Goal: Task Accomplishment & Management: Use online tool/utility

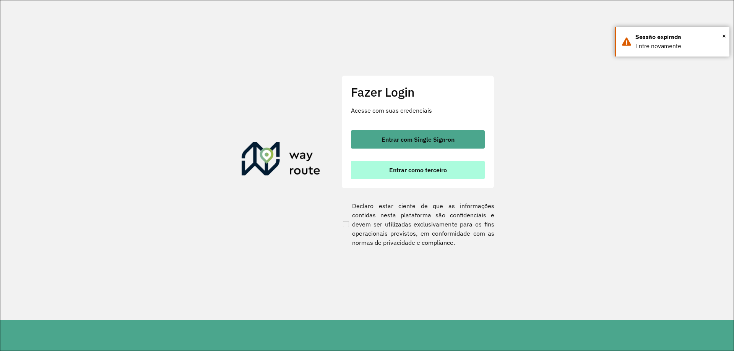
click at [440, 168] on span "Entrar como terceiro" at bounding box center [418, 170] width 58 height 6
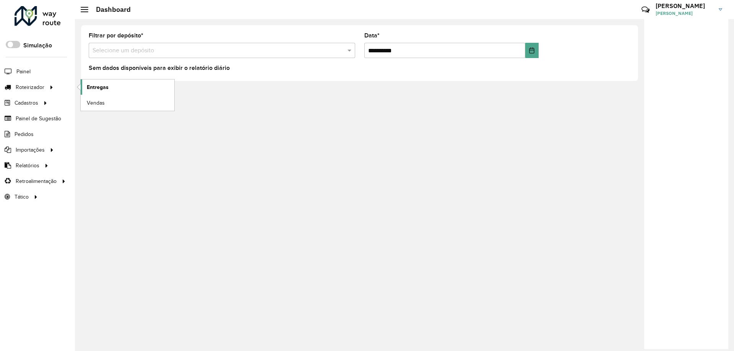
click at [100, 89] on span "Entregas" at bounding box center [98, 87] width 22 height 8
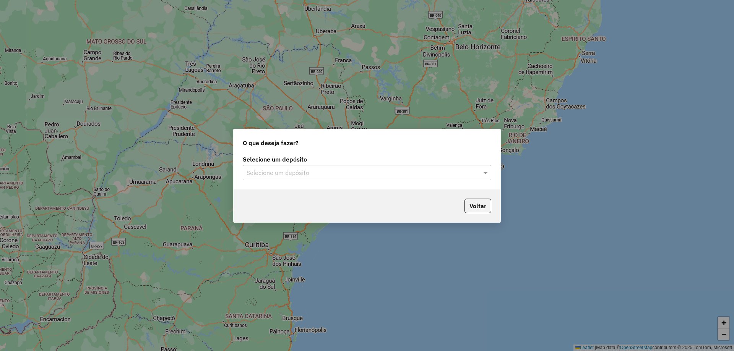
click at [411, 175] on input "text" at bounding box center [358, 172] width 225 height 9
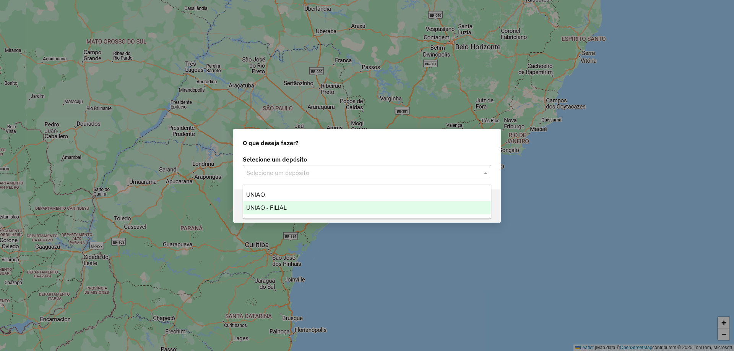
click at [392, 211] on div "UNIAO - FILIAL" at bounding box center [367, 207] width 248 height 13
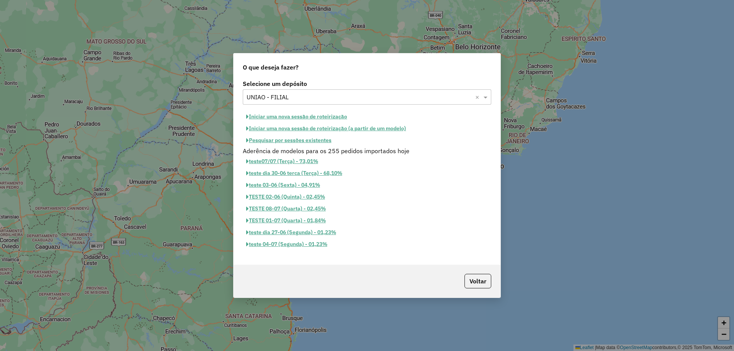
click at [287, 117] on button "Iniciar uma nova sessão de roteirização" at bounding box center [297, 117] width 108 height 12
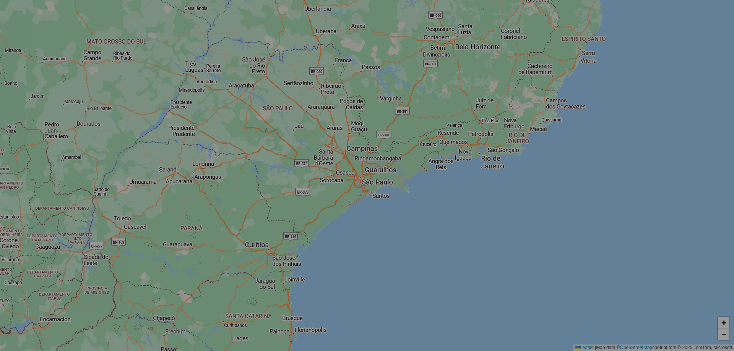
select select "*"
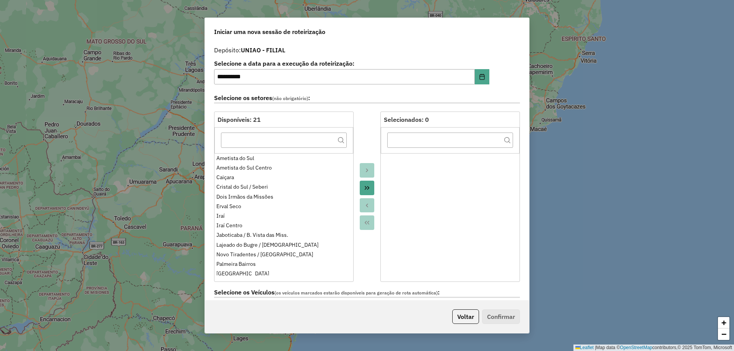
click at [362, 188] on button "Move All to Target" at bounding box center [367, 188] width 15 height 15
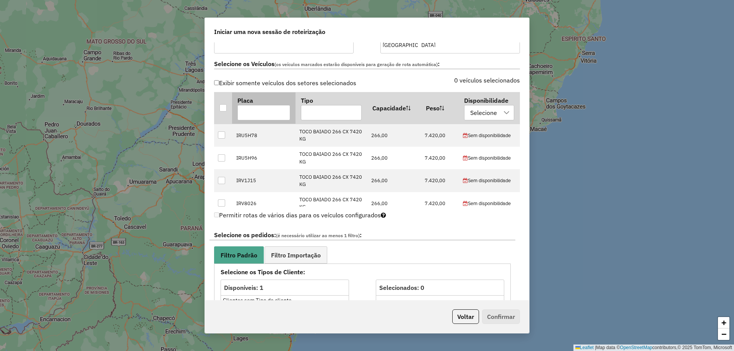
scroll to position [229, 0]
click at [220, 104] on div at bounding box center [222, 107] width 7 height 7
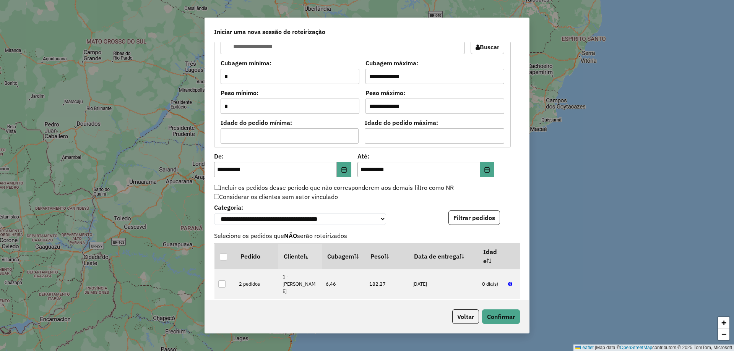
scroll to position [649, 0]
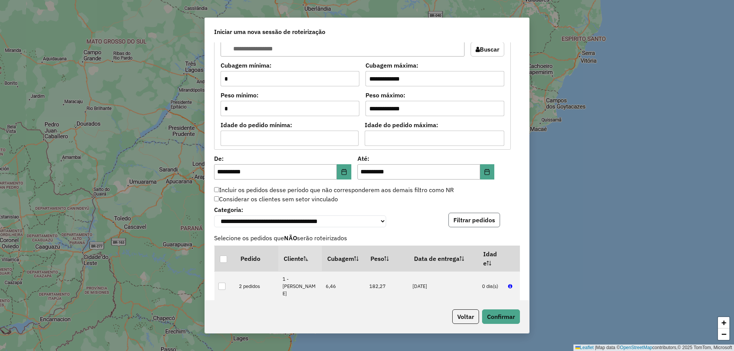
click at [466, 220] on button "Filtrar pedidos" at bounding box center [474, 220] width 52 height 15
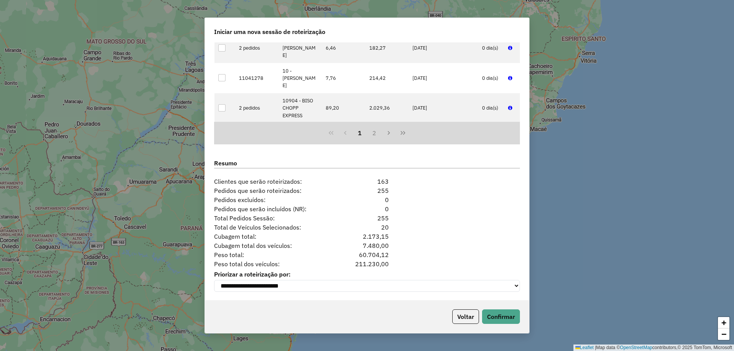
scroll to position [892, 0]
click at [502, 316] on button "Confirmar" at bounding box center [501, 316] width 38 height 15
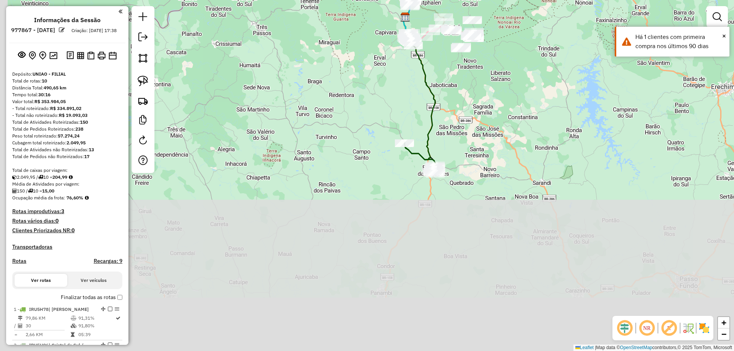
drag, startPoint x: 547, startPoint y: 148, endPoint x: 557, endPoint y: 103, distance: 46.2
click at [560, 101] on div "Janela de atendimento Grade de atendimento Capacidade Transportadoras Veículos …" at bounding box center [367, 175] width 734 height 351
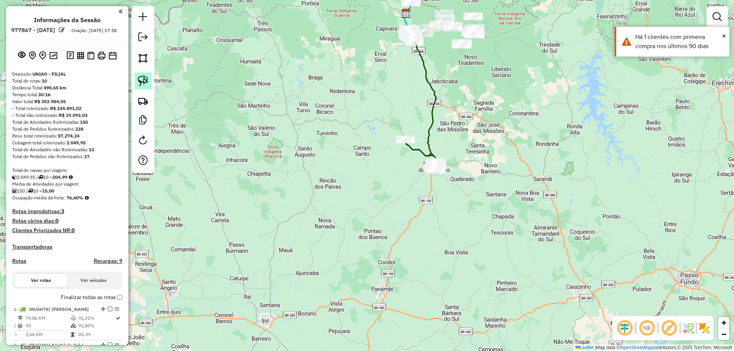
click at [136, 84] on link at bounding box center [142, 81] width 17 height 17
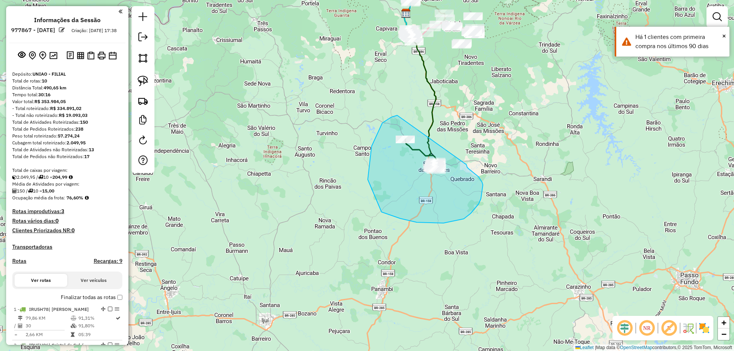
drag, startPoint x: 397, startPoint y: 115, endPoint x: 466, endPoint y: 164, distance: 84.7
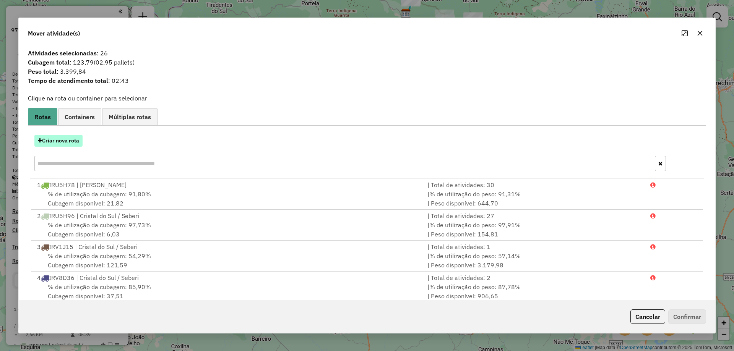
click at [57, 143] on button "Criar nova rota" at bounding box center [58, 141] width 48 height 12
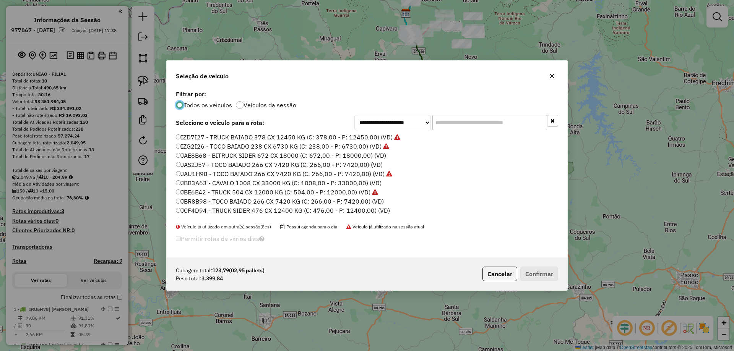
scroll to position [99, 0]
click at [191, 160] on label "JAS2J57 - TOCO BAIADO 266 CX 7420 KG (C: 266,00 - P: 7420,00) (VD)" at bounding box center [279, 157] width 207 height 9
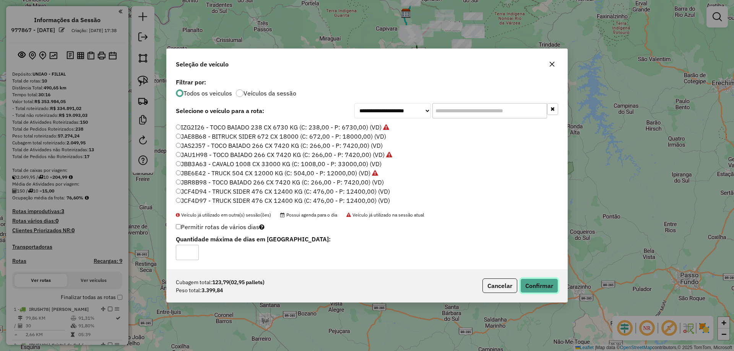
click at [539, 282] on button "Confirmar" at bounding box center [539, 286] width 38 height 15
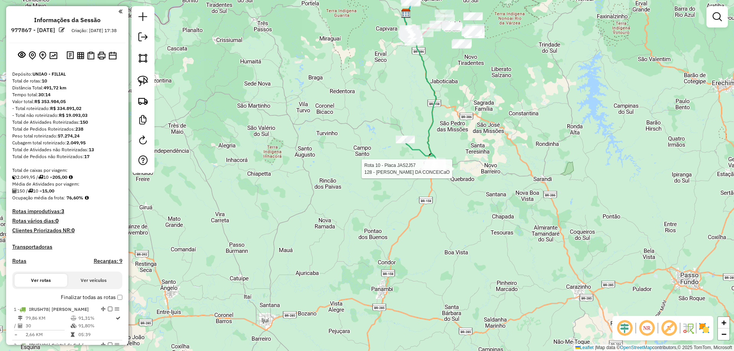
select select "**********"
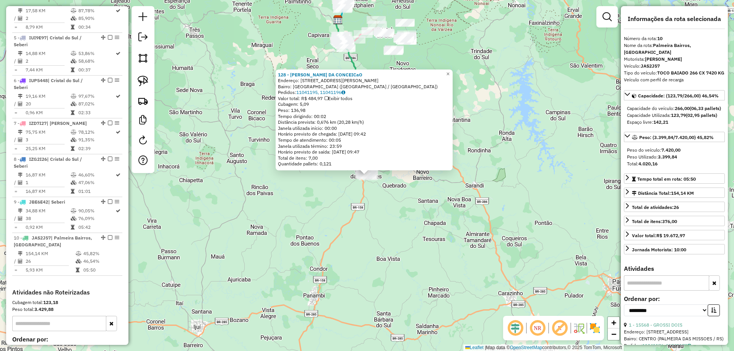
scroll to position [524, 0]
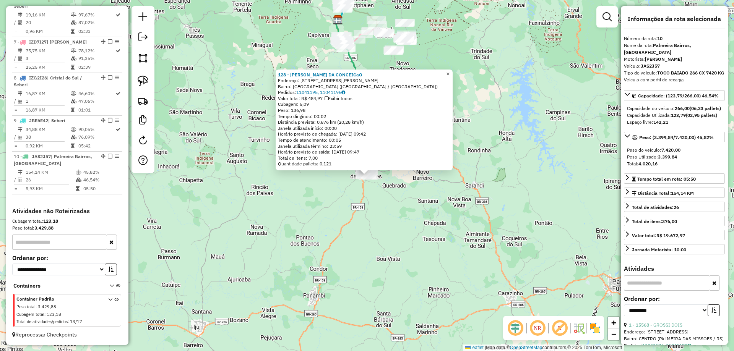
drag, startPoint x: 456, startPoint y: 75, endPoint x: 452, endPoint y: 75, distance: 4.2
click at [452, 75] on link "×" at bounding box center [447, 74] width 9 height 9
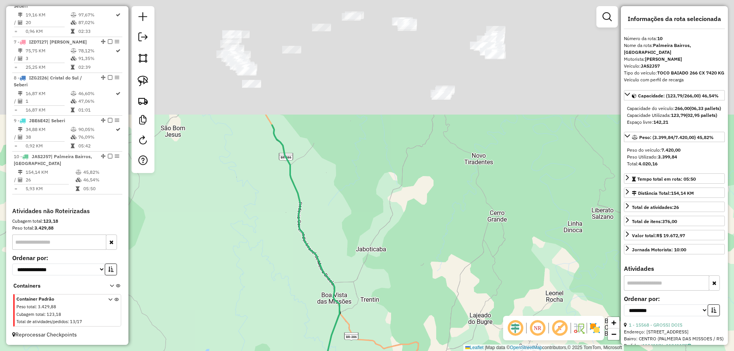
drag, startPoint x: 383, startPoint y: 91, endPoint x: 367, endPoint y: 210, distance: 120.3
click at [336, 235] on div "Janela de atendimento Grade de atendimento Capacidade Transportadoras Veículos …" at bounding box center [367, 175] width 734 height 351
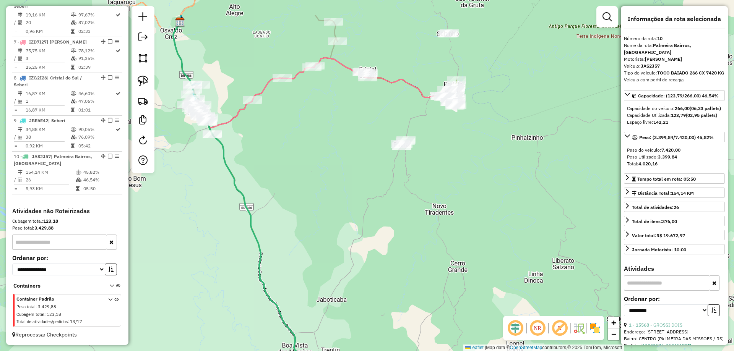
drag, startPoint x: 470, startPoint y: 181, endPoint x: 432, endPoint y: 197, distance: 41.8
click at [440, 210] on div "Janela de atendimento Grade de atendimento Capacidade Transportadoras Veículos …" at bounding box center [367, 175] width 734 height 351
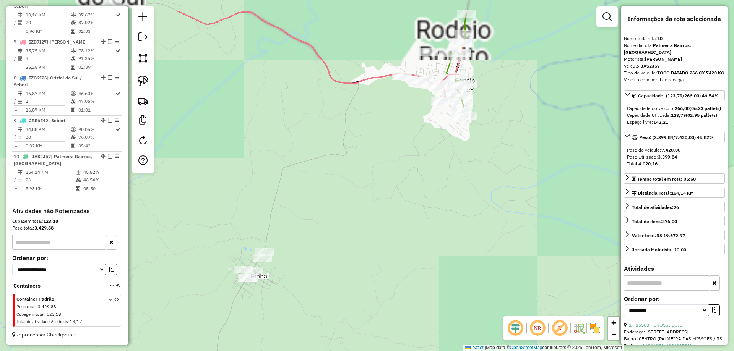
drag, startPoint x: 425, startPoint y: 134, endPoint x: 457, endPoint y: 181, distance: 57.1
click at [457, 181] on div "Janela de atendimento Grade de atendimento Capacidade Transportadoras Veículos …" at bounding box center [367, 175] width 734 height 351
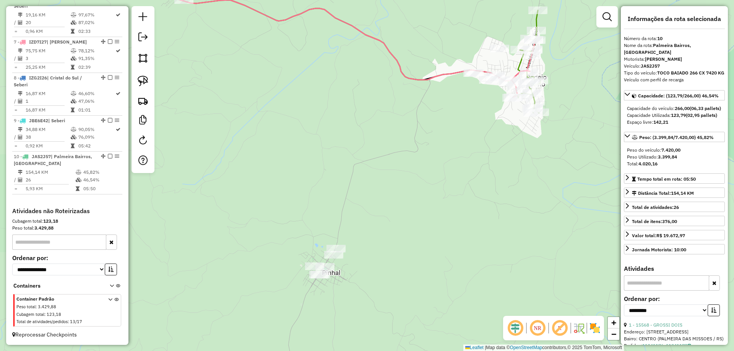
drag, startPoint x: 353, startPoint y: 161, endPoint x: 327, endPoint y: 161, distance: 25.2
click at [327, 161] on div "Janela de atendimento Grade de atendimento Capacidade Transportadoras Veículos …" at bounding box center [367, 175] width 734 height 351
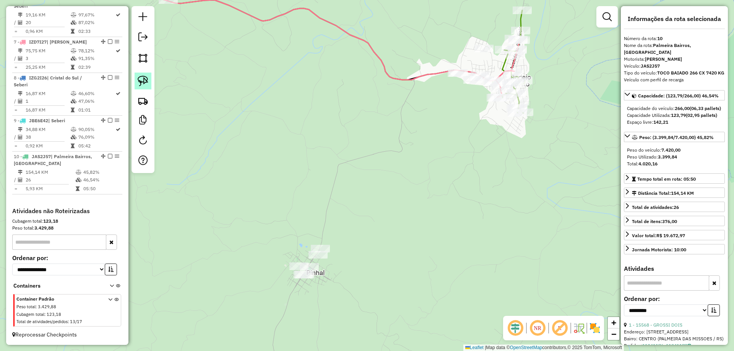
click at [135, 80] on link at bounding box center [142, 81] width 17 height 17
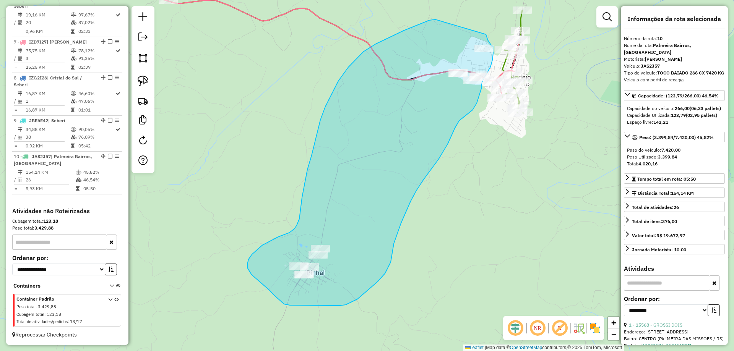
drag, startPoint x: 376, startPoint y: 44, endPoint x: 486, endPoint y: 34, distance: 110.4
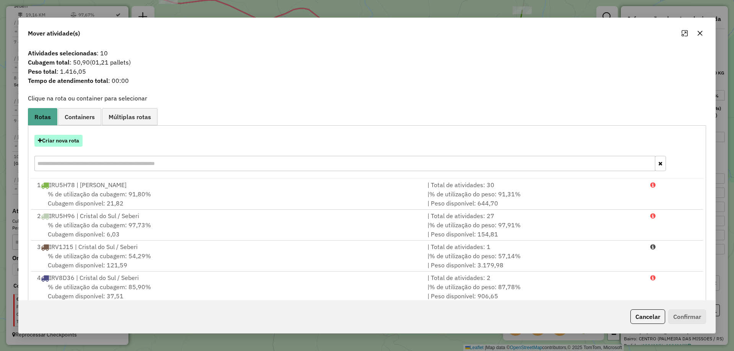
click at [67, 138] on button "Criar nova rota" at bounding box center [58, 141] width 48 height 12
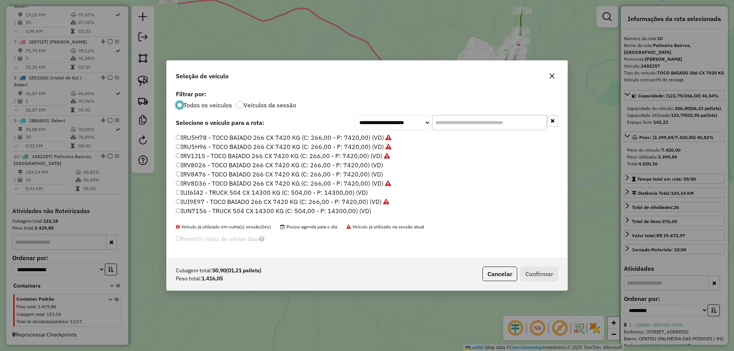
scroll to position [4, 2]
click at [192, 181] on label "IRV8D36 - TOCO BAIADO 266 CX 7420 KG (C: 266,00 - P: 7420,00) (VD)" at bounding box center [283, 183] width 215 height 9
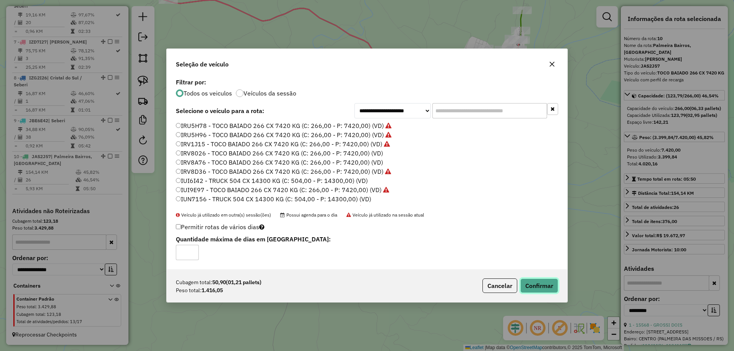
click at [538, 284] on button "Confirmar" at bounding box center [539, 286] width 38 height 15
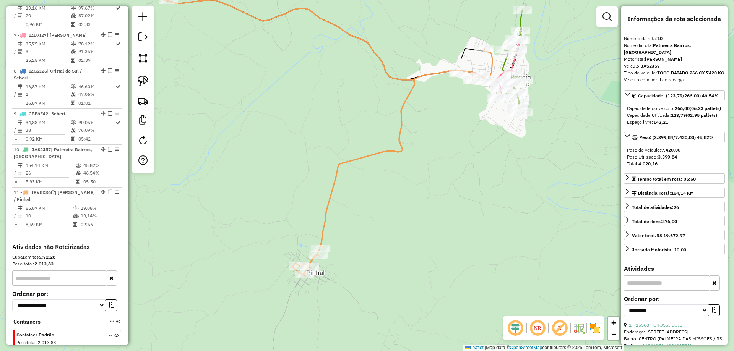
scroll to position [567, 0]
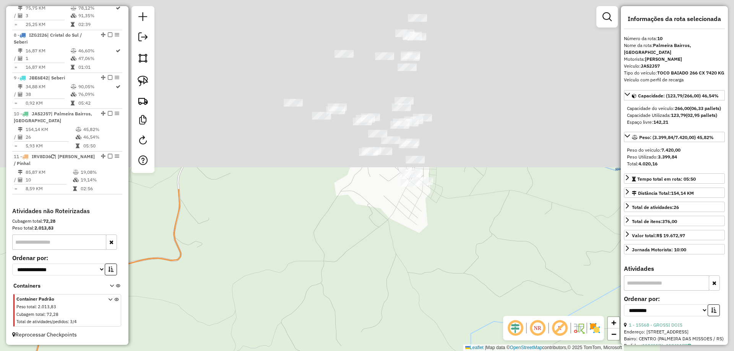
drag, startPoint x: 538, startPoint y: 130, endPoint x: 448, endPoint y: 359, distance: 245.8
click at [448, 351] on html "Aguarde... Pop-up bloqueado! Seu navegador bloqueou automáticamente a abertura …" at bounding box center [367, 175] width 734 height 351
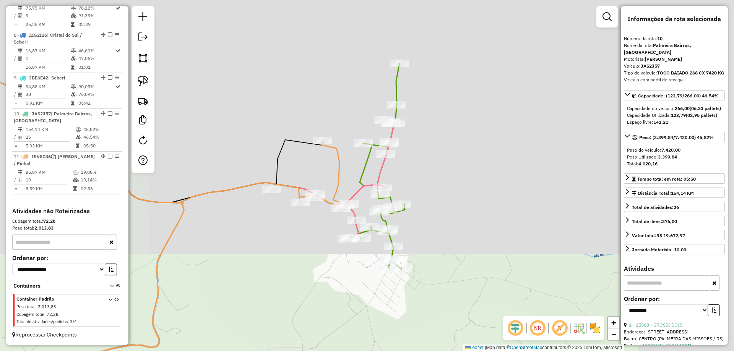
drag, startPoint x: 501, startPoint y: 198, endPoint x: 497, endPoint y: 223, distance: 25.5
click at [497, 223] on div "Janela de atendimento Grade de atendimento Capacidade Transportadoras Veículos …" at bounding box center [367, 175] width 734 height 351
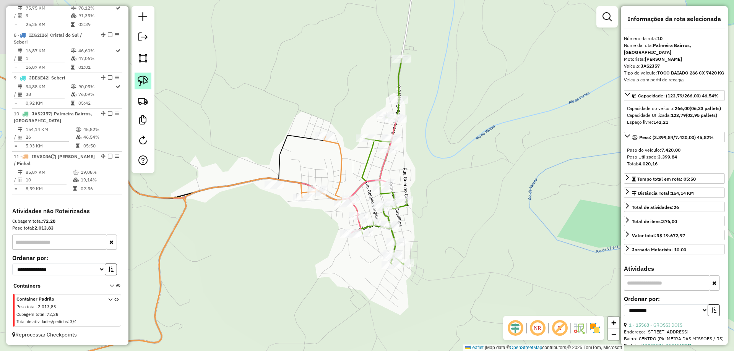
click at [139, 81] on img at bounding box center [143, 81] width 11 height 11
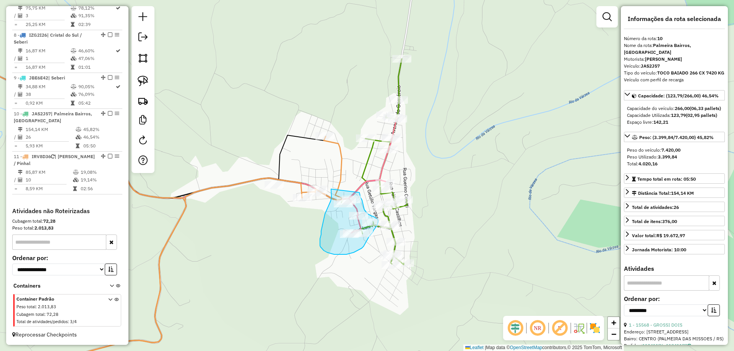
drag, startPoint x: 331, startPoint y: 189, endPoint x: 359, endPoint y: 193, distance: 28.5
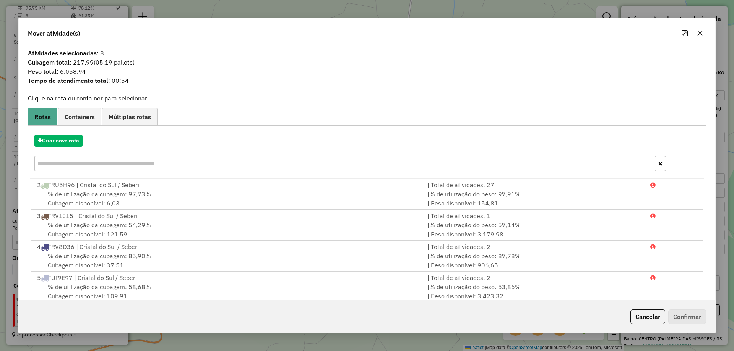
click at [704, 37] on div "Mover atividade(s)" at bounding box center [367, 32] width 696 height 28
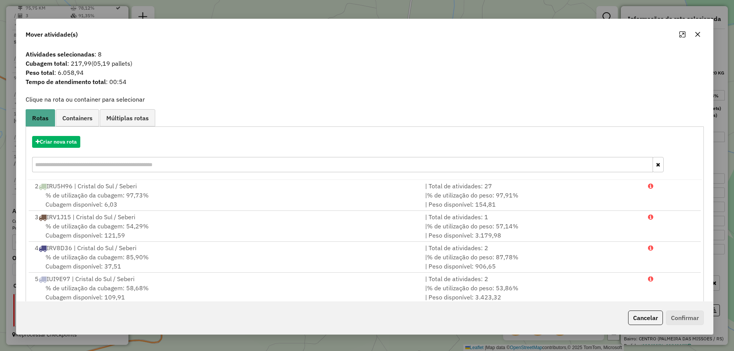
click at [702, 36] on button "button" at bounding box center [697, 34] width 12 height 12
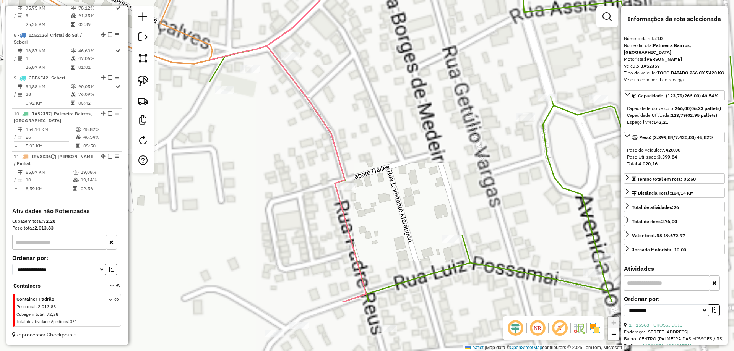
drag, startPoint x: 374, startPoint y: 205, endPoint x: 396, endPoint y: 122, distance: 85.7
click at [396, 122] on div "Janela de atendimento Grade de atendimento Capacidade Transportadoras Veículos …" at bounding box center [367, 175] width 734 height 351
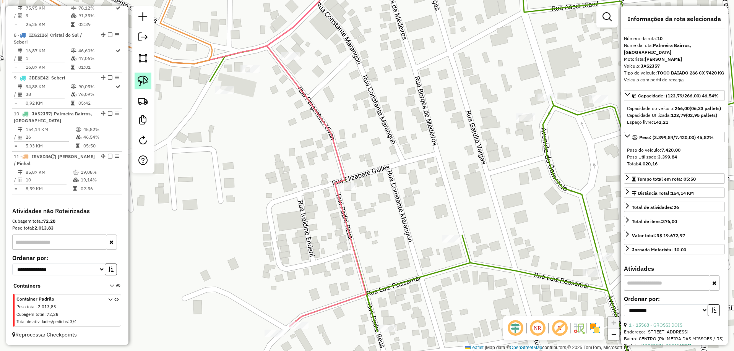
click at [137, 77] on link at bounding box center [142, 81] width 17 height 17
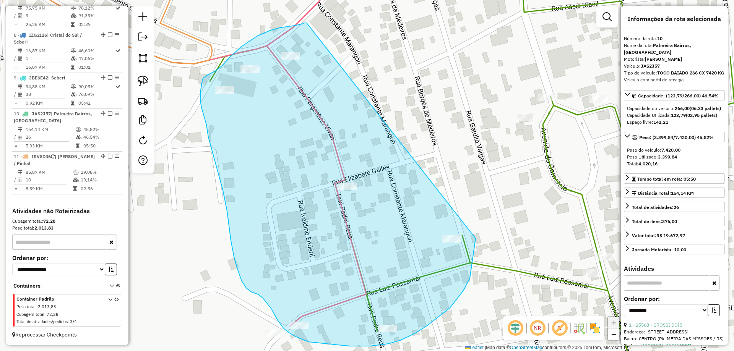
drag, startPoint x: 306, startPoint y: 23, endPoint x: 475, endPoint y: 238, distance: 273.8
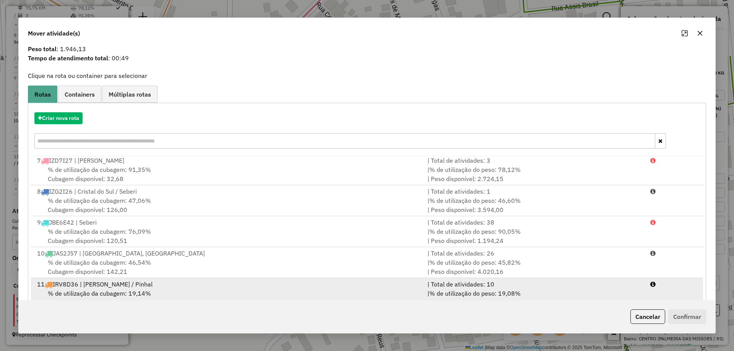
scroll to position [45, 0]
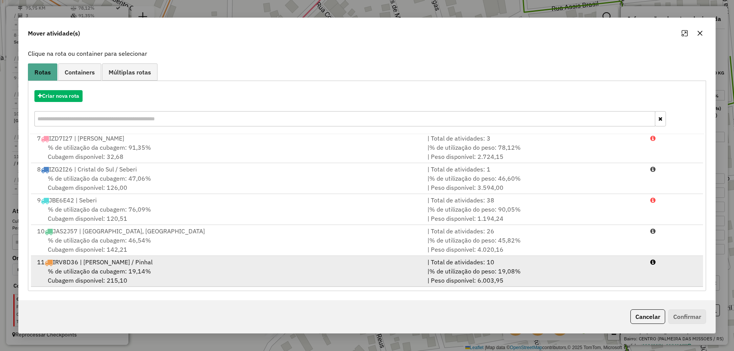
click at [163, 278] on div "% de utilização da cubagem: 19,14% Cubagem disponível: 215,10" at bounding box center [227, 276] width 390 height 18
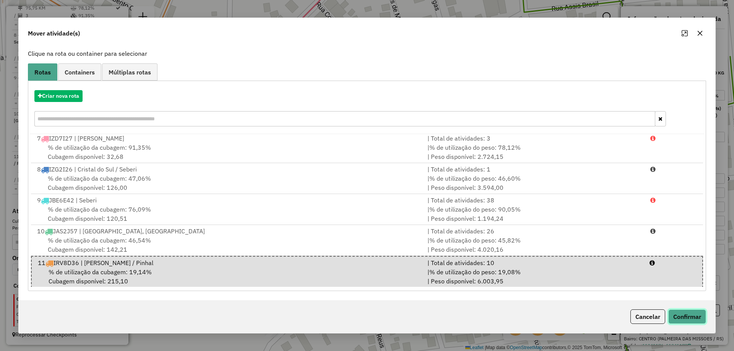
click at [680, 314] on button "Confirmar" at bounding box center [687, 316] width 38 height 15
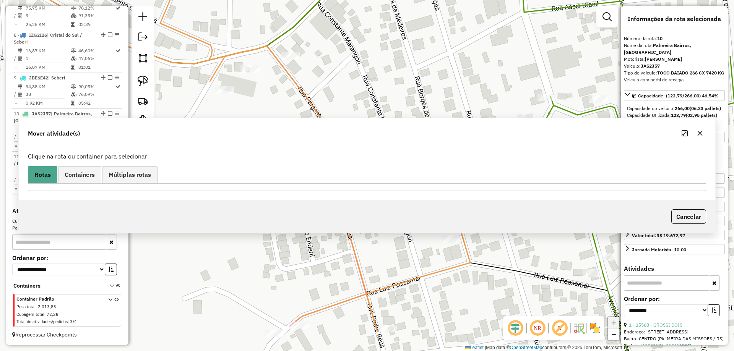
scroll to position [0, 0]
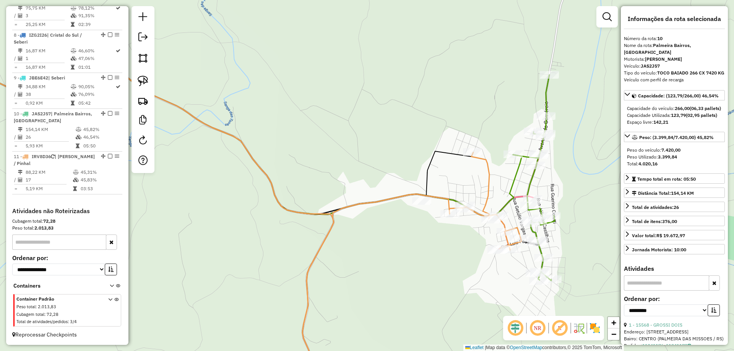
drag, startPoint x: 571, startPoint y: 209, endPoint x: 503, endPoint y: 172, distance: 77.6
click at [503, 172] on div "Janela de atendimento Grade de atendimento Capacidade Transportadoras Veículos …" at bounding box center [367, 175] width 734 height 351
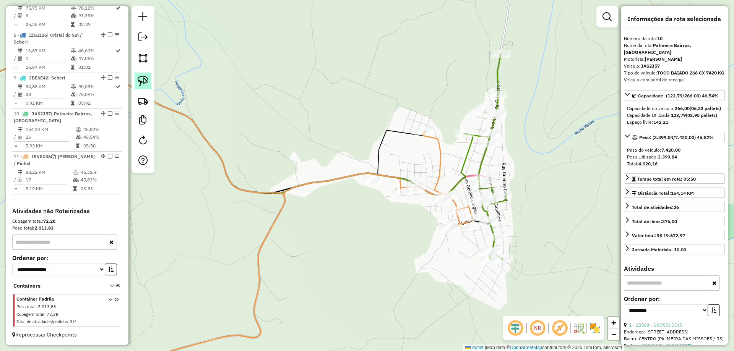
drag, startPoint x: 142, startPoint y: 78, endPoint x: 306, endPoint y: 79, distance: 164.7
click at [142, 78] on img at bounding box center [143, 81] width 11 height 11
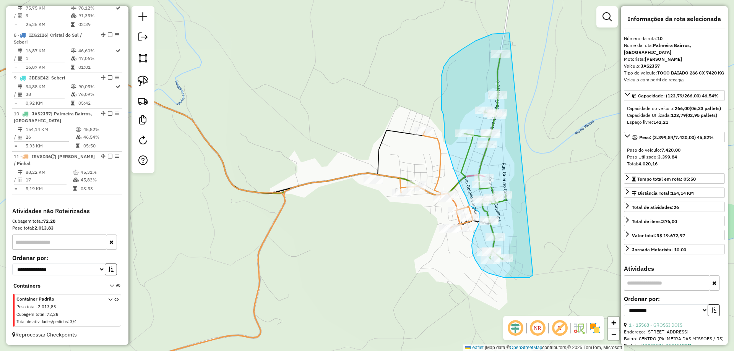
drag, startPoint x: 509, startPoint y: 33, endPoint x: 534, endPoint y: 272, distance: 240.2
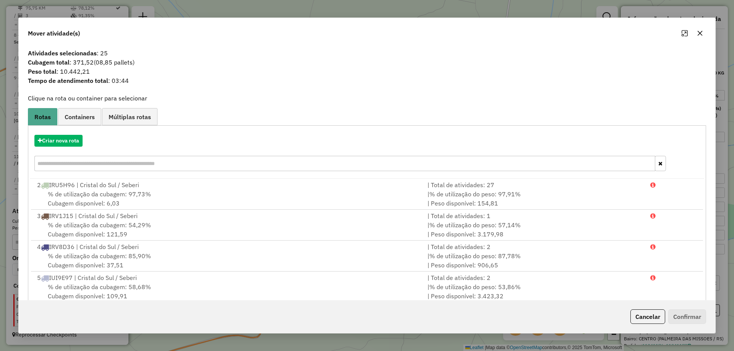
click at [702, 31] on icon "button" at bounding box center [699, 33] width 6 height 6
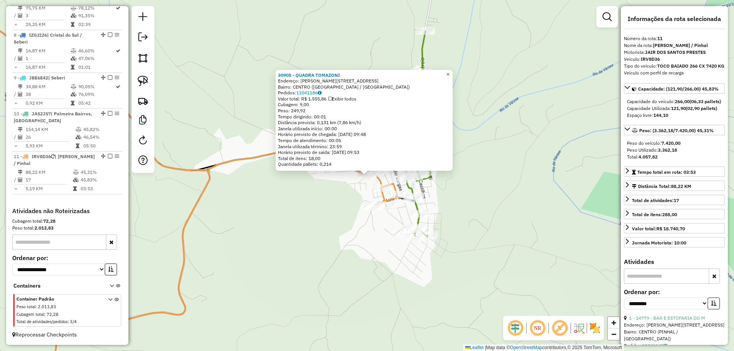
click at [452, 73] on link "×" at bounding box center [447, 74] width 9 height 9
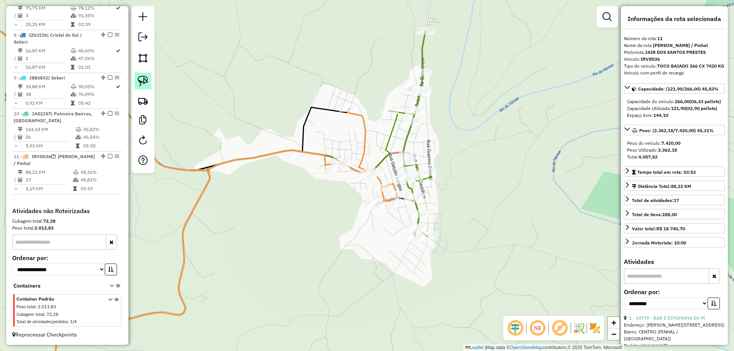
click at [146, 82] on img at bounding box center [143, 81] width 11 height 11
drag, startPoint x: 392, startPoint y: 240, endPoint x: 397, endPoint y: 223, distance: 17.5
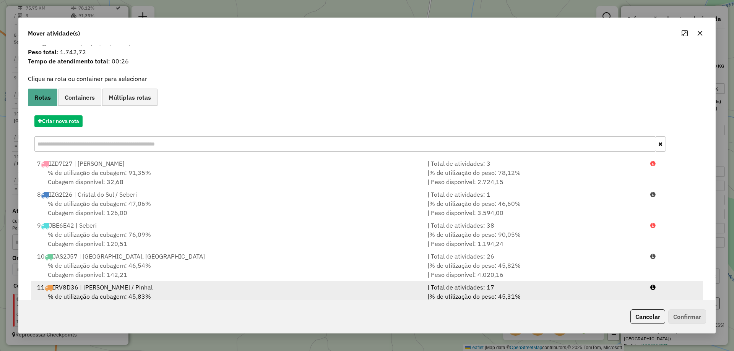
scroll to position [45, 0]
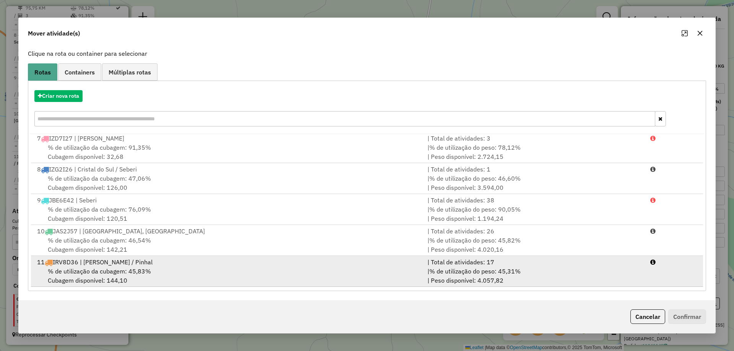
drag, startPoint x: 328, startPoint y: 265, endPoint x: 333, endPoint y: 266, distance: 5.1
click at [328, 265] on div "11 IRV8D36 | [PERSON_NAME] / Pinhal" at bounding box center [227, 262] width 390 height 9
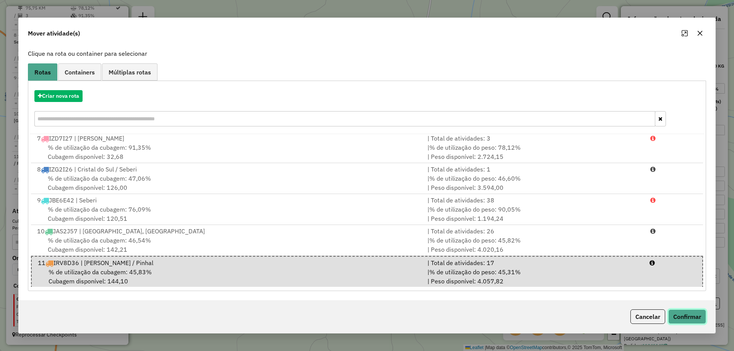
click at [679, 318] on button "Confirmar" at bounding box center [687, 316] width 38 height 15
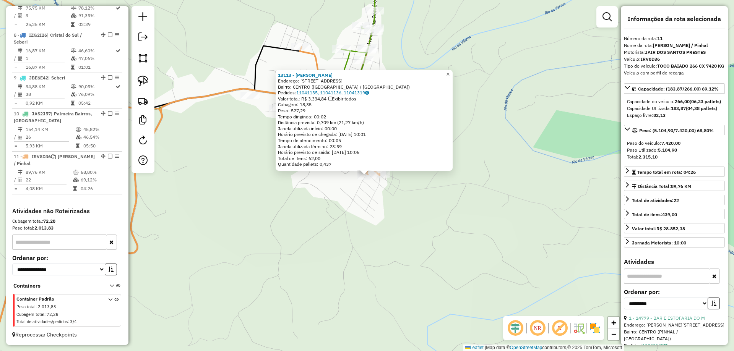
click at [449, 73] on span "×" at bounding box center [447, 74] width 3 height 6
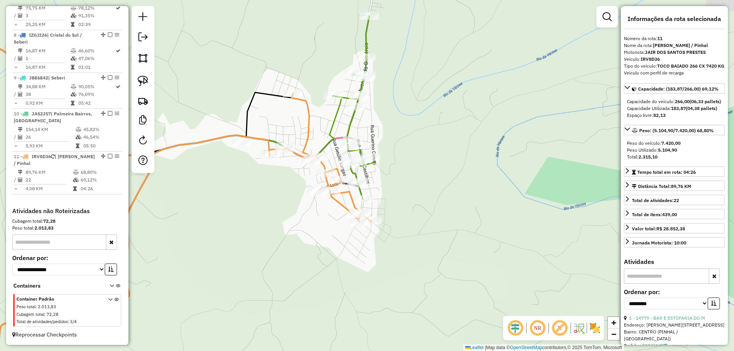
drag, startPoint x: 443, startPoint y: 102, endPoint x: 435, endPoint y: 127, distance: 26.1
click at [437, 127] on div "Janela de atendimento Grade de atendimento Capacidade Transportadoras Veículos …" at bounding box center [367, 175] width 734 height 351
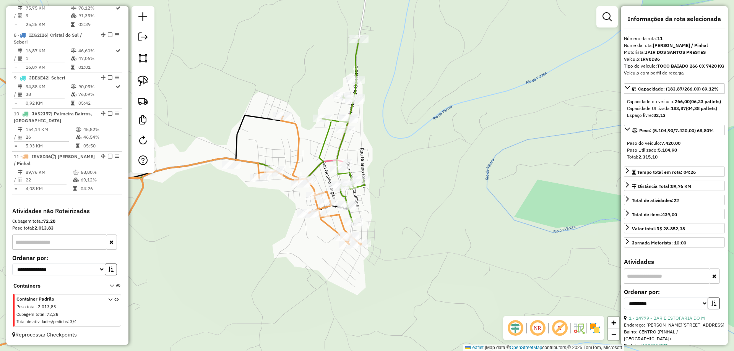
drag, startPoint x: 402, startPoint y: 58, endPoint x: 379, endPoint y: 89, distance: 39.0
click at [379, 89] on div "Janela de atendimento Grade de atendimento Capacidade Transportadoras Veículos …" at bounding box center [367, 175] width 734 height 351
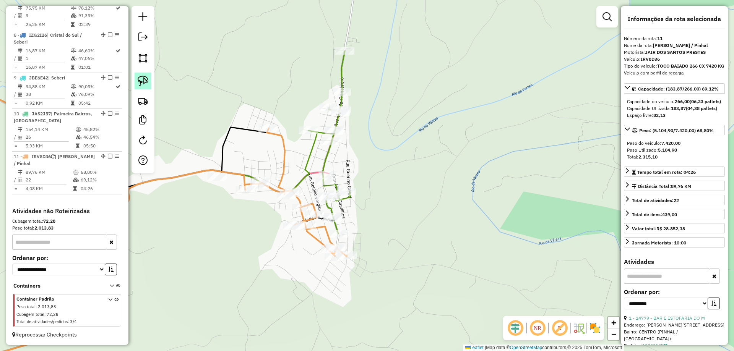
click at [146, 82] on img at bounding box center [143, 81] width 11 height 11
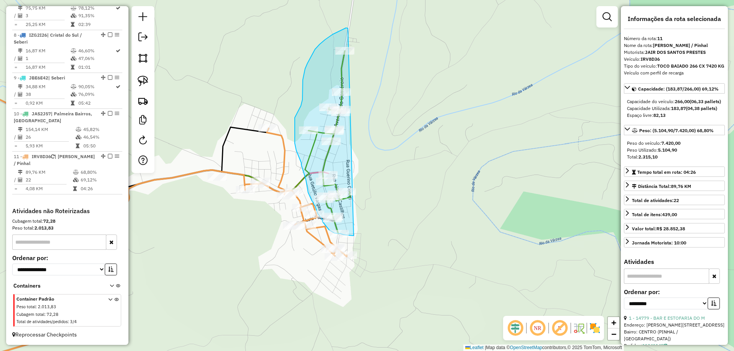
drag, startPoint x: 348, startPoint y: 28, endPoint x: 356, endPoint y: 236, distance: 208.0
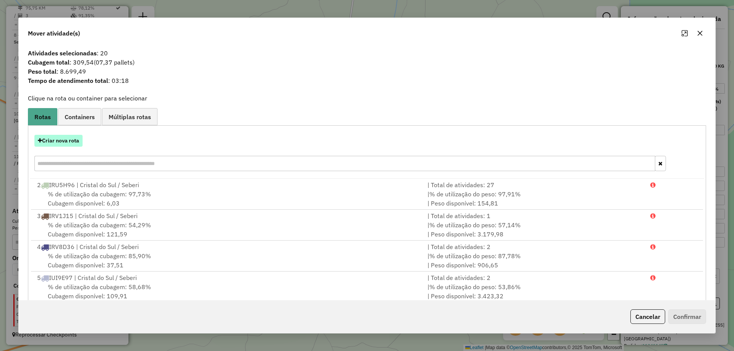
click at [63, 137] on button "Criar nova rota" at bounding box center [58, 141] width 48 height 12
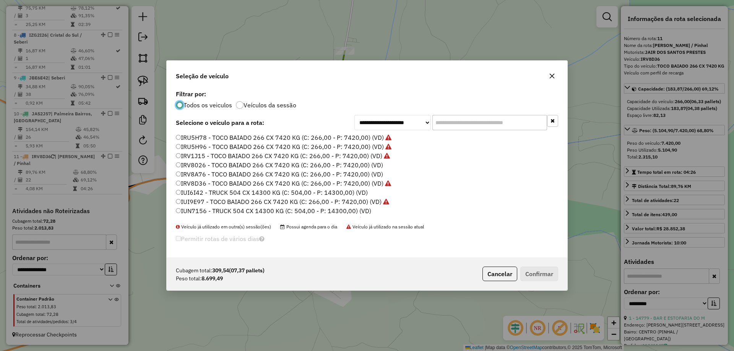
scroll to position [4, 2]
click at [196, 174] on label "IRV8A76 - TOCO BAIADO 266 CX 7420 KG (C: 266,00 - P: 7420,00) (VD)" at bounding box center [279, 174] width 207 height 9
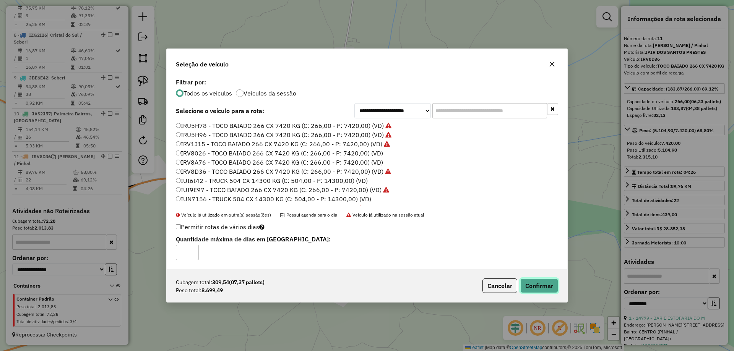
click at [528, 284] on button "Confirmar" at bounding box center [539, 286] width 38 height 15
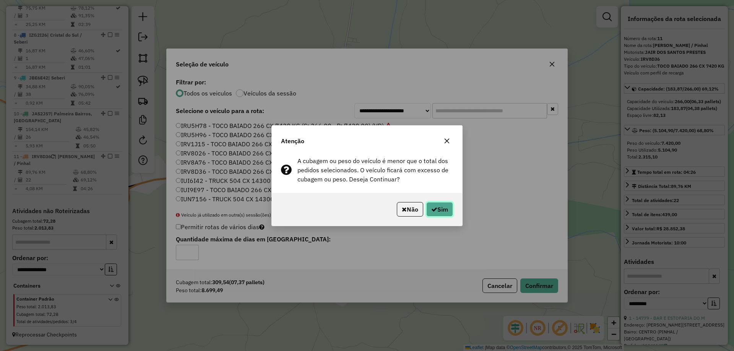
click at [441, 205] on button "Sim" at bounding box center [439, 209] width 27 height 15
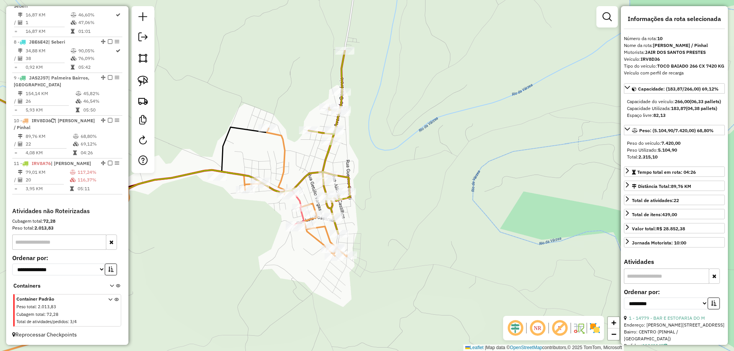
scroll to position [567, 0]
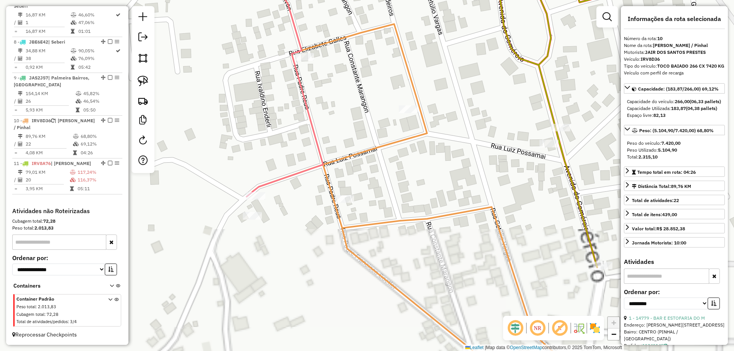
drag, startPoint x: 286, startPoint y: 230, endPoint x: 313, endPoint y: 220, distance: 28.4
click at [313, 224] on div "Janela de atendimento Grade de atendimento Capacidade Transportadoras Veículos …" at bounding box center [367, 175] width 734 height 351
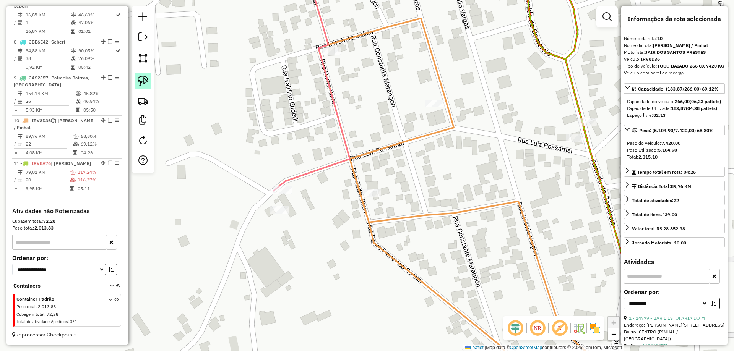
click at [145, 81] on img at bounding box center [143, 81] width 11 height 11
drag, startPoint x: 271, startPoint y: 217, endPoint x: 251, endPoint y: 209, distance: 21.6
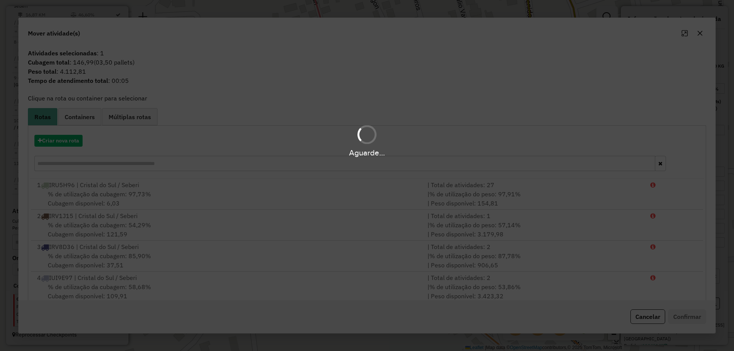
click at [78, 138] on div "Aguarde..." at bounding box center [367, 140] width 734 height 36
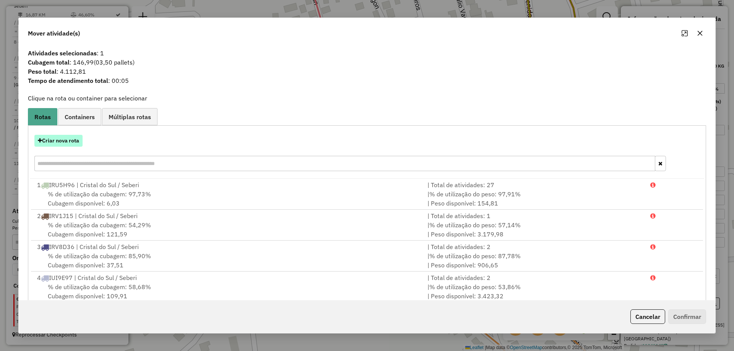
click at [76, 142] on button "Criar nova rota" at bounding box center [58, 141] width 48 height 12
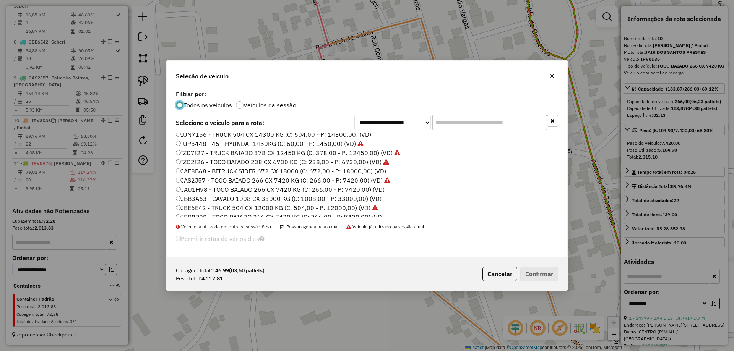
scroll to position [99, 0]
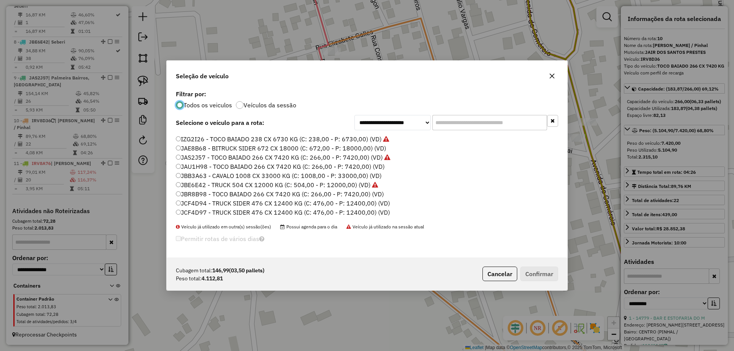
click at [196, 196] on label "JBR8B98 - TOCO BAIADO 266 CX 7420 KG (C: 266,00 - P: 7420,00) (VD)" at bounding box center [280, 193] width 208 height 9
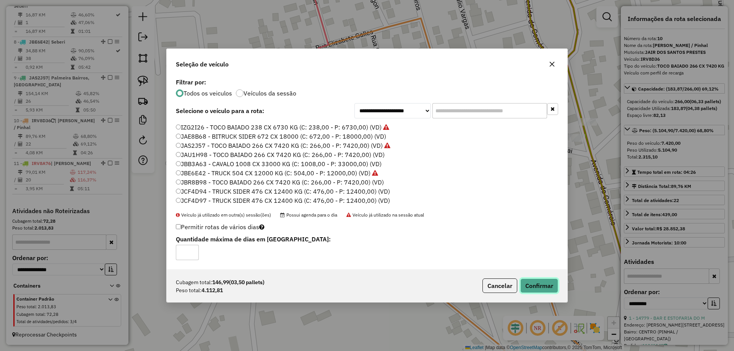
click at [548, 283] on button "Confirmar" at bounding box center [539, 286] width 38 height 15
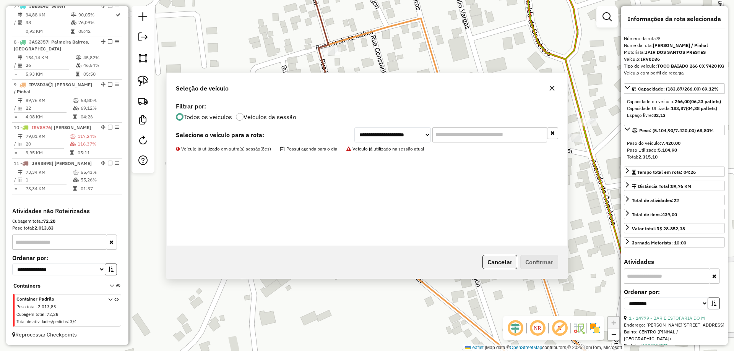
scroll to position [567, 0]
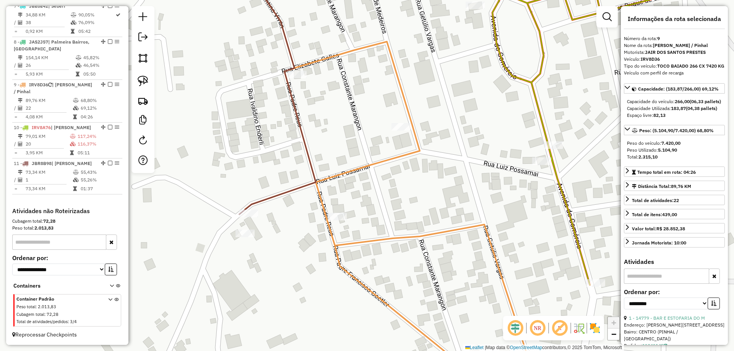
drag, startPoint x: 479, startPoint y: 148, endPoint x: 361, endPoint y: 258, distance: 161.1
click at [365, 256] on div "Janela de atendimento Grade de atendimento Capacidade Transportadoras Veículos …" at bounding box center [367, 175] width 734 height 351
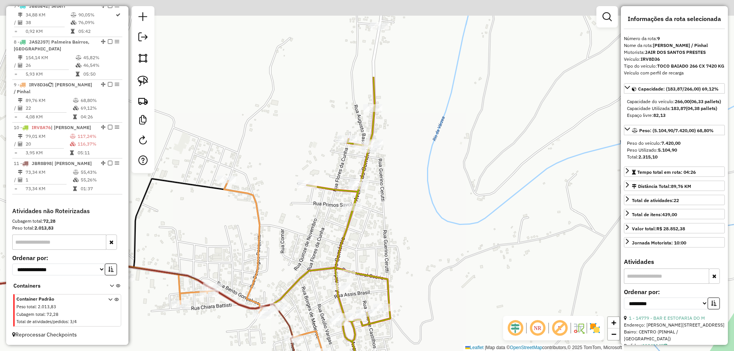
drag, startPoint x: 397, startPoint y: 186, endPoint x: 357, endPoint y: 244, distance: 70.0
click at [362, 246] on div "Janela de atendimento Grade de atendimento Capacidade Transportadoras Veículos …" at bounding box center [367, 175] width 734 height 351
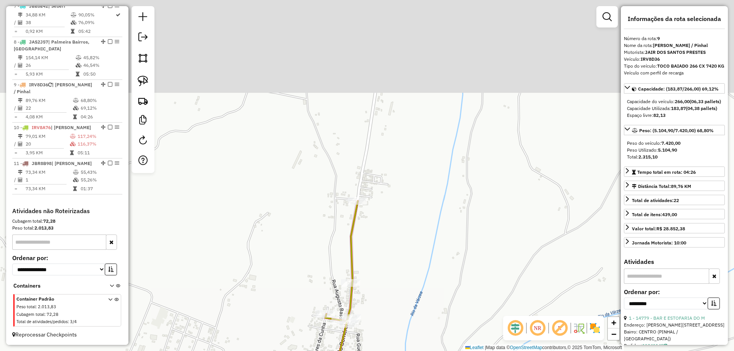
drag, startPoint x: 474, startPoint y: 102, endPoint x: 445, endPoint y: 277, distance: 177.4
click at [446, 277] on div "Janela de atendimento Grade de atendimento Capacidade Transportadoras Veículos …" at bounding box center [367, 175] width 734 height 351
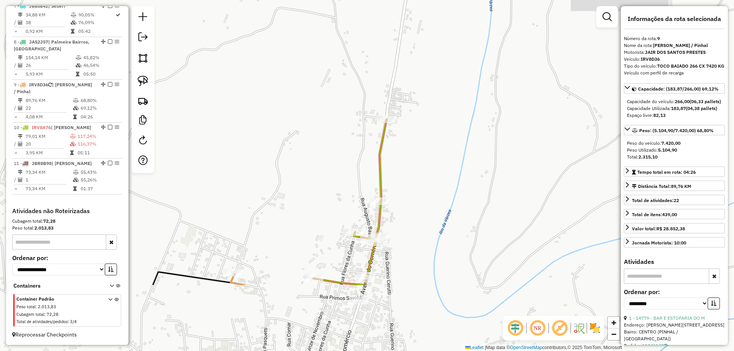
drag, startPoint x: 379, startPoint y: 199, endPoint x: 388, endPoint y: 183, distance: 18.3
click at [405, 157] on div "Janela de atendimento Grade de atendimento Capacidade Transportadoras Veículos …" at bounding box center [367, 175] width 734 height 351
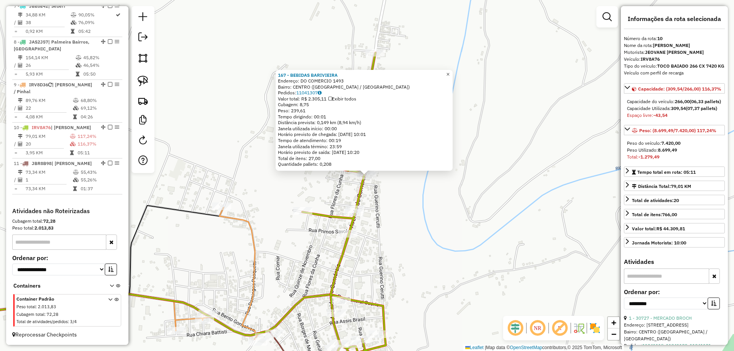
click at [449, 73] on span "×" at bounding box center [447, 74] width 3 height 6
click at [449, 71] on span "×" at bounding box center [447, 74] width 3 height 6
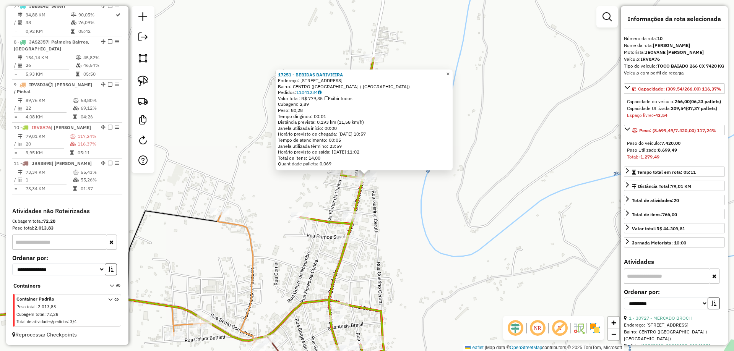
click at [450, 74] on link "×" at bounding box center [447, 74] width 9 height 9
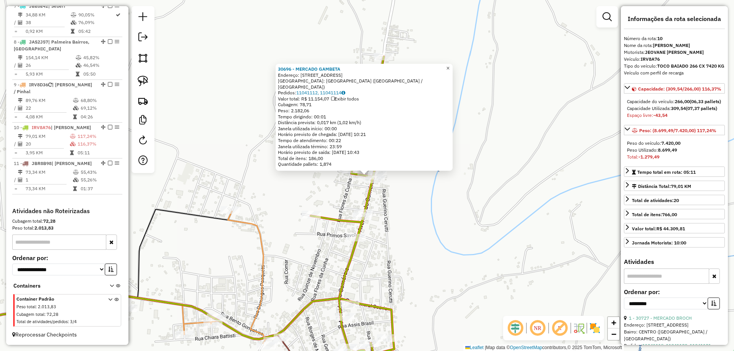
click at [450, 73] on link "×" at bounding box center [447, 68] width 9 height 9
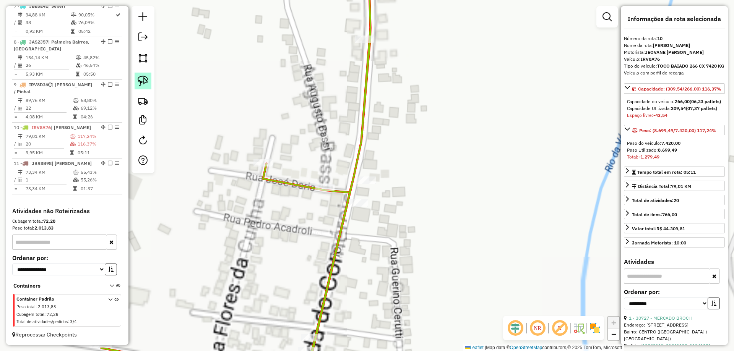
click at [138, 84] on img at bounding box center [143, 81] width 11 height 11
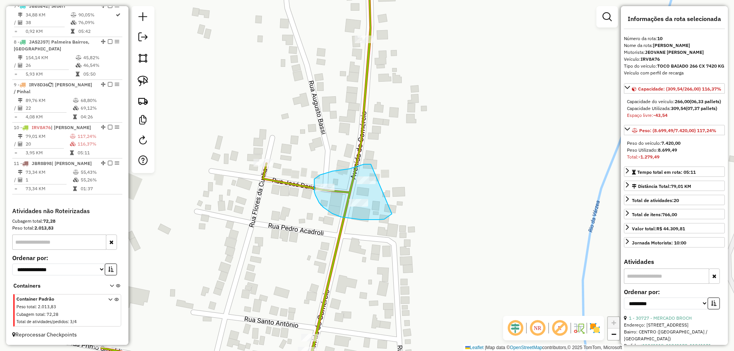
drag, startPoint x: 371, startPoint y: 164, endPoint x: 393, endPoint y: 209, distance: 50.4
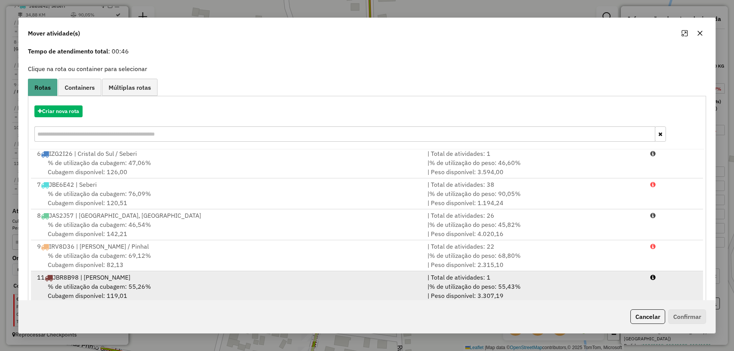
scroll to position [45, 0]
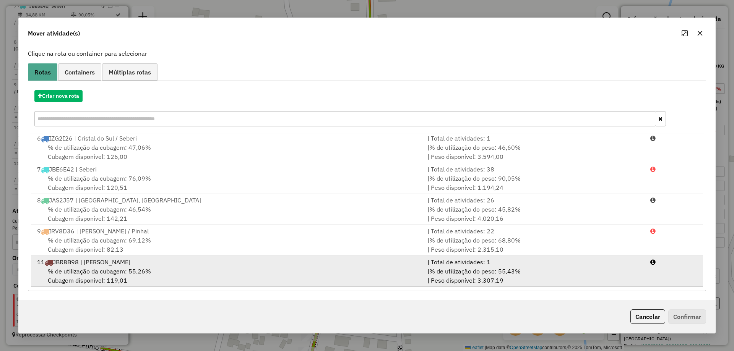
click at [193, 277] on div "% de utilização da cubagem: 55,26% Cubagem disponível: 119,01" at bounding box center [227, 276] width 390 height 18
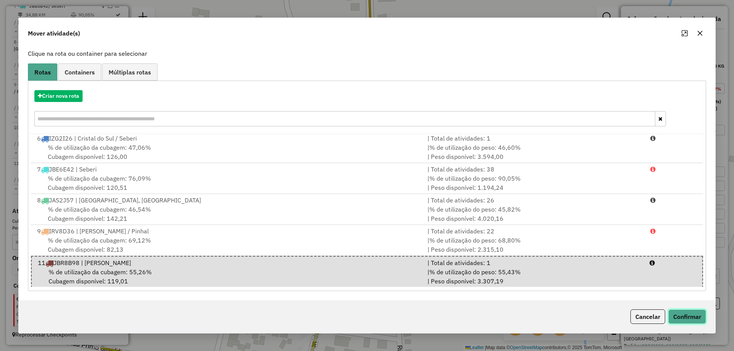
drag, startPoint x: 703, startPoint y: 321, endPoint x: 698, endPoint y: 318, distance: 5.0
click at [702, 321] on button "Confirmar" at bounding box center [687, 316] width 38 height 15
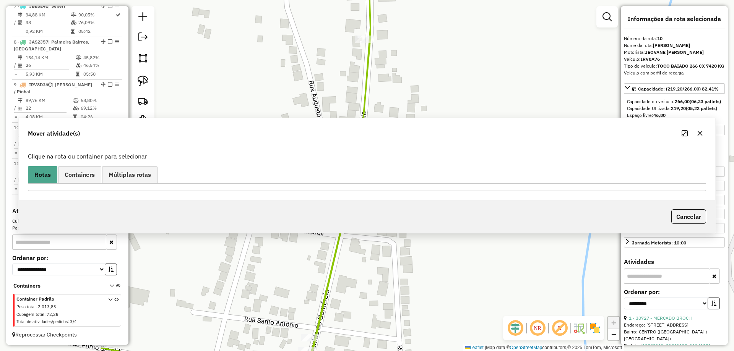
scroll to position [0, 0]
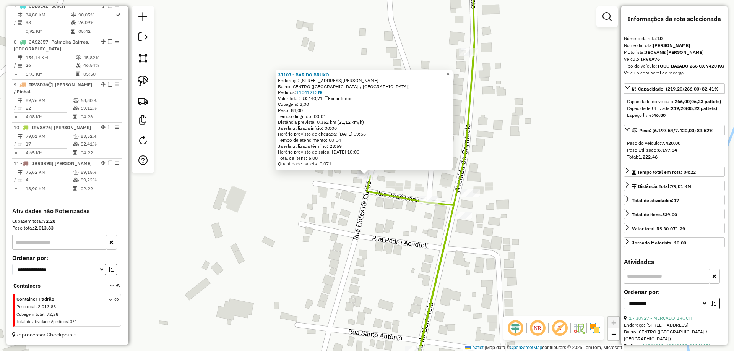
click at [449, 72] on span "×" at bounding box center [447, 74] width 3 height 6
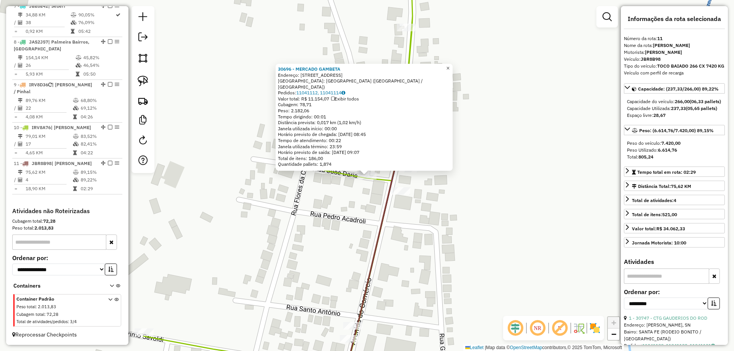
drag, startPoint x: 456, startPoint y: 66, endPoint x: 453, endPoint y: 70, distance: 4.6
click at [456, 66] on div "30696 - MERCADO GAMBETA Endereço: [STREET_ADDRESS] Bairro: [GEOGRAPHIC_DATA] ([…" at bounding box center [367, 175] width 734 height 351
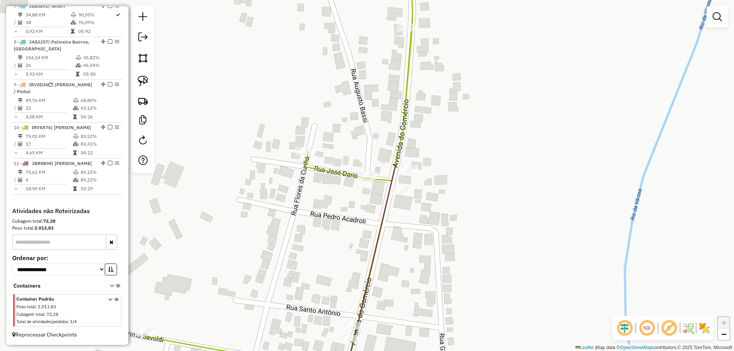
click at [453, 70] on div "Janela de atendimento Grade de atendimento Capacidade Transportadoras Veículos …" at bounding box center [367, 175] width 734 height 351
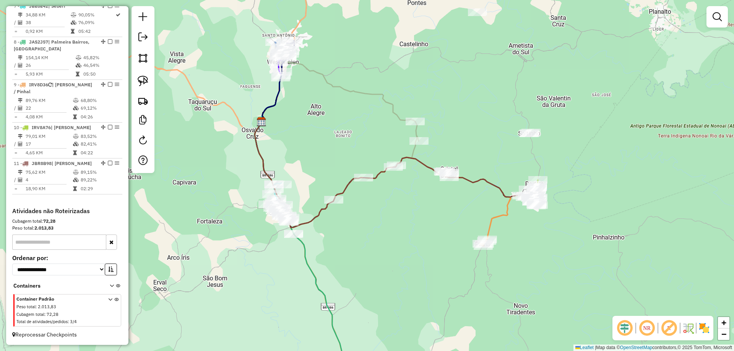
drag, startPoint x: 317, startPoint y: 118, endPoint x: 428, endPoint y: 155, distance: 116.5
click at [480, 164] on div "Janela de atendimento Grade de atendimento Capacidade Transportadoras Veículos …" at bounding box center [367, 175] width 734 height 351
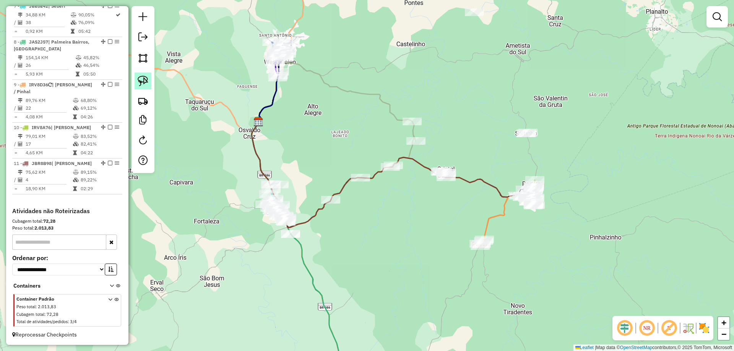
click at [149, 81] on link at bounding box center [142, 81] width 17 height 17
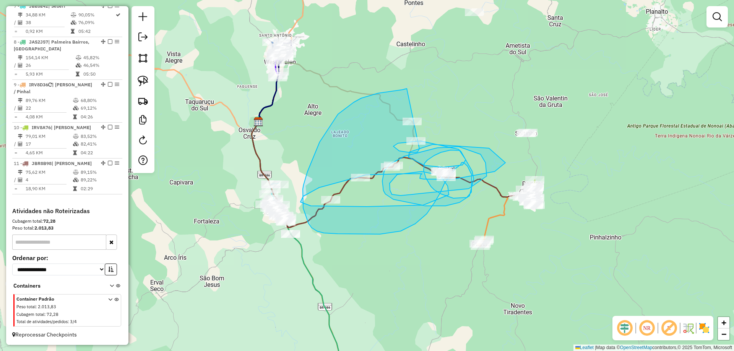
drag, startPoint x: 361, startPoint y: 98, endPoint x: 416, endPoint y: 145, distance: 72.1
click at [416, 145] on div "Rota 1 - Placa IRU5H96 30888 - BAR BORTOLUZZI Janela de atendimento Grade de at…" at bounding box center [367, 175] width 734 height 351
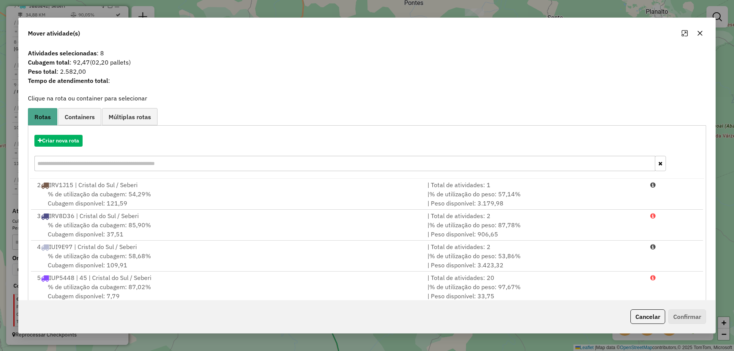
click at [704, 31] on button "button" at bounding box center [699, 33] width 12 height 12
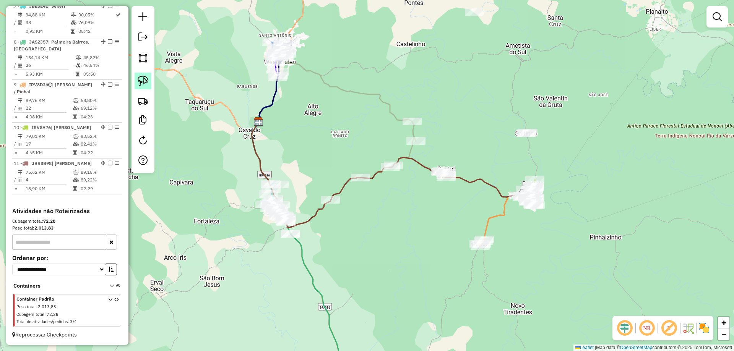
click at [147, 76] on img at bounding box center [143, 81] width 11 height 11
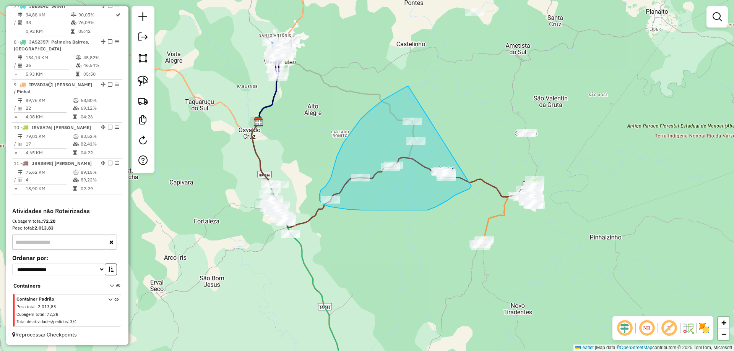
drag, startPoint x: 408, startPoint y: 86, endPoint x: 471, endPoint y: 186, distance: 118.0
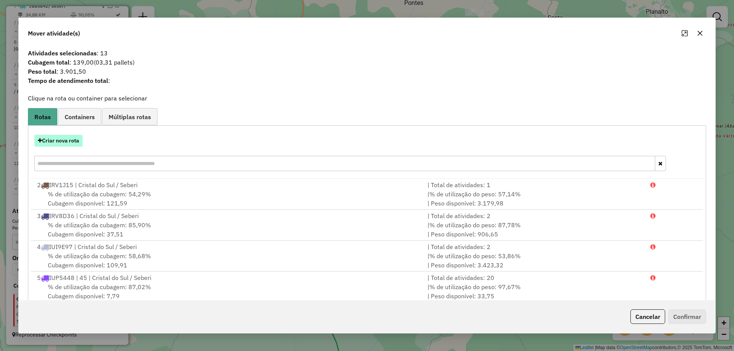
click at [70, 136] on button "Criar nova rota" at bounding box center [58, 141] width 48 height 12
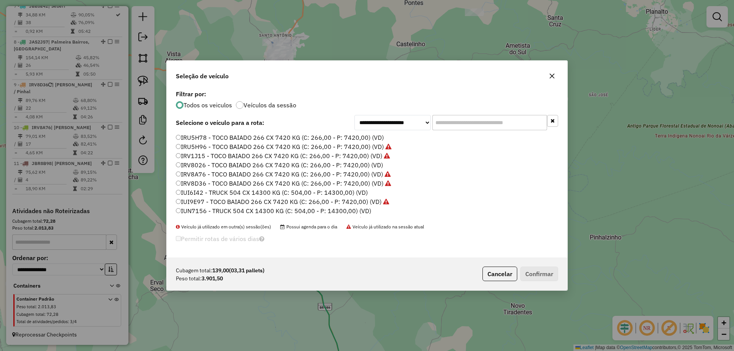
click at [195, 149] on label "IRU5H96 - TOCO BAIADO 266 CX 7420 KG (C: 266,00 - P: 7420,00) (VD)" at bounding box center [283, 146] width 215 height 9
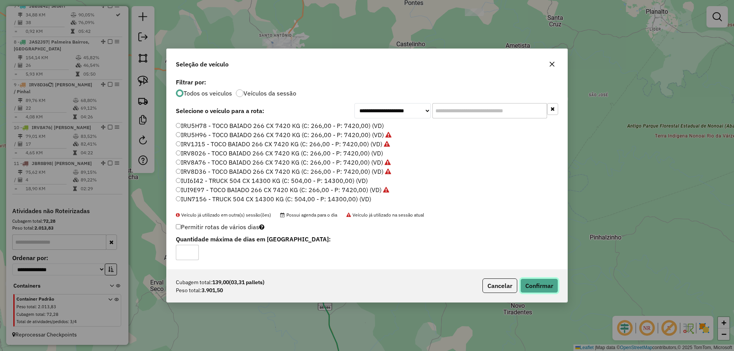
click at [537, 292] on button "Confirmar" at bounding box center [539, 286] width 38 height 15
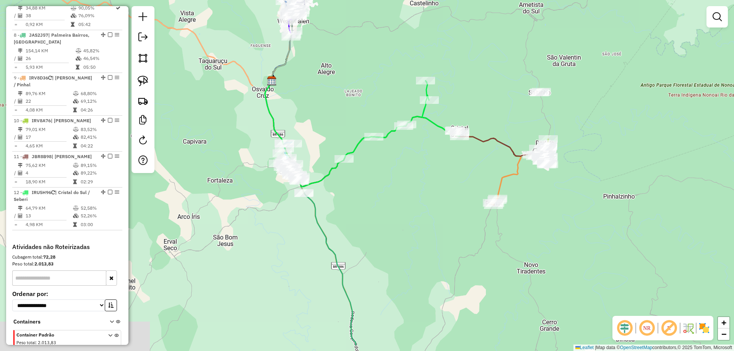
drag, startPoint x: 364, startPoint y: 210, endPoint x: 384, endPoint y: 181, distance: 34.3
click at [384, 181] on div "Janela de atendimento Grade de atendimento Capacidade Transportadoras Veículos …" at bounding box center [367, 175] width 734 height 351
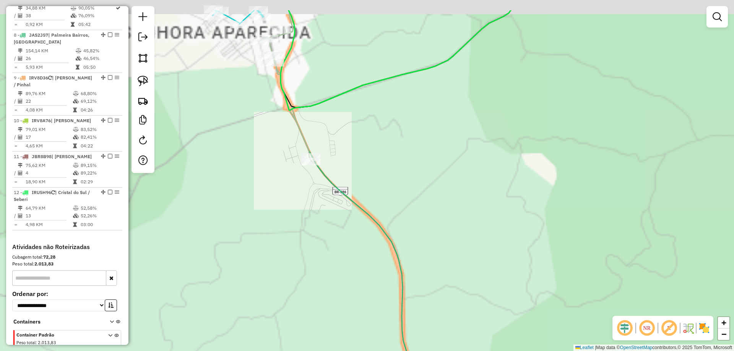
drag, startPoint x: 328, startPoint y: 114, endPoint x: 345, endPoint y: 158, distance: 47.2
click at [361, 161] on div "Janela de atendimento Grade de atendimento Capacidade Transportadoras Veículos …" at bounding box center [367, 175] width 734 height 351
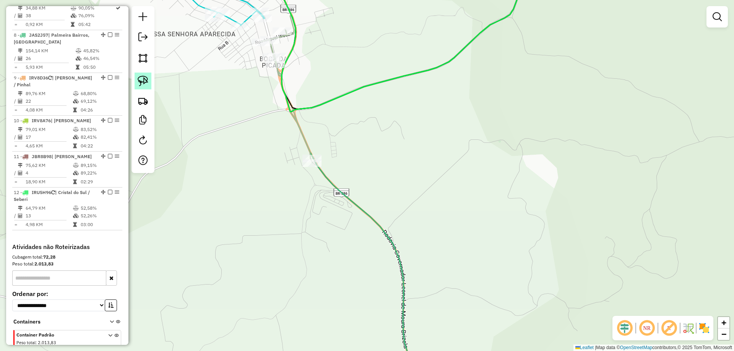
click at [143, 78] on img at bounding box center [143, 81] width 11 height 11
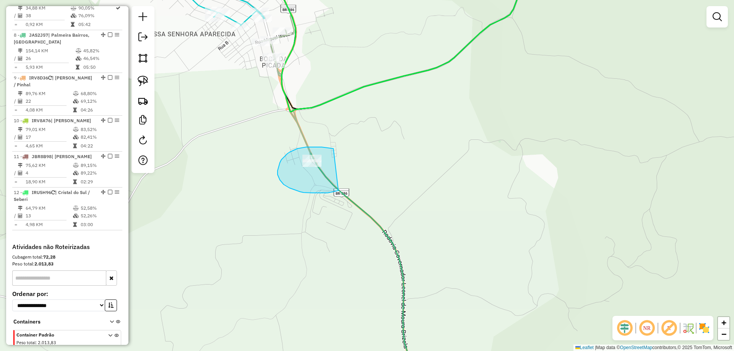
drag, startPoint x: 316, startPoint y: 147, endPoint x: 363, endPoint y: 181, distance: 58.0
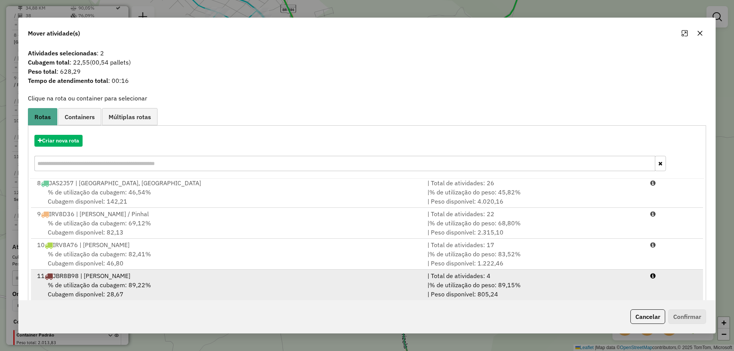
scroll to position [45, 0]
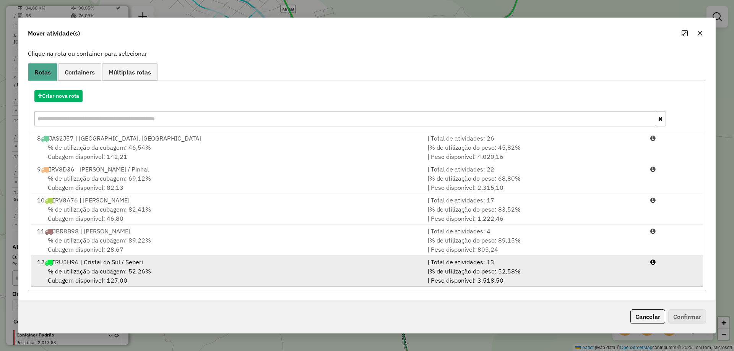
click at [164, 272] on div "% de utilização da cubagem: 52,26% Cubagem disponível: 127,00" at bounding box center [227, 276] width 390 height 18
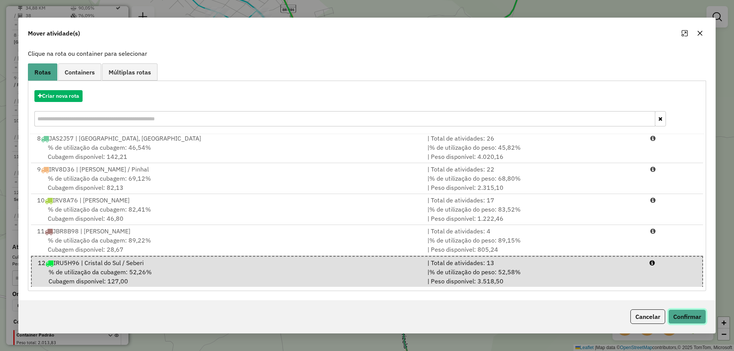
click at [697, 317] on button "Confirmar" at bounding box center [687, 316] width 38 height 15
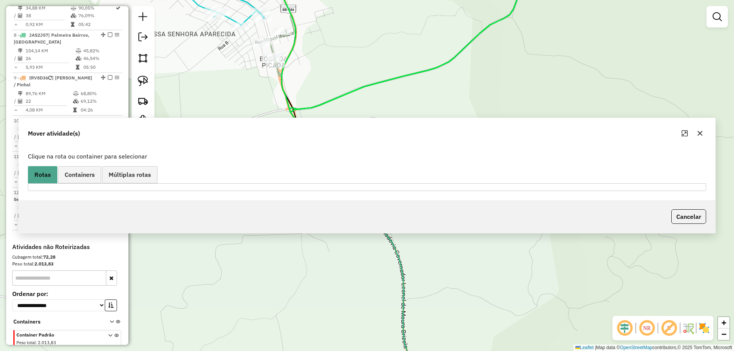
scroll to position [0, 0]
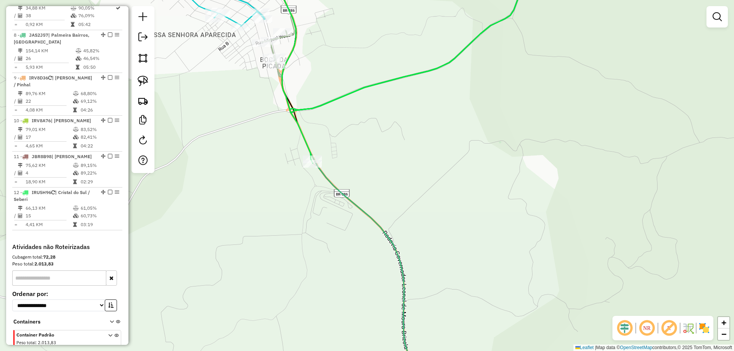
drag, startPoint x: 325, startPoint y: 87, endPoint x: 460, endPoint y: 301, distance: 253.8
click at [460, 301] on div "Janela de atendimento Grade de atendimento Capacidade Transportadoras Veículos …" at bounding box center [367, 175] width 734 height 351
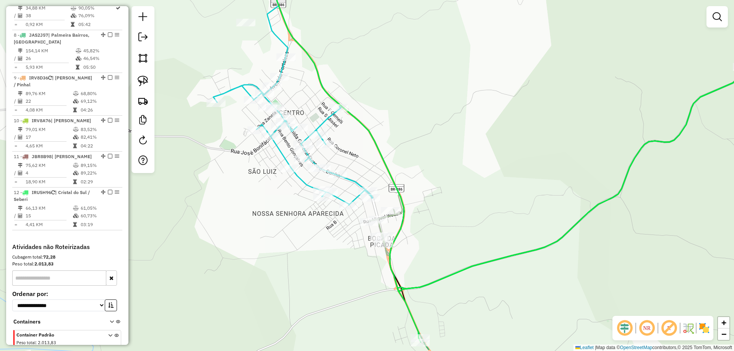
drag, startPoint x: 465, startPoint y: 183, endPoint x: 424, endPoint y: 121, distance: 73.9
click at [424, 122] on div "Janela de atendimento Grade de atendimento Capacidade Transportadoras Veículos …" at bounding box center [367, 175] width 734 height 351
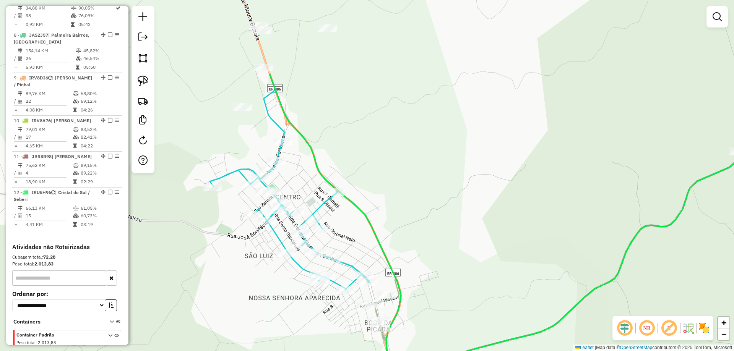
drag, startPoint x: 423, startPoint y: 102, endPoint x: 432, endPoint y: 211, distance: 109.3
click at [432, 211] on div "Janela de atendimento Grade de atendimento Capacidade Transportadoras Veículos …" at bounding box center [367, 175] width 734 height 351
select select "**********"
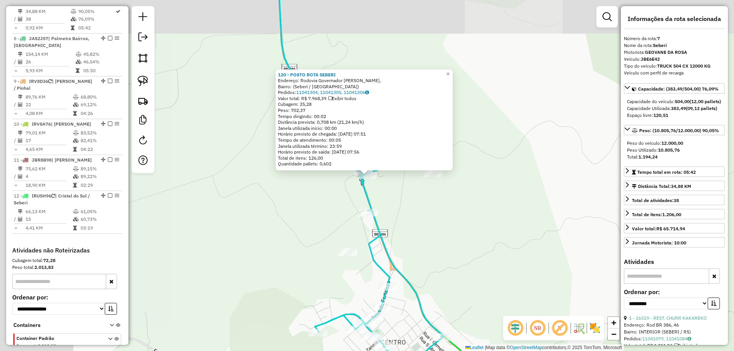
scroll to position [562, 0]
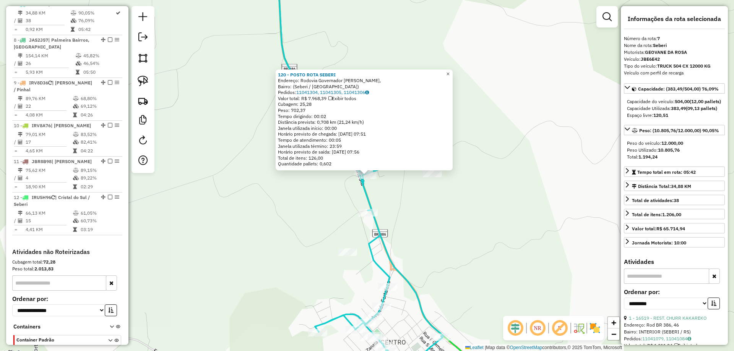
click at [449, 71] on span "×" at bounding box center [447, 74] width 3 height 6
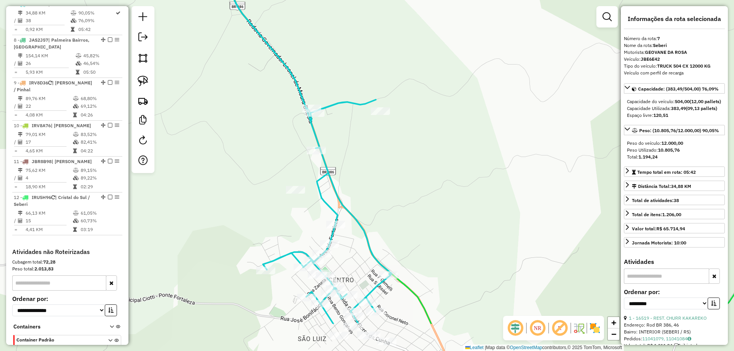
drag, startPoint x: 464, startPoint y: 137, endPoint x: 362, endPoint y: 6, distance: 165.5
click at [382, 19] on div "Janela de atendimento Grade de atendimento Capacidade Transportadoras Veículos …" at bounding box center [367, 175] width 734 height 351
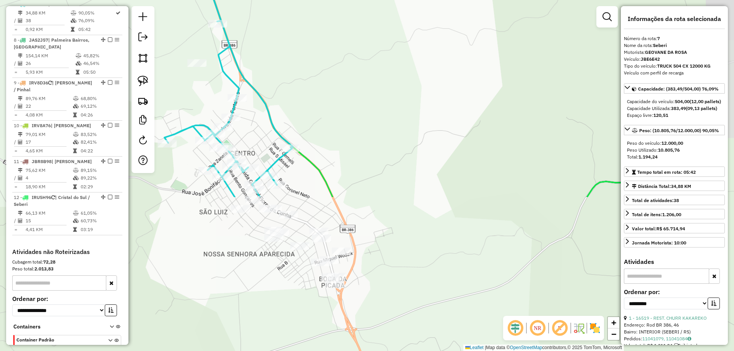
drag, startPoint x: 404, startPoint y: 245, endPoint x: 401, endPoint y: 224, distance: 21.2
click at [401, 224] on div "Janela de atendimento Grade de atendimento Capacidade Transportadoras Veículos …" at bounding box center [367, 175] width 734 height 351
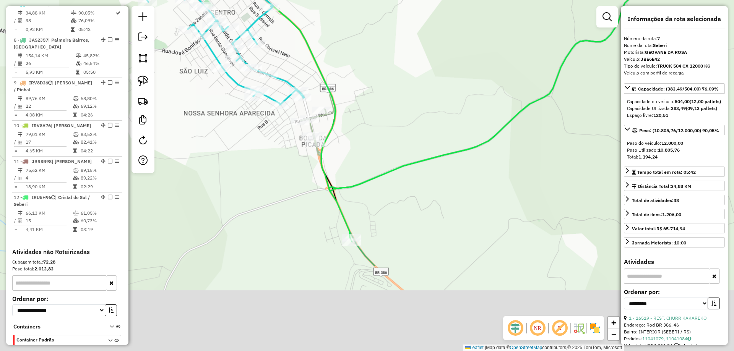
drag, startPoint x: 394, startPoint y: 269, endPoint x: 373, endPoint y: 124, distance: 147.0
click at [373, 124] on div "Janela de atendimento Grade de atendimento Capacidade Transportadoras Veículos …" at bounding box center [367, 175] width 734 height 351
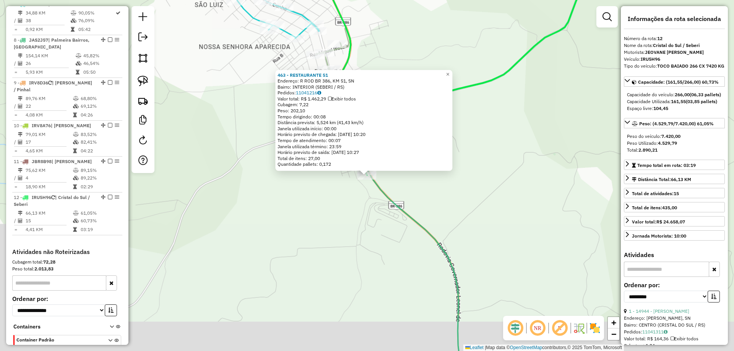
scroll to position [610, 0]
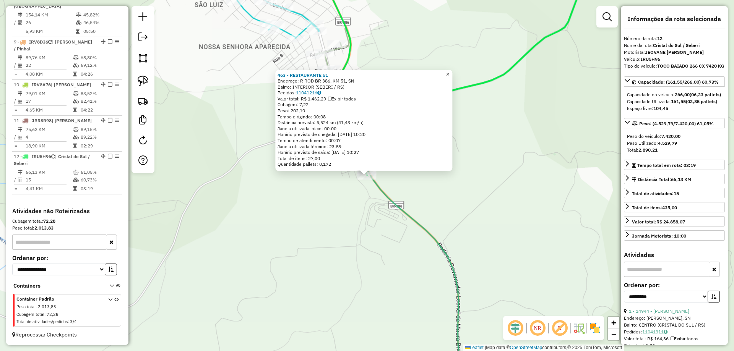
click at [449, 72] on span "×" at bounding box center [447, 74] width 3 height 6
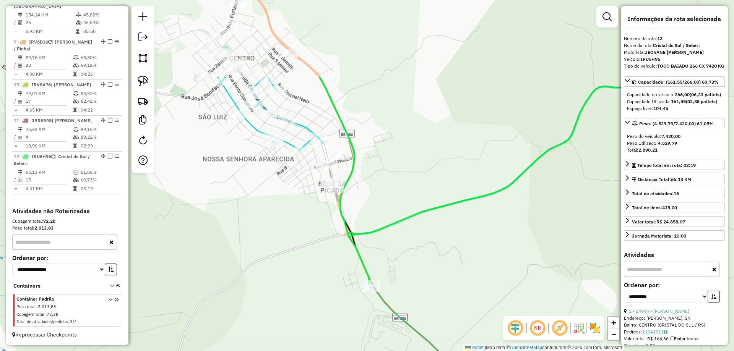
drag, startPoint x: 428, startPoint y: 38, endPoint x: 432, endPoint y: 251, distance: 212.8
click at [432, 251] on div "Janela de atendimento Grade de atendimento Capacidade Transportadoras Veículos …" at bounding box center [367, 175] width 734 height 351
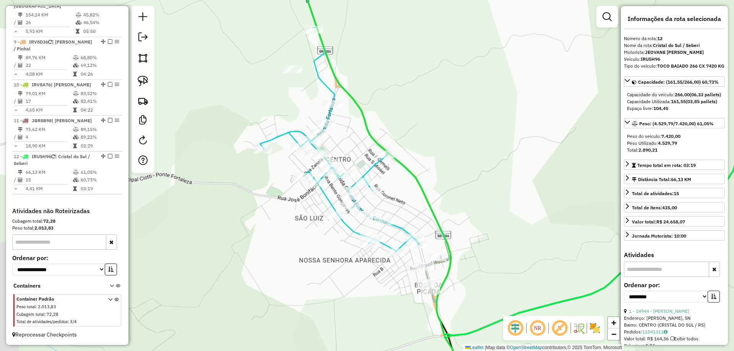
drag, startPoint x: 380, startPoint y: 157, endPoint x: 443, endPoint y: 145, distance: 64.1
click at [476, 158] on div "Janela de atendimento Grade de atendimento Capacidade Transportadoras Veículos …" at bounding box center [367, 175] width 734 height 351
drag, startPoint x: 144, startPoint y: 82, endPoint x: 150, endPoint y: 81, distance: 5.7
click at [144, 81] on img at bounding box center [143, 81] width 11 height 11
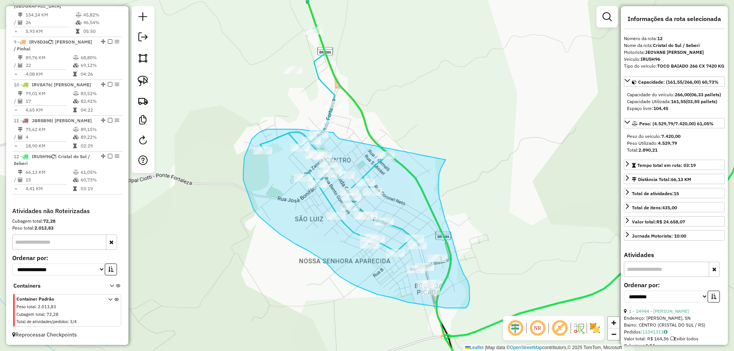
drag, startPoint x: 339, startPoint y: 139, endPoint x: 445, endPoint y: 160, distance: 108.3
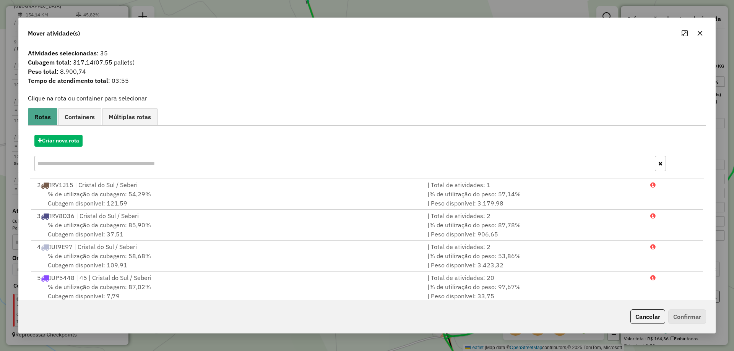
click at [71, 148] on div "Criar nova rota" at bounding box center [367, 154] width 674 height 50
click at [74, 140] on button "Criar nova rota" at bounding box center [58, 141] width 48 height 12
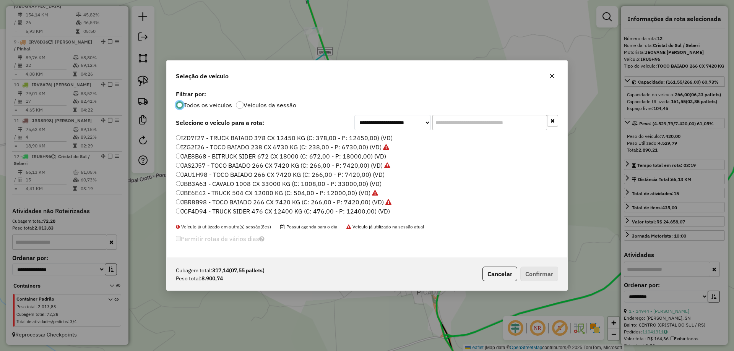
scroll to position [99, 0]
click at [197, 167] on label "JAU1H98 - TOCO BAIADO 266 CX 7420 KG (C: 266,00 - P: 7420,00) (VD)" at bounding box center [280, 166] width 209 height 9
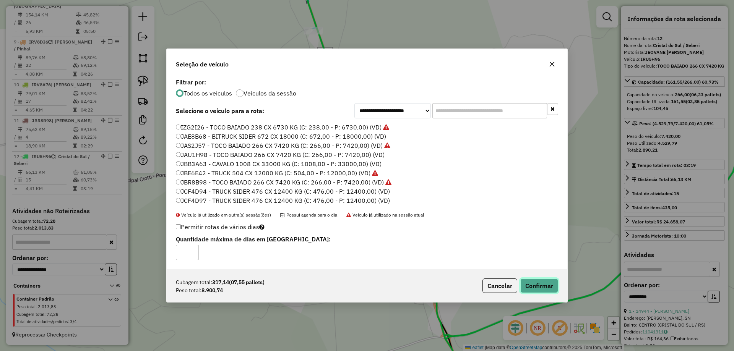
click at [531, 288] on button "Confirmar" at bounding box center [539, 286] width 38 height 15
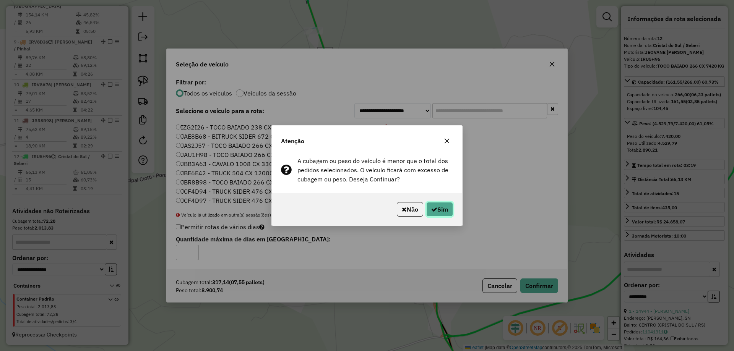
click at [446, 209] on button "Sim" at bounding box center [439, 209] width 27 height 15
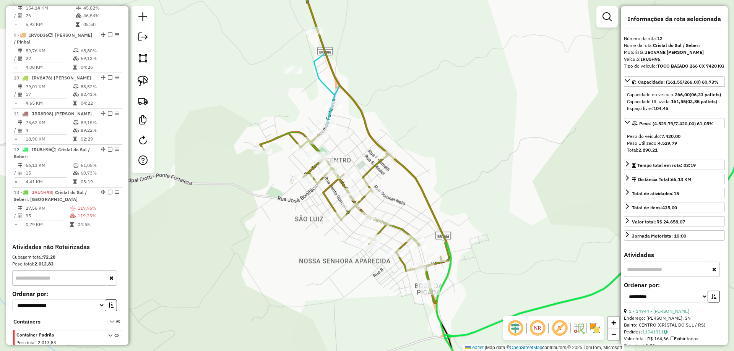
scroll to position [653, 0]
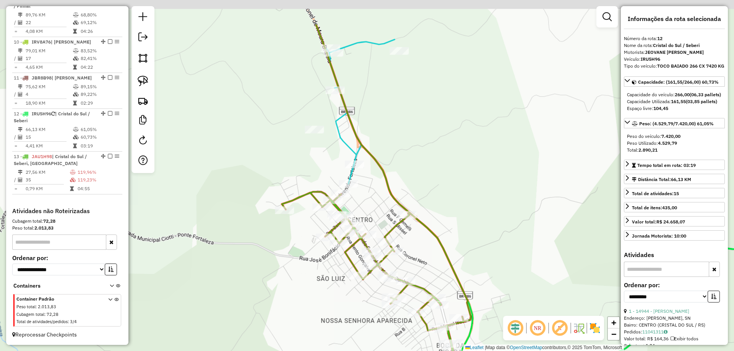
drag, startPoint x: 355, startPoint y: 119, endPoint x: 376, endPoint y: 184, distance: 68.7
click at [376, 184] on div "Janela de atendimento Grade de atendimento Capacidade Transportadoras Veículos …" at bounding box center [367, 175] width 734 height 351
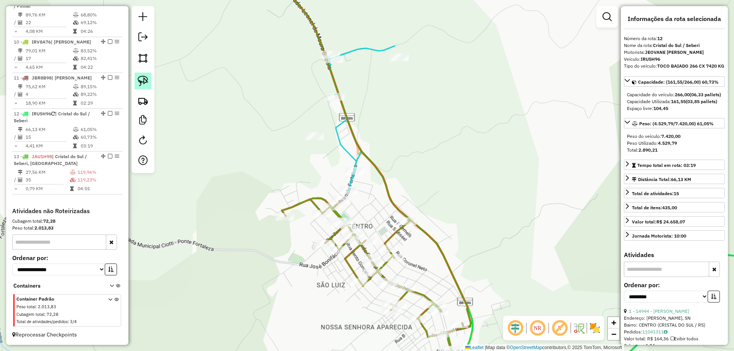
click at [141, 84] on img at bounding box center [143, 81] width 11 height 11
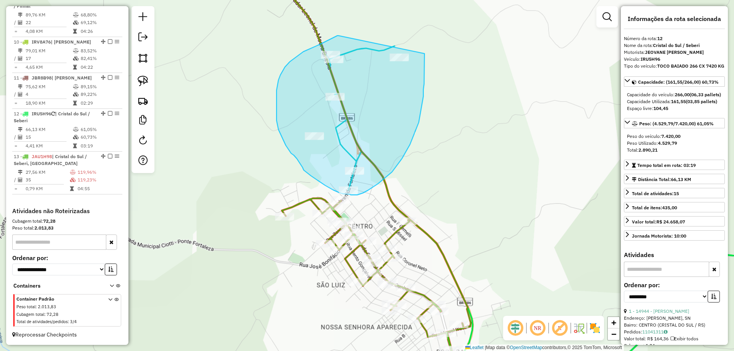
drag, startPoint x: 338, startPoint y: 36, endPoint x: 424, endPoint y: 53, distance: 87.7
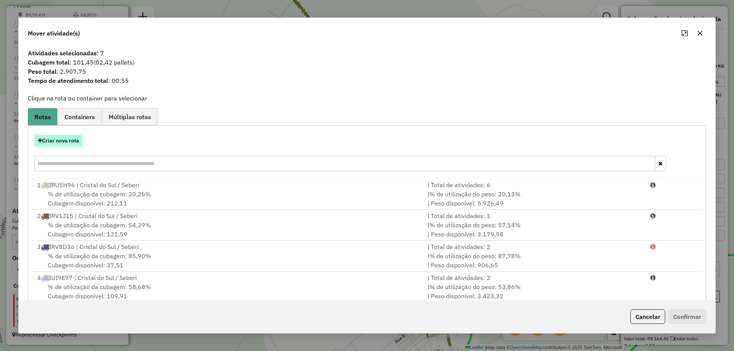
click at [57, 140] on button "Criar nova rota" at bounding box center [58, 141] width 48 height 12
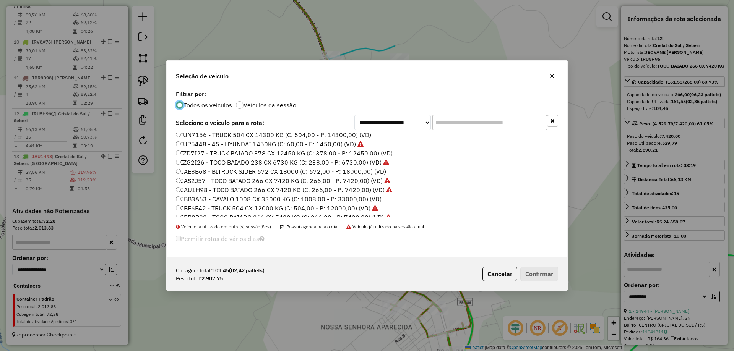
scroll to position [76, 0]
click at [190, 152] on label "IZD7I27 - TRUCK BAIADO 378 CX 12450 KG (C: 378,00 - P: 12450,00) (VD)" at bounding box center [284, 152] width 217 height 9
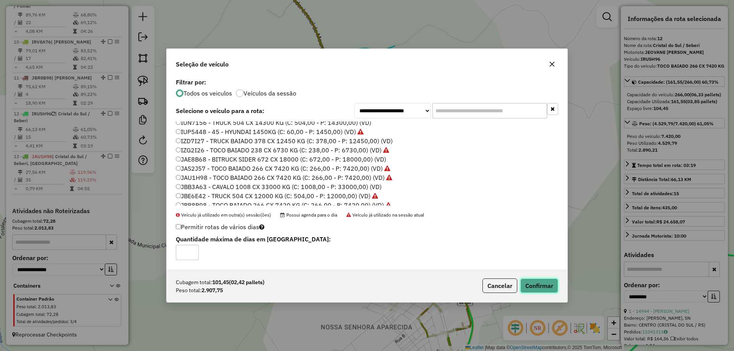
click at [535, 280] on button "Confirmar" at bounding box center [539, 286] width 38 height 15
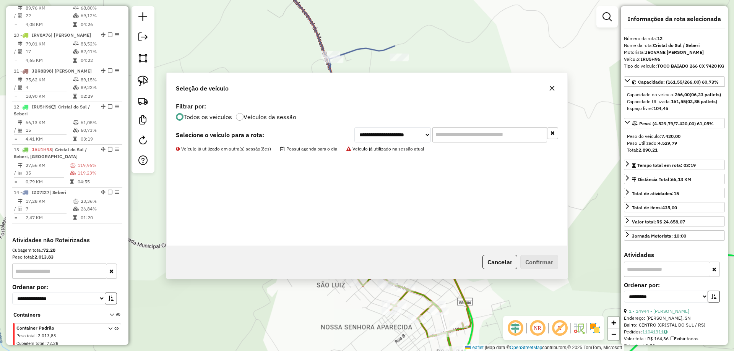
scroll to position [688, 0]
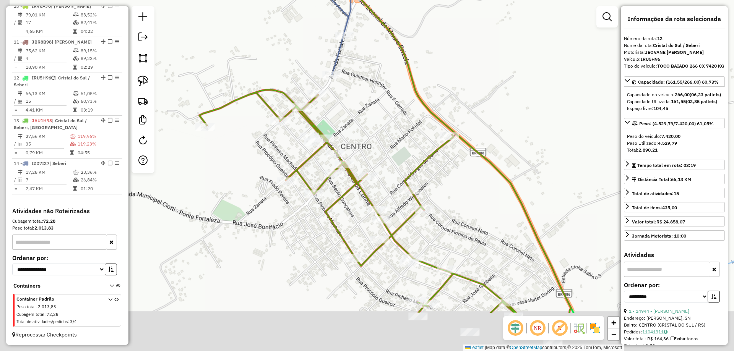
drag, startPoint x: 390, startPoint y: 289, endPoint x: 413, endPoint y: 232, distance: 62.4
click at [413, 232] on div "Janela de atendimento Grade de atendimento Capacidade Transportadoras Veículos …" at bounding box center [367, 175] width 734 height 351
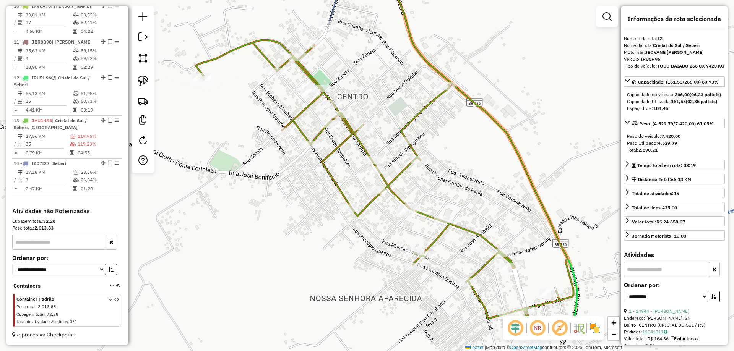
drag, startPoint x: 421, startPoint y: 240, endPoint x: 416, endPoint y: 188, distance: 51.8
click at [416, 188] on div "Janela de atendimento Grade de atendimento Capacidade Transportadoras Veículos …" at bounding box center [367, 175] width 734 height 351
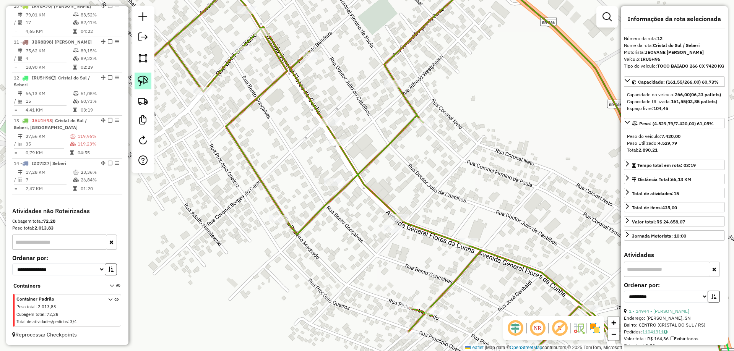
click at [141, 82] on img at bounding box center [143, 81] width 11 height 11
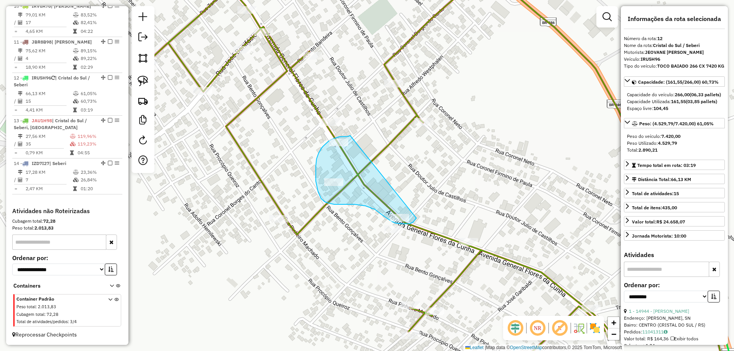
drag, startPoint x: 350, startPoint y: 136, endPoint x: 416, endPoint y: 218, distance: 105.7
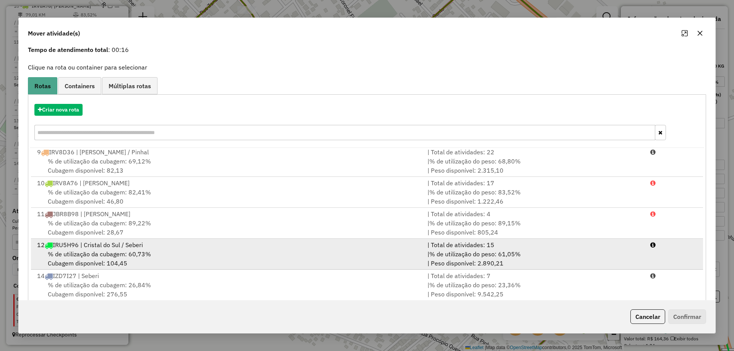
scroll to position [45, 0]
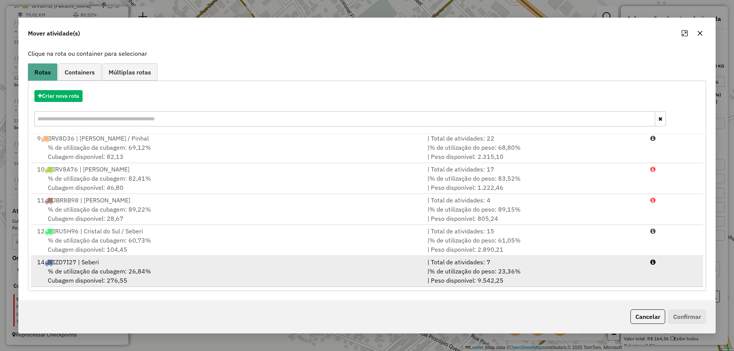
click at [207, 271] on div "% de utilização da cubagem: 26,84% Cubagem disponível: 276,55" at bounding box center [227, 276] width 390 height 18
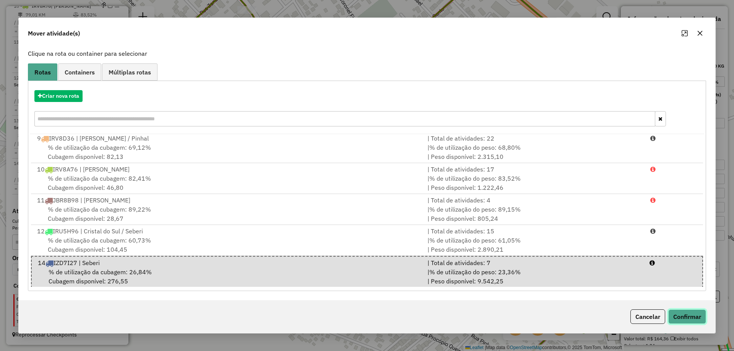
click at [695, 315] on button "Confirmar" at bounding box center [687, 316] width 38 height 15
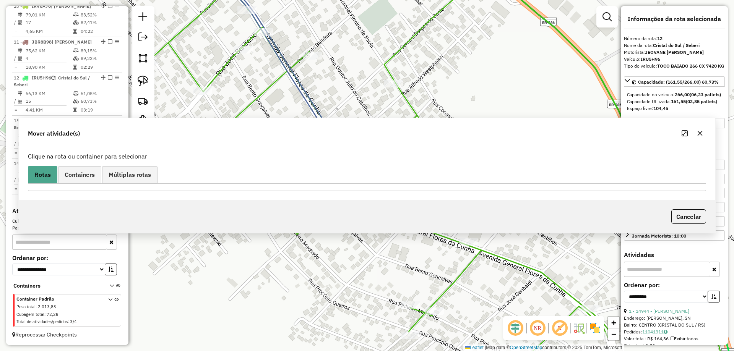
scroll to position [0, 0]
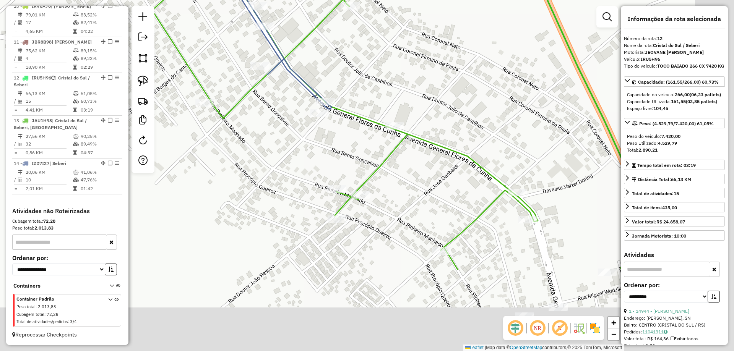
drag, startPoint x: 476, startPoint y: 163, endPoint x: 436, endPoint y: 137, distance: 47.5
click at [445, 141] on icon at bounding box center [347, 59] width 549 height 421
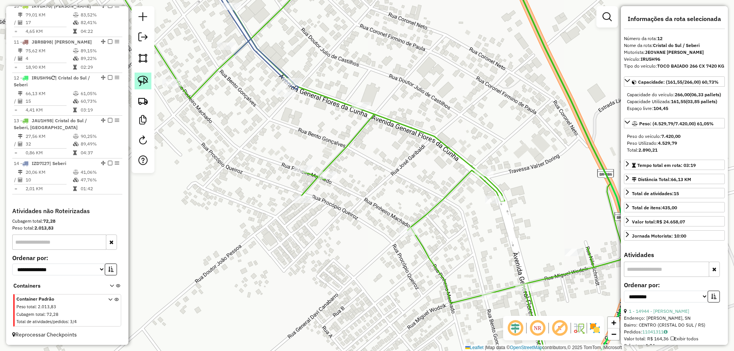
click at [145, 82] on img at bounding box center [143, 81] width 11 height 11
drag, startPoint x: 491, startPoint y: 190, endPoint x: 512, endPoint y: 197, distance: 21.4
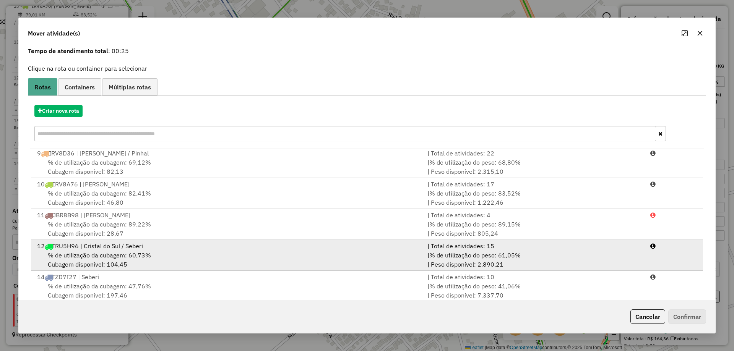
scroll to position [45, 0]
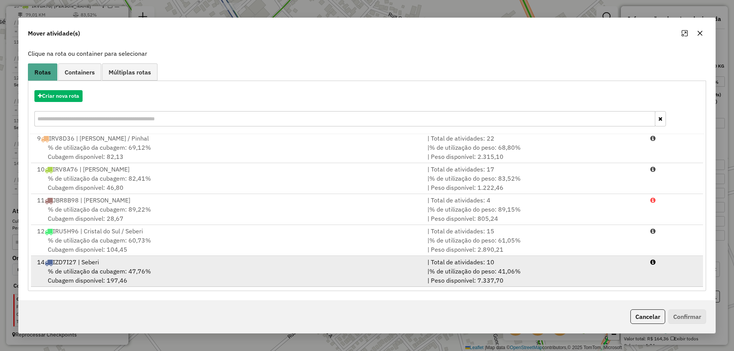
click at [184, 267] on div "% de utilização da cubagem: 47,76% Cubagem disponível: 197,46" at bounding box center [227, 276] width 390 height 18
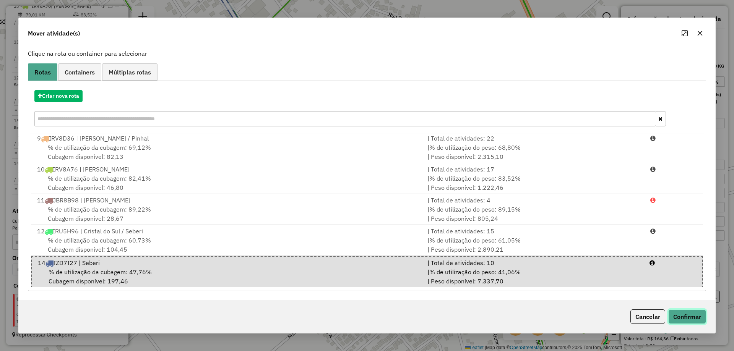
click at [688, 316] on button "Confirmar" at bounding box center [687, 316] width 38 height 15
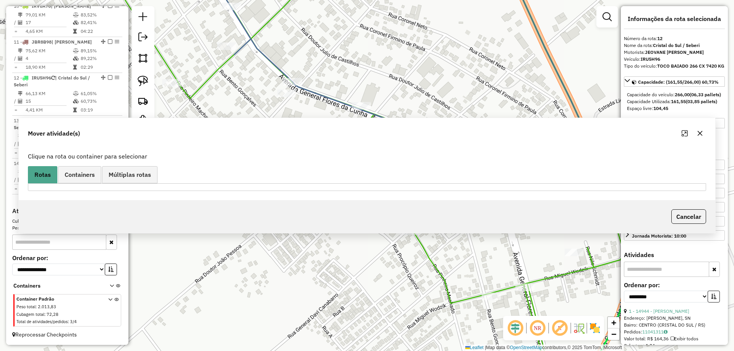
scroll to position [0, 0]
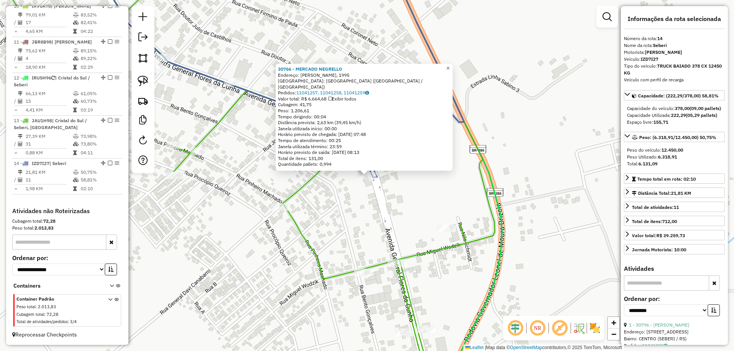
click at [449, 71] on span "×" at bounding box center [447, 68] width 3 height 6
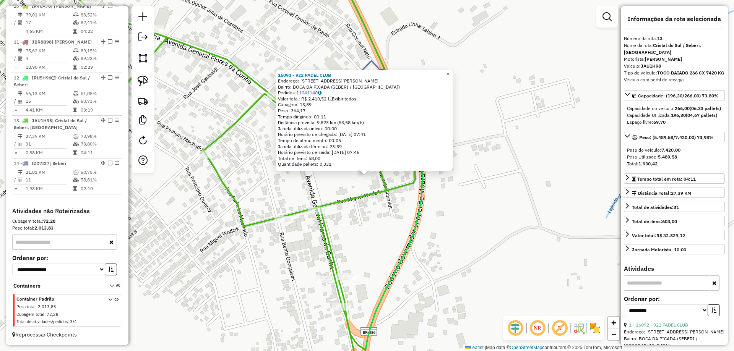
click at [449, 73] on span "×" at bounding box center [447, 74] width 3 height 6
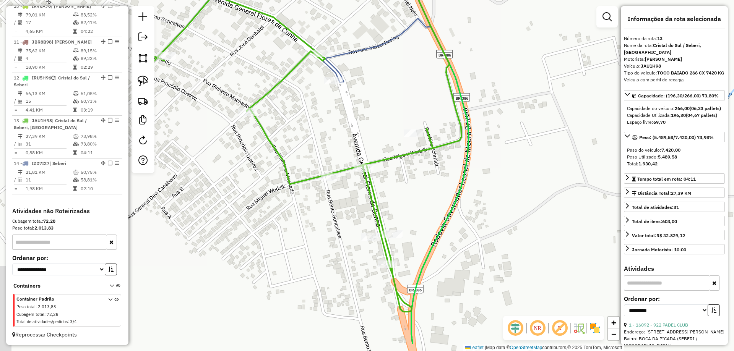
drag, startPoint x: 407, startPoint y: 231, endPoint x: 473, endPoint y: 120, distance: 128.5
click at [473, 119] on div "Janela de atendimento Grade de atendimento Capacidade Transportadoras Veículos …" at bounding box center [367, 175] width 734 height 351
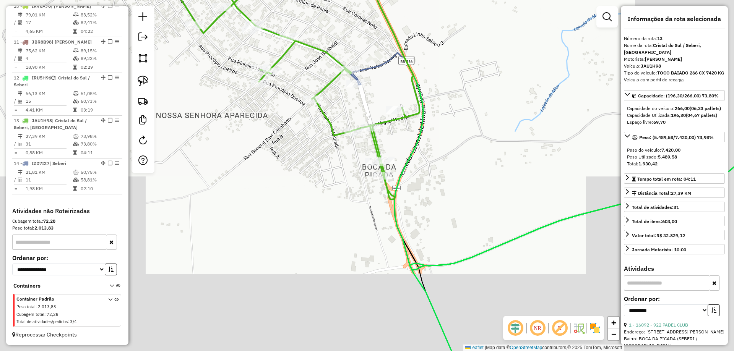
drag, startPoint x: 433, startPoint y: 158, endPoint x: 436, endPoint y: 213, distance: 55.5
click at [446, 224] on div "Janela de atendimento Grade de atendimento Capacidade Transportadoras Veículos …" at bounding box center [367, 175] width 734 height 351
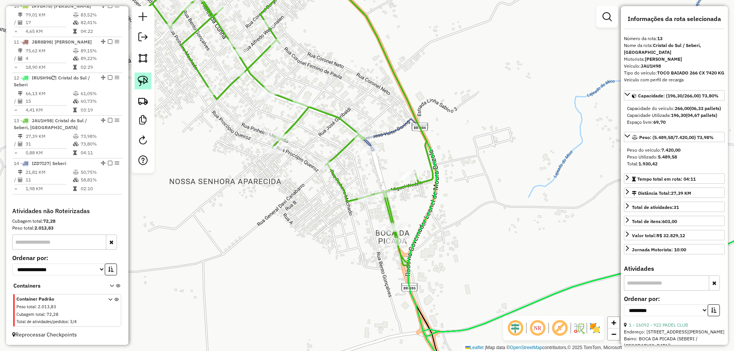
click at [146, 78] on img at bounding box center [143, 81] width 11 height 11
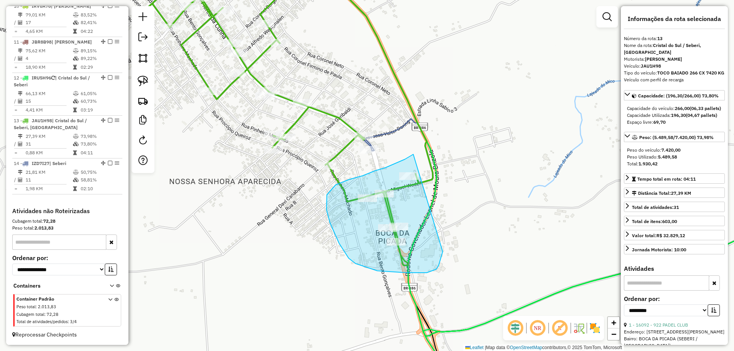
drag, startPoint x: 413, startPoint y: 154, endPoint x: 444, endPoint y: 251, distance: 101.0
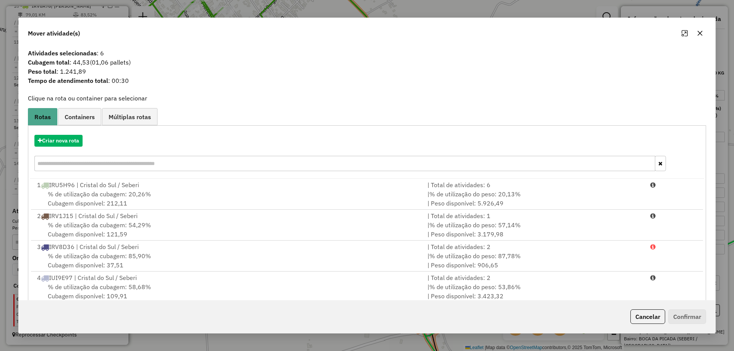
click at [705, 32] on div "Mover atividade(s)" at bounding box center [367, 32] width 696 height 28
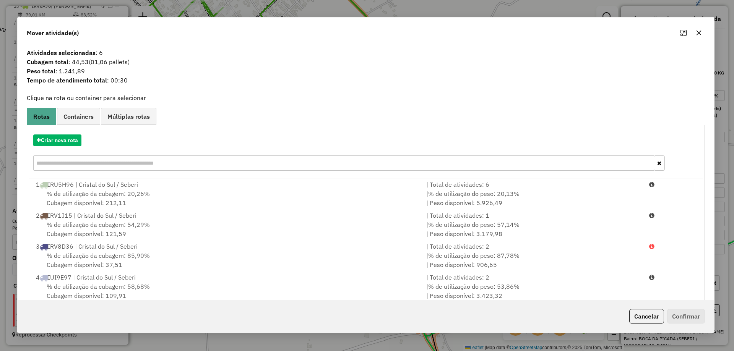
click at [702, 32] on button "button" at bounding box center [698, 33] width 12 height 12
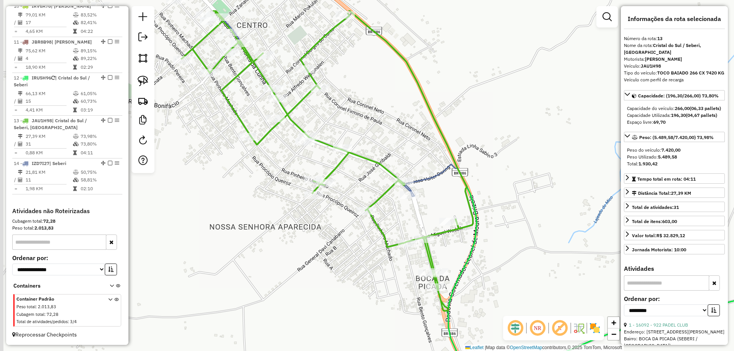
drag, startPoint x: 498, startPoint y: 120, endPoint x: 545, endPoint y: 183, distance: 78.4
click at [543, 181] on div "Janela de atendimento Grade de atendimento Capacidade Transportadoras Veículos …" at bounding box center [367, 175] width 734 height 351
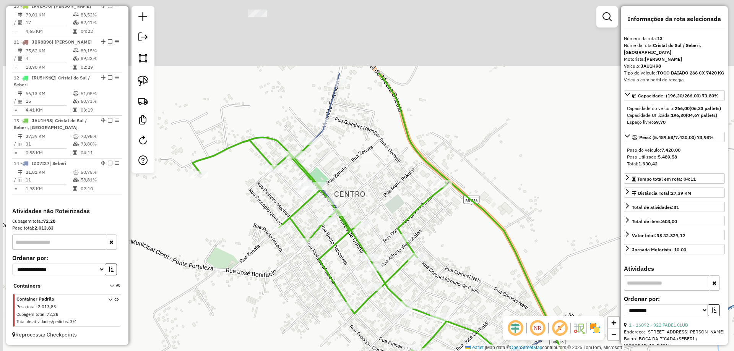
drag, startPoint x: 445, startPoint y: 174, endPoint x: 469, endPoint y: 236, distance: 67.1
click at [471, 233] on div "Janela de atendimento Grade de atendimento Capacidade Transportadoras Veículos …" at bounding box center [367, 175] width 734 height 351
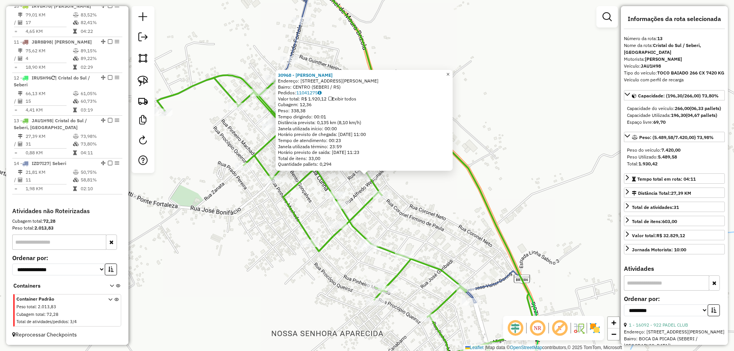
click at [450, 70] on link "×" at bounding box center [447, 74] width 9 height 9
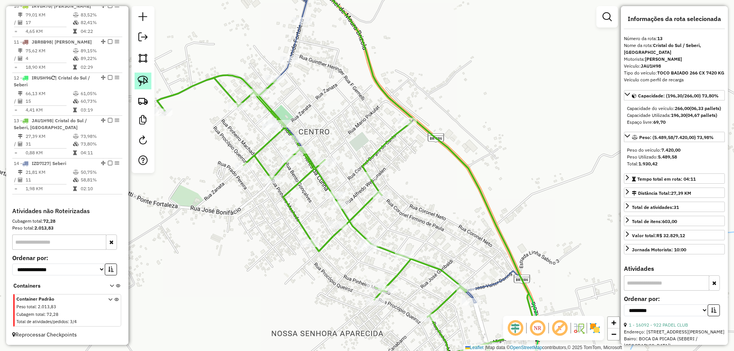
click at [148, 78] on img at bounding box center [143, 81] width 11 height 11
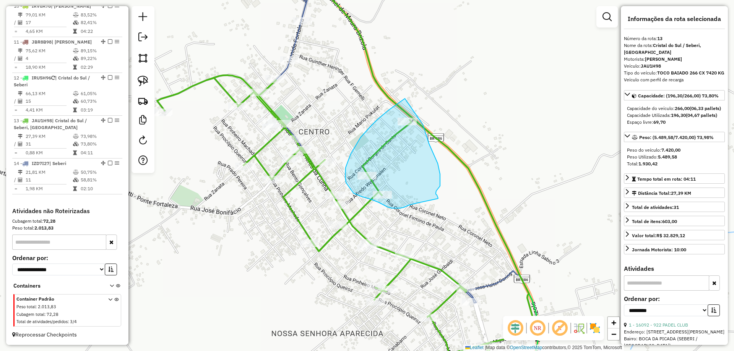
drag, startPoint x: 400, startPoint y: 102, endPoint x: 422, endPoint y: 121, distance: 29.5
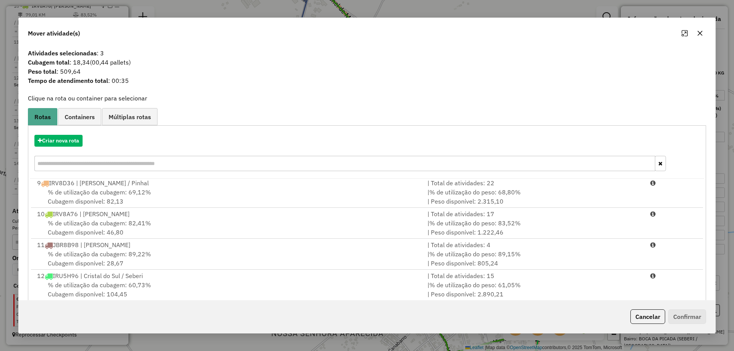
scroll to position [45, 0]
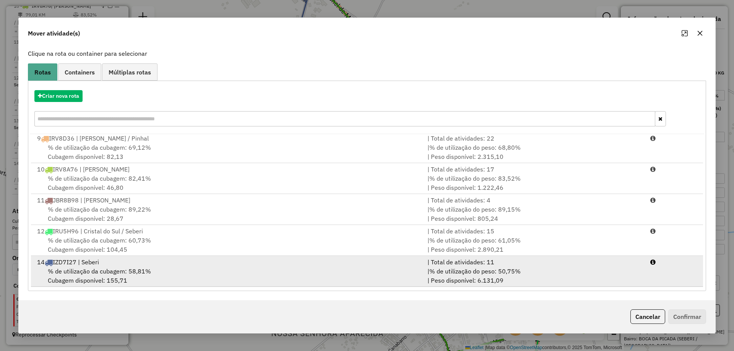
click at [249, 274] on div "% de utilização da cubagem: 58,81% Cubagem disponível: 155,71" at bounding box center [227, 276] width 390 height 18
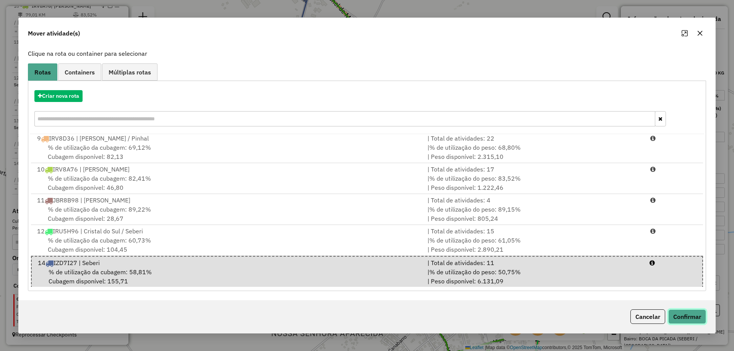
click at [686, 320] on button "Confirmar" at bounding box center [687, 316] width 38 height 15
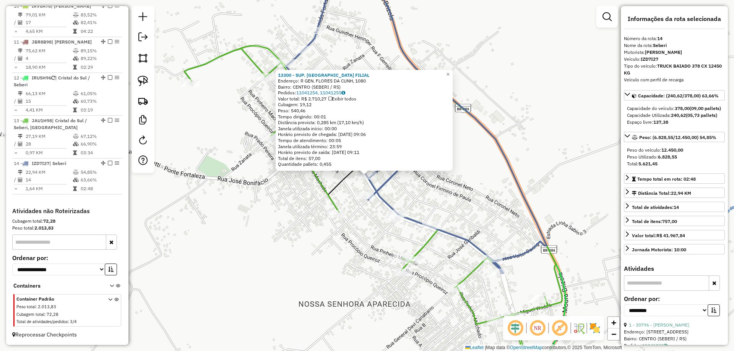
click at [458, 74] on div "Rota 14 - Placa IZD7I27 13300 - SUP. [GEOGRAPHIC_DATA] FILIAL 13300 - SUP. [GEO…" at bounding box center [367, 175] width 734 height 351
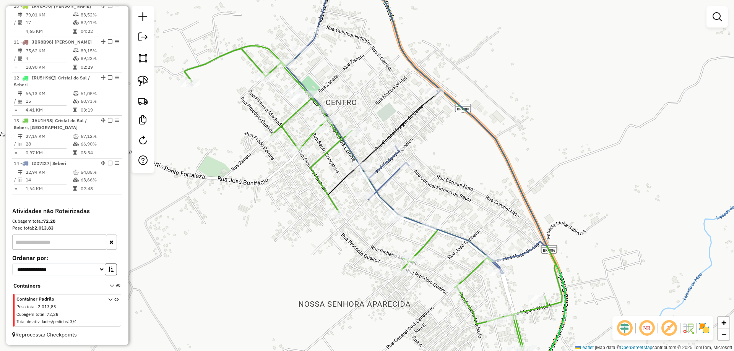
click at [453, 73] on div "Janela de atendimento Grade de atendimento Capacidade Transportadoras Veículos …" at bounding box center [367, 175] width 734 height 351
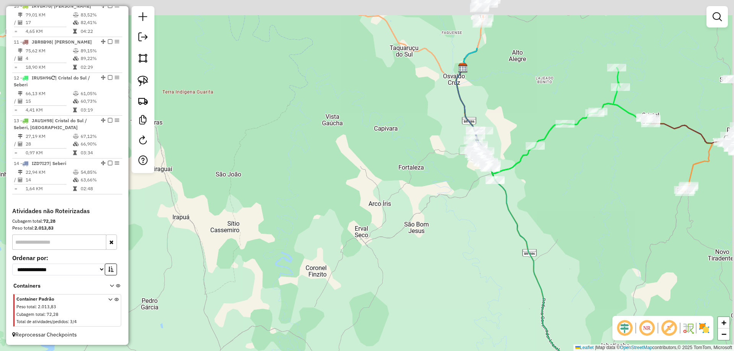
drag, startPoint x: 546, startPoint y: 53, endPoint x: 457, endPoint y: 236, distance: 203.2
click at [460, 237] on div "Janela de atendimento Grade de atendimento Capacidade Transportadoras Veículos …" at bounding box center [367, 175] width 734 height 351
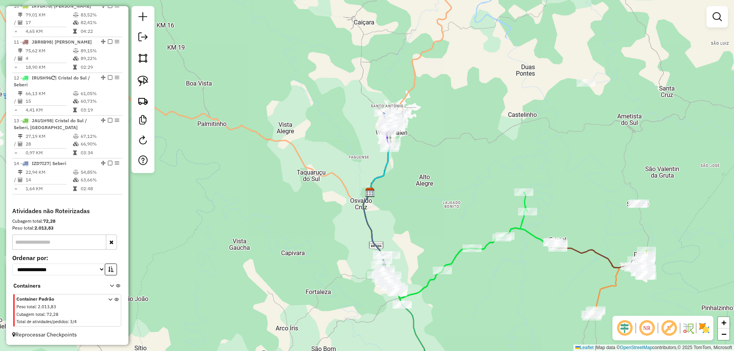
drag, startPoint x: 452, startPoint y: 149, endPoint x: 387, endPoint y: 206, distance: 86.1
click at [381, 212] on div "Janela de atendimento Grade de atendimento Capacidade Transportadoras Veículos …" at bounding box center [367, 175] width 734 height 351
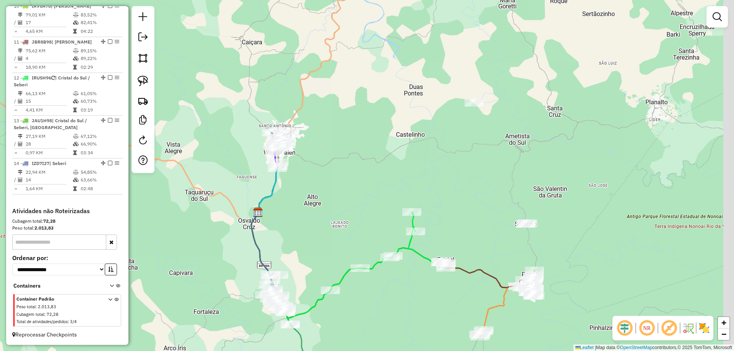
drag, startPoint x: 522, startPoint y: 177, endPoint x: 445, endPoint y: 131, distance: 90.2
click at [443, 129] on div "Janela de atendimento Grade de atendimento Capacidade Transportadoras Veículos …" at bounding box center [367, 175] width 734 height 351
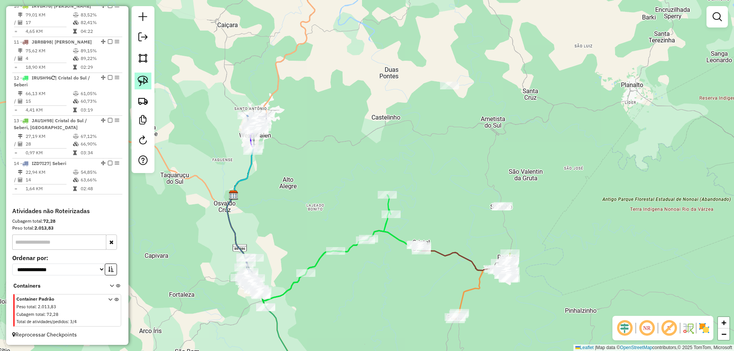
click at [144, 84] on img at bounding box center [143, 81] width 11 height 11
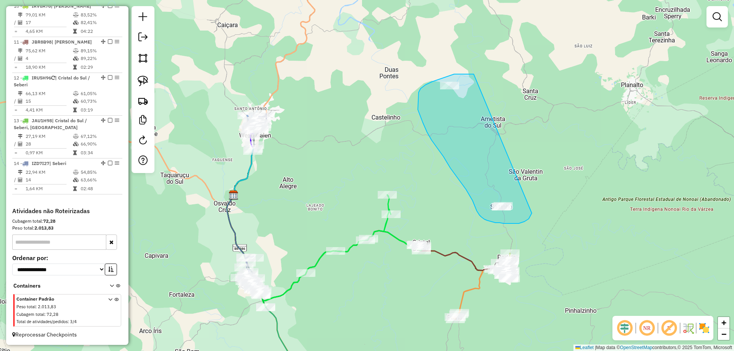
drag, startPoint x: 470, startPoint y: 74, endPoint x: 532, endPoint y: 212, distance: 151.3
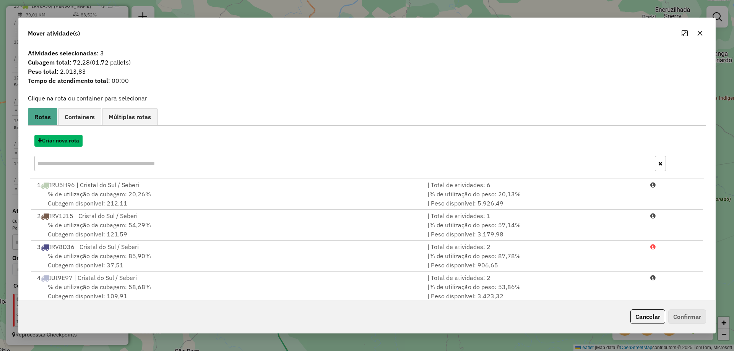
click at [63, 143] on button "Criar nova rota" at bounding box center [58, 141] width 48 height 12
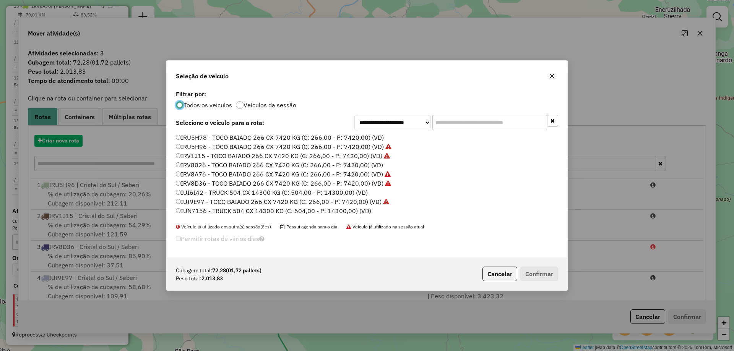
scroll to position [4, 2]
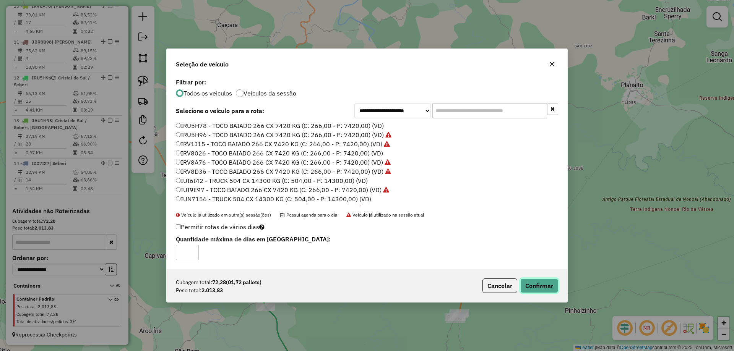
click at [551, 290] on button "Confirmar" at bounding box center [539, 286] width 38 height 15
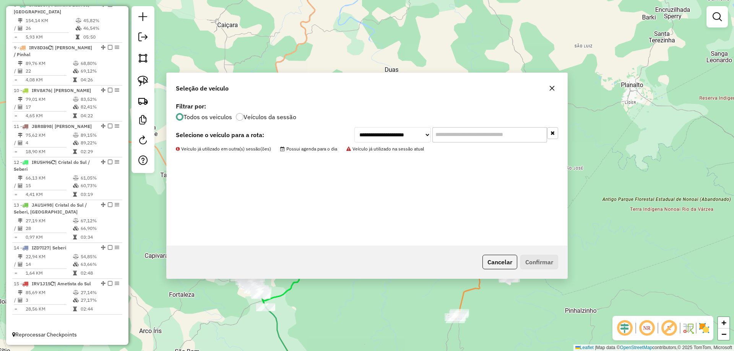
scroll to position [611, 0]
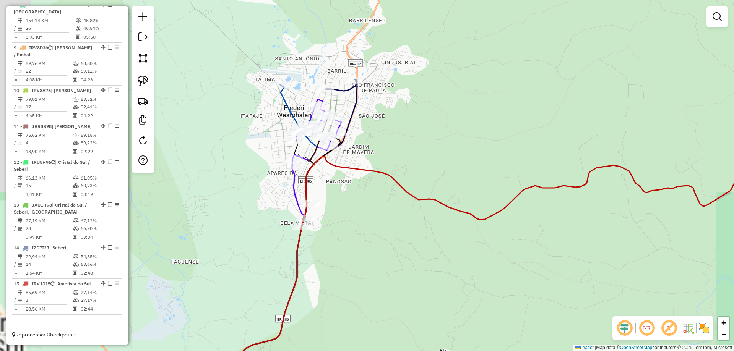
drag, startPoint x: 340, startPoint y: 164, endPoint x: 394, endPoint y: 195, distance: 62.5
click at [393, 198] on div "Janela de atendimento Grade de atendimento Capacidade Transportadoras Veículos …" at bounding box center [367, 175] width 734 height 351
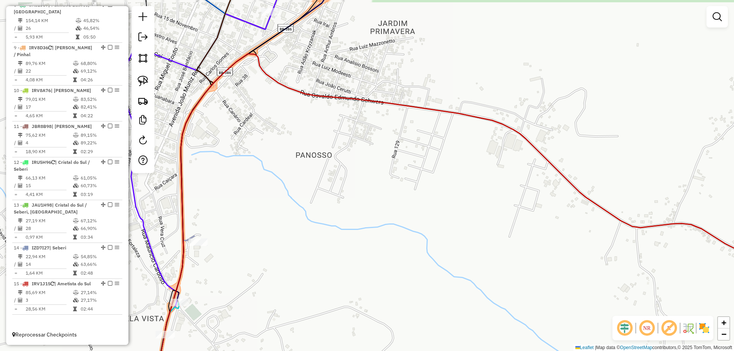
drag, startPoint x: 361, startPoint y: 104, endPoint x: 418, endPoint y: 262, distance: 168.4
click at [418, 262] on icon at bounding box center [480, 225] width 656 height 343
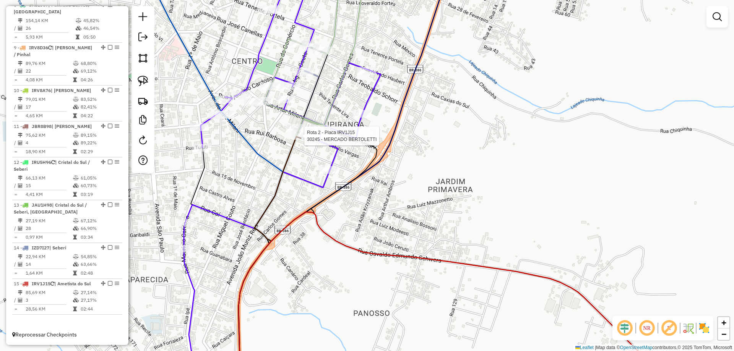
select select "**********"
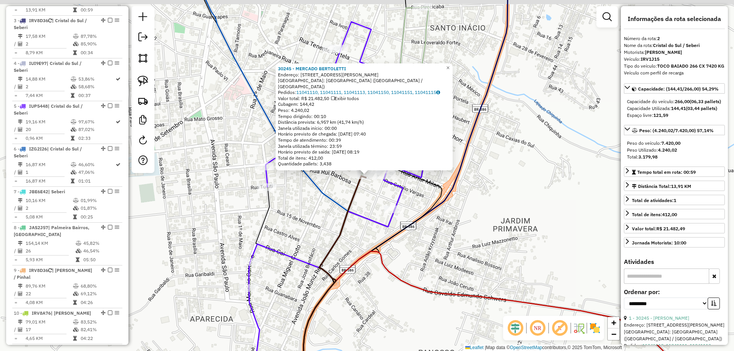
scroll to position [348, 0]
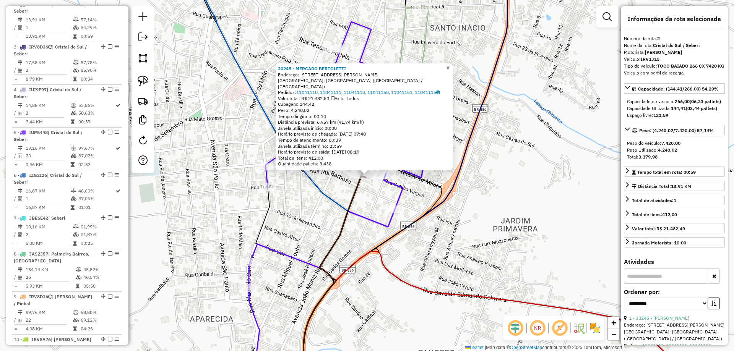
click at [450, 71] on link "×" at bounding box center [447, 67] width 9 height 9
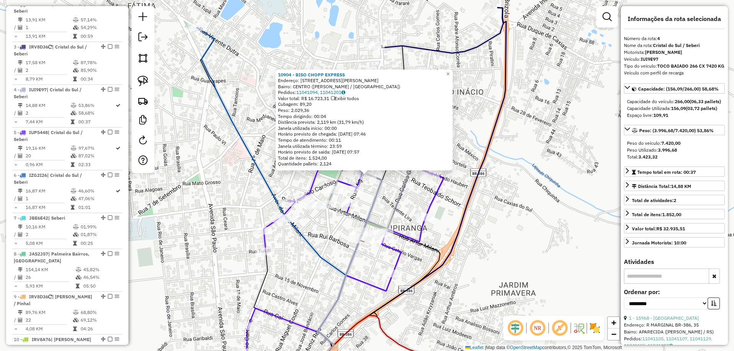
scroll to position [434, 0]
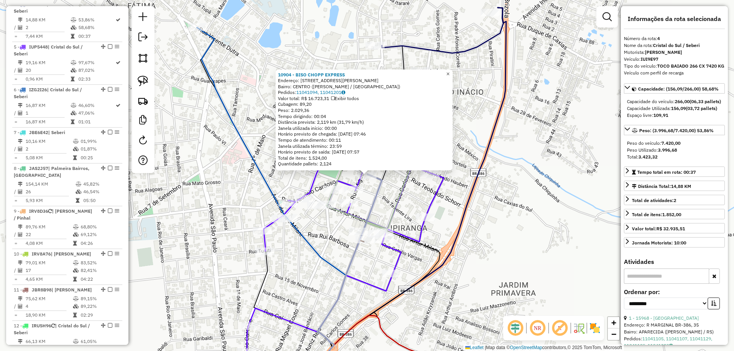
click at [449, 71] on span "×" at bounding box center [447, 74] width 3 height 6
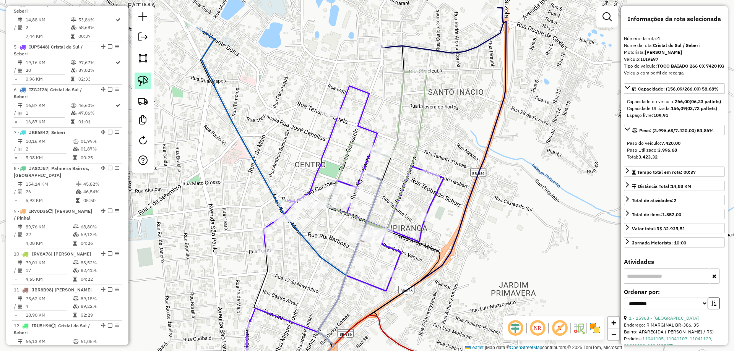
click at [146, 79] on img at bounding box center [143, 81] width 11 height 11
drag, startPoint x: 366, startPoint y: 167, endPoint x: 386, endPoint y: 180, distance: 23.9
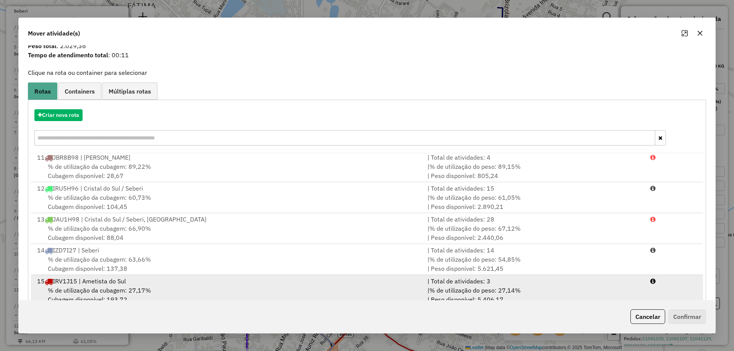
scroll to position [45, 0]
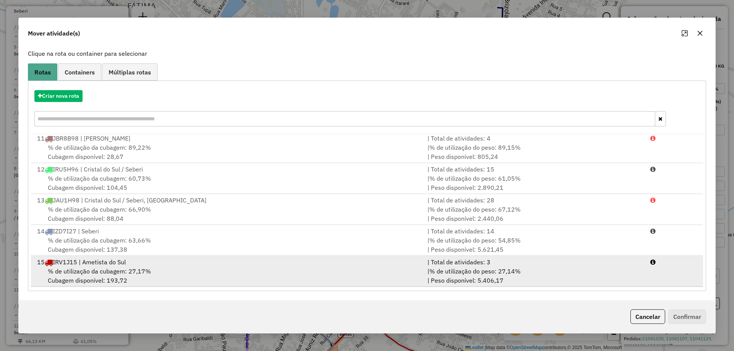
click at [255, 274] on div "% de utilização da cubagem: 27,17% Cubagem disponível: 193,72" at bounding box center [227, 276] width 390 height 18
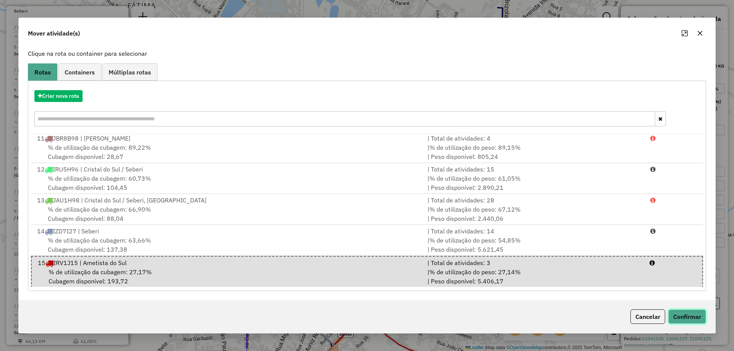
click at [669, 314] on button "Confirmar" at bounding box center [687, 316] width 38 height 15
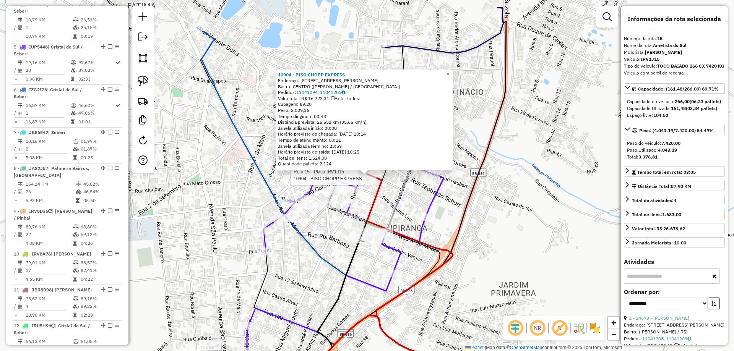
scroll to position [611, 0]
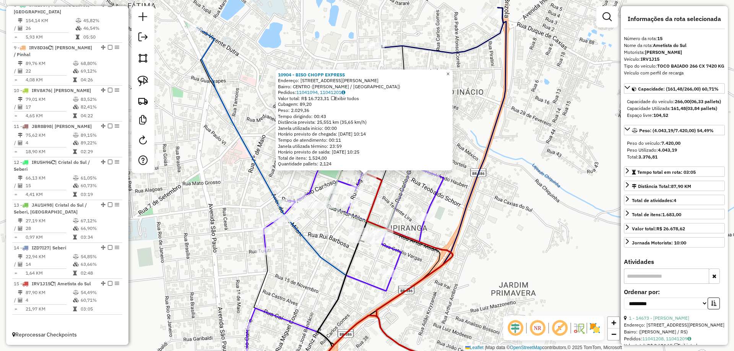
click at [452, 71] on link "×" at bounding box center [447, 74] width 9 height 9
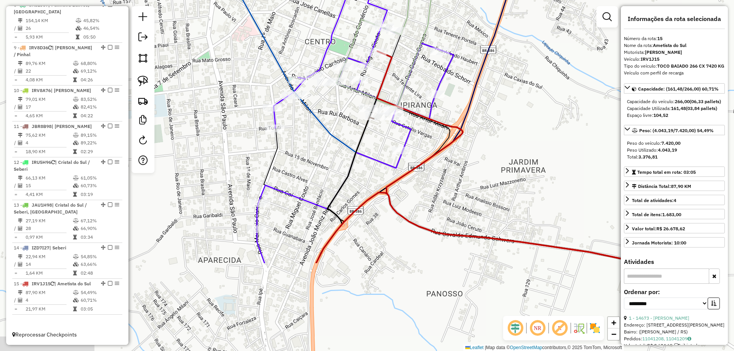
drag, startPoint x: 452, startPoint y: 174, endPoint x: 462, endPoint y: 58, distance: 115.8
click at [462, 58] on div "Janela de atendimento Grade de atendimento Capacidade Transportadoras Veículos …" at bounding box center [367, 175] width 734 height 351
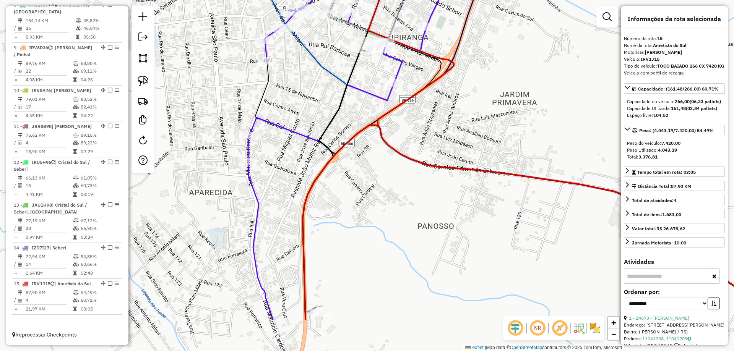
drag, startPoint x: 314, startPoint y: 156, endPoint x: 305, endPoint y: 84, distance: 72.3
click at [305, 84] on div "Janela de atendimento Grade de atendimento Capacidade Transportadoras Veículos …" at bounding box center [367, 175] width 734 height 351
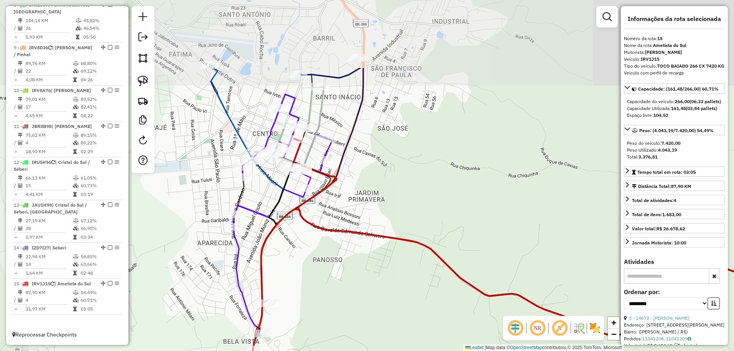
drag, startPoint x: 390, startPoint y: 77, endPoint x: 346, endPoint y: 147, distance: 83.3
click at [347, 159] on div "Janela de atendimento Grade de atendimento Capacidade Transportadoras Veículos …" at bounding box center [367, 175] width 734 height 351
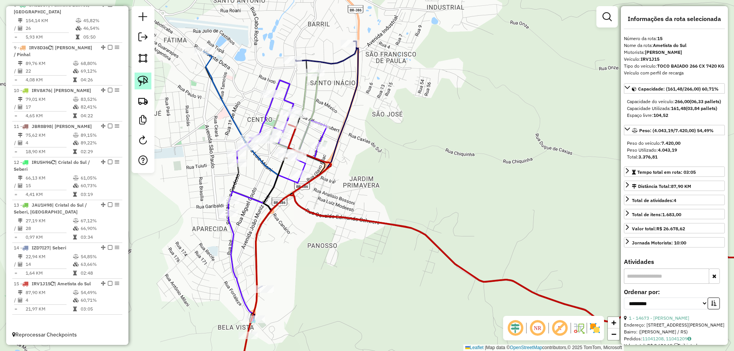
click at [143, 80] on img at bounding box center [143, 81] width 11 height 11
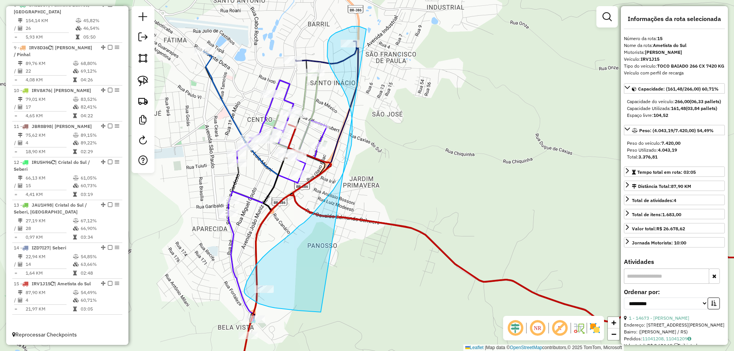
drag, startPoint x: 363, startPoint y: 28, endPoint x: 321, endPoint y: 311, distance: 286.3
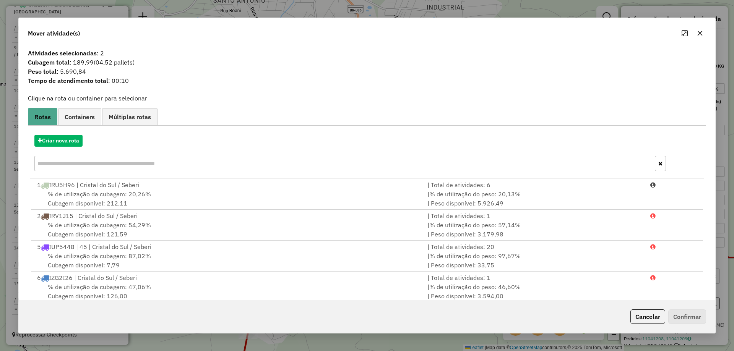
click at [697, 30] on icon "button" at bounding box center [699, 33] width 6 height 6
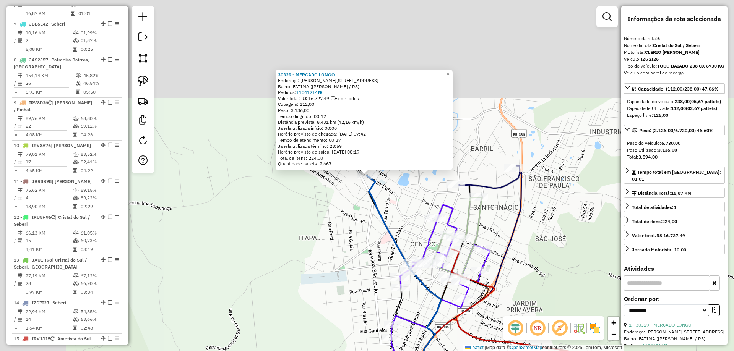
scroll to position [519, 0]
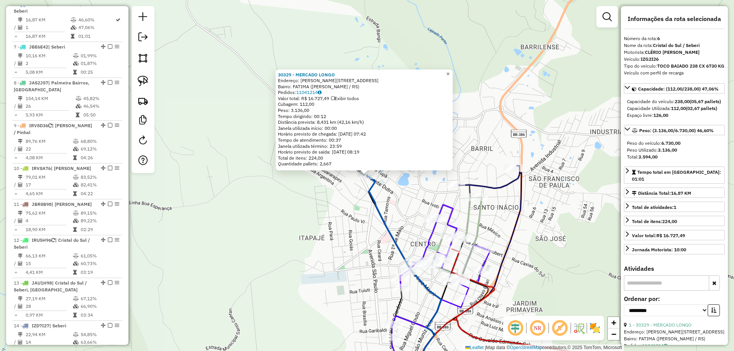
click at [449, 71] on span "×" at bounding box center [447, 74] width 3 height 6
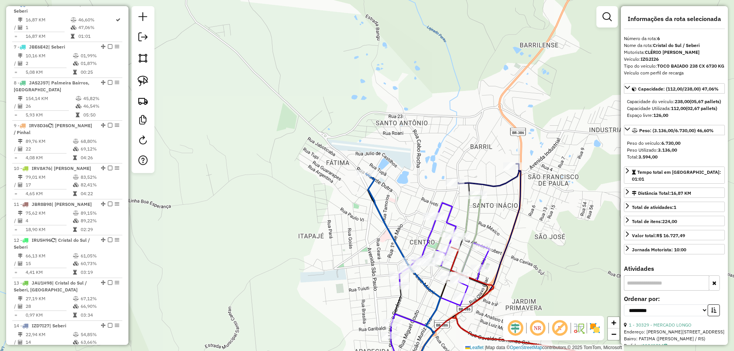
drag, startPoint x: 342, startPoint y: 193, endPoint x: 302, endPoint y: 127, distance: 77.1
click at [293, 120] on div "Janela de atendimento Grade de atendimento Capacidade Transportadoras Veículos …" at bounding box center [367, 175] width 734 height 351
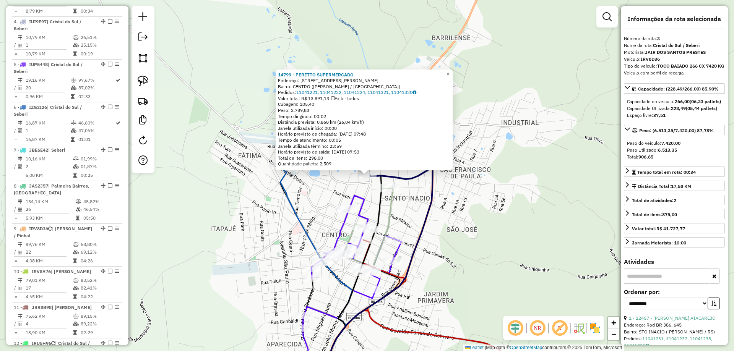
scroll to position [391, 0]
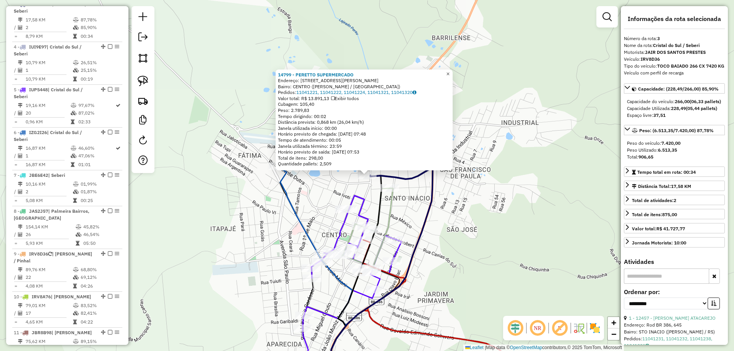
click at [449, 71] on span "×" at bounding box center [447, 74] width 3 height 6
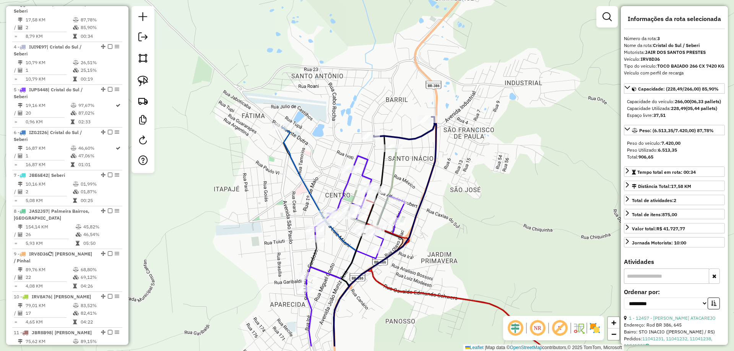
drag, startPoint x: 422, startPoint y: 203, endPoint x: 410, endPoint y: 164, distance: 41.2
click at [410, 164] on icon at bounding box center [385, 232] width 102 height 230
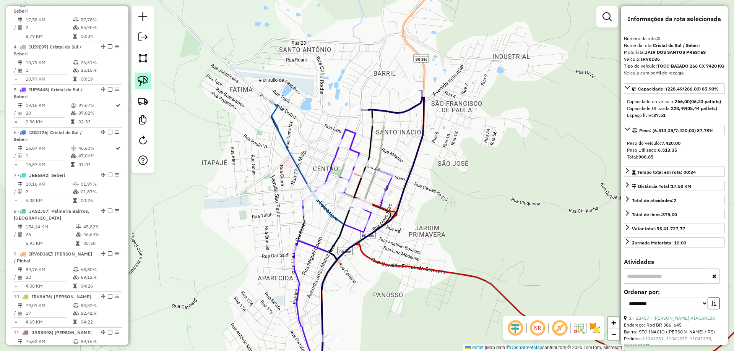
click at [139, 83] on img at bounding box center [143, 81] width 11 height 11
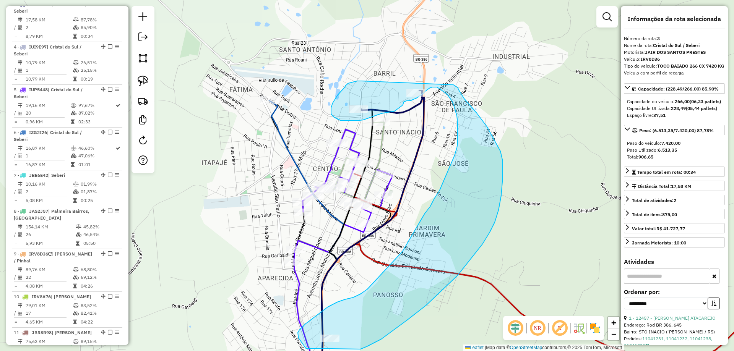
drag, startPoint x: 361, startPoint y: 81, endPoint x: 453, endPoint y: 84, distance: 91.4
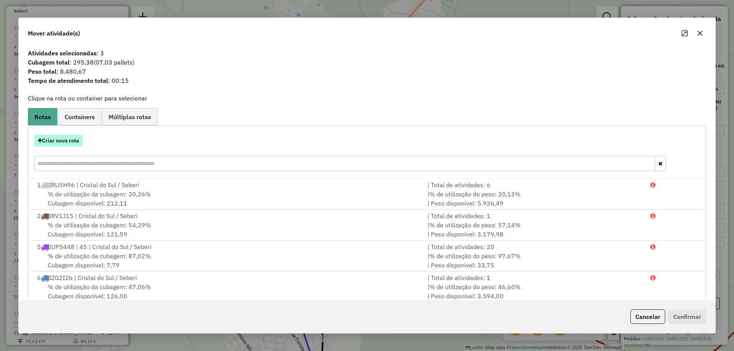
click at [75, 143] on button "Criar nova rota" at bounding box center [58, 141] width 48 height 12
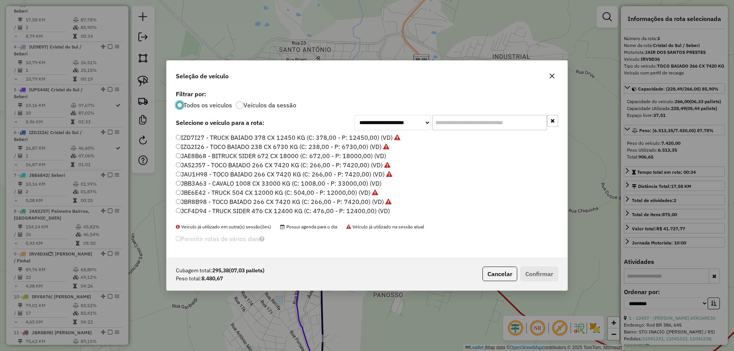
scroll to position [99, 0]
drag, startPoint x: 196, startPoint y: 204, endPoint x: 212, endPoint y: 202, distance: 15.7
click at [196, 203] on label "JCF4D94 - TRUCK SIDER 476 CX 12400 KG (C: 476,00 - P: 12400,00) (VD)" at bounding box center [283, 203] width 214 height 9
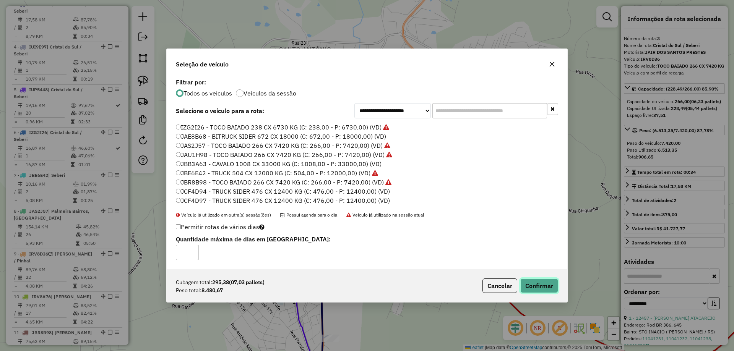
click at [552, 283] on button "Confirmar" at bounding box center [539, 286] width 38 height 15
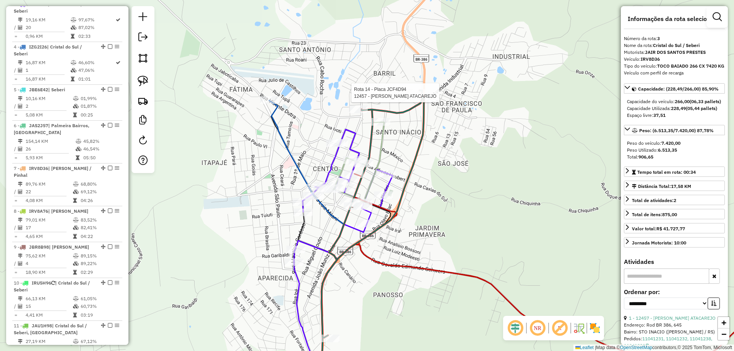
scroll to position [561, 0]
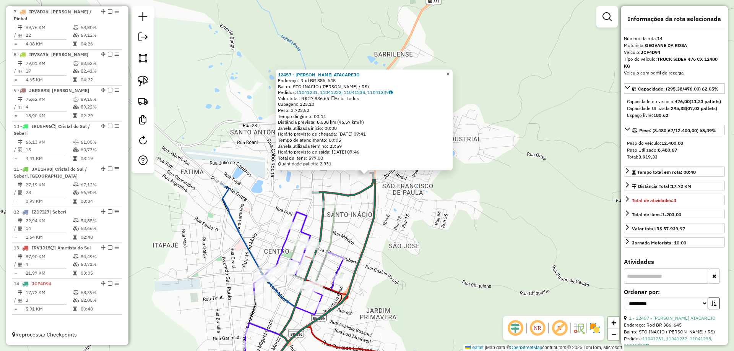
click at [449, 72] on span "×" at bounding box center [447, 74] width 3 height 6
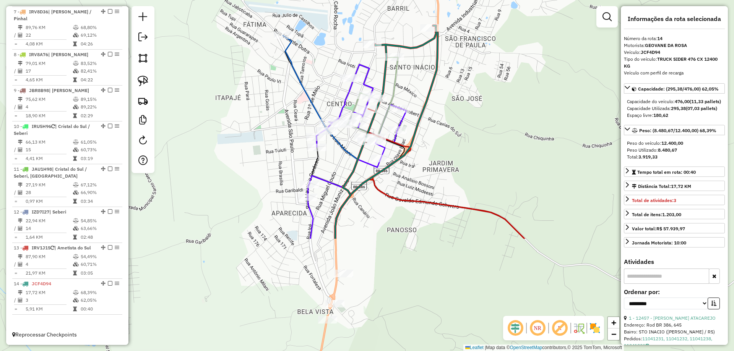
drag, startPoint x: 438, startPoint y: 190, endPoint x: 501, endPoint y: 42, distance: 161.1
click at [501, 42] on div "Janela de atendimento Grade de atendimento Capacidade Transportadoras Veículos …" at bounding box center [367, 175] width 734 height 351
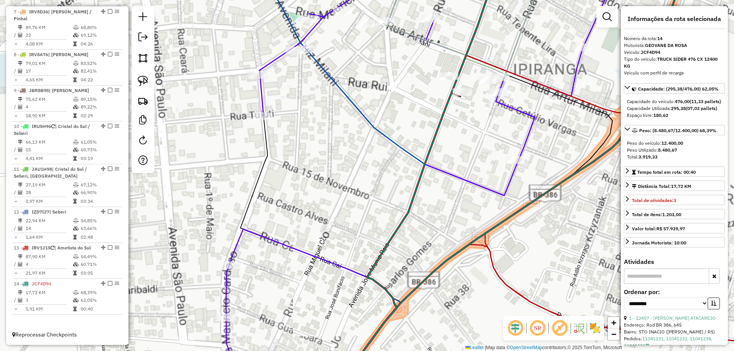
drag, startPoint x: 353, startPoint y: 129, endPoint x: 343, endPoint y: 127, distance: 9.3
click at [352, 128] on div "Janela de atendimento Grade de atendimento Capacidade Transportadoras Veículos …" at bounding box center [367, 175] width 734 height 351
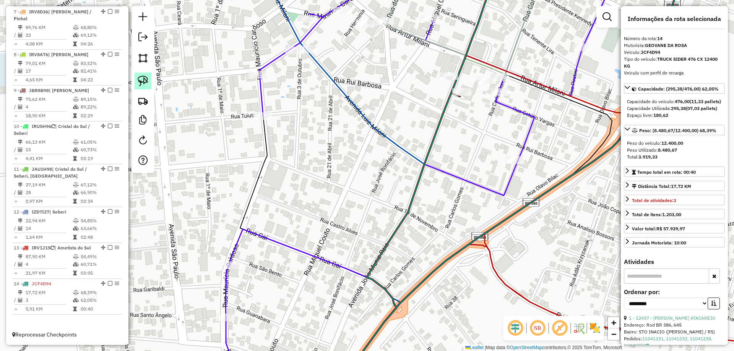
click at [140, 81] on img at bounding box center [143, 81] width 11 height 11
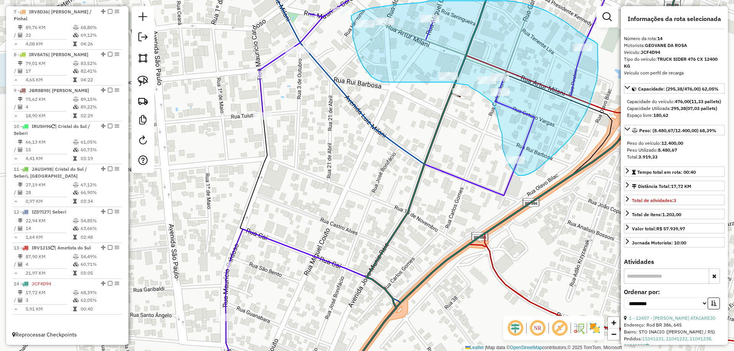
drag, startPoint x: 453, startPoint y: 83, endPoint x: 468, endPoint y: 85, distance: 14.6
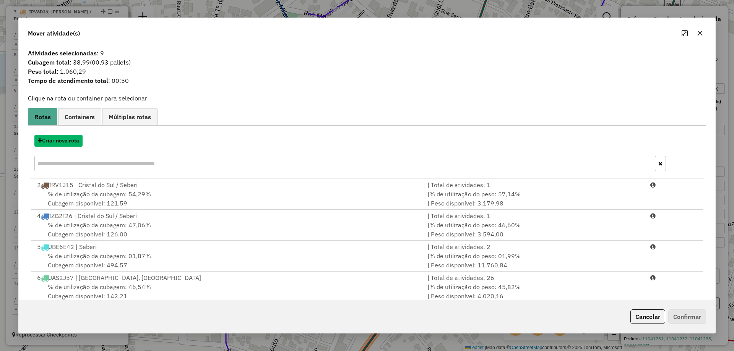
click at [71, 140] on button "Criar nova rota" at bounding box center [58, 141] width 48 height 12
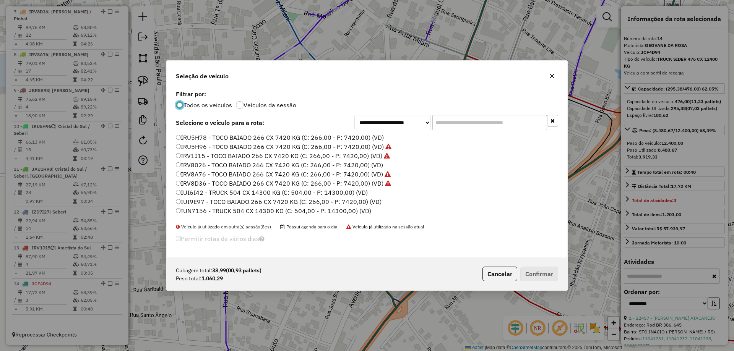
scroll to position [38, 0]
click at [201, 201] on label "IZG2I26 - TOCO BAIADO 238 CX 6730 KG (C: 238,00 - P: 6730,00) (VD)" at bounding box center [282, 200] width 213 height 9
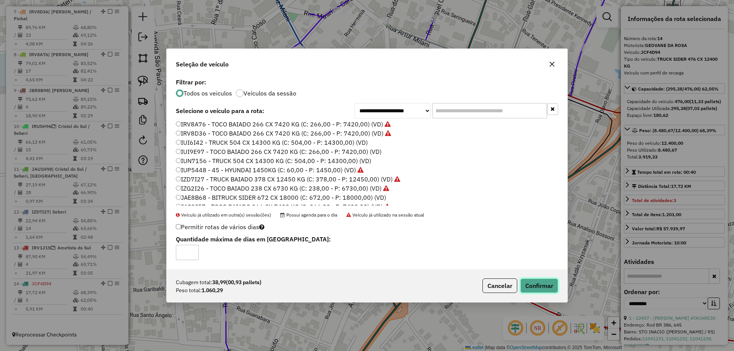
click at [544, 288] on button "Confirmar" at bounding box center [539, 286] width 38 height 15
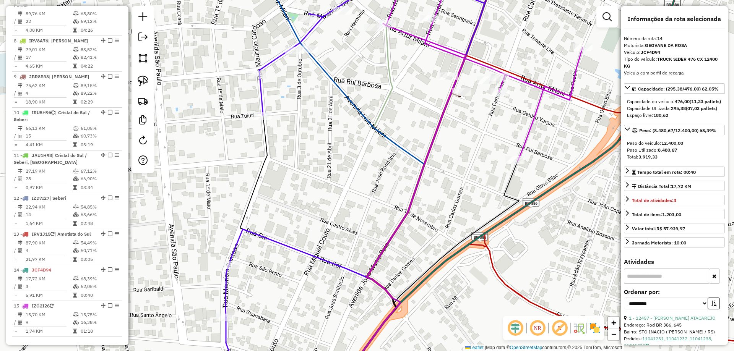
scroll to position [597, 0]
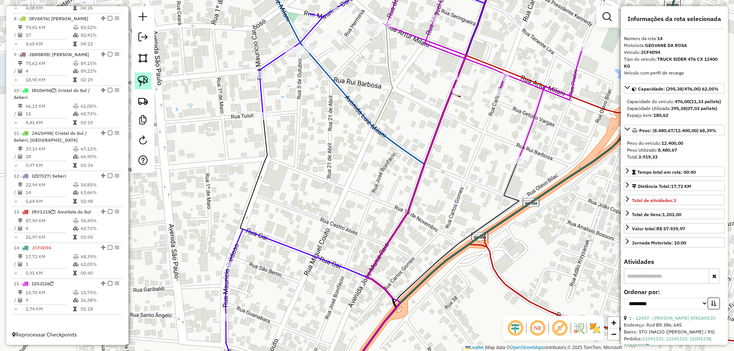
click at [141, 78] on img at bounding box center [143, 81] width 11 height 11
drag, startPoint x: 462, startPoint y: 107, endPoint x: 440, endPoint y: 93, distance: 26.5
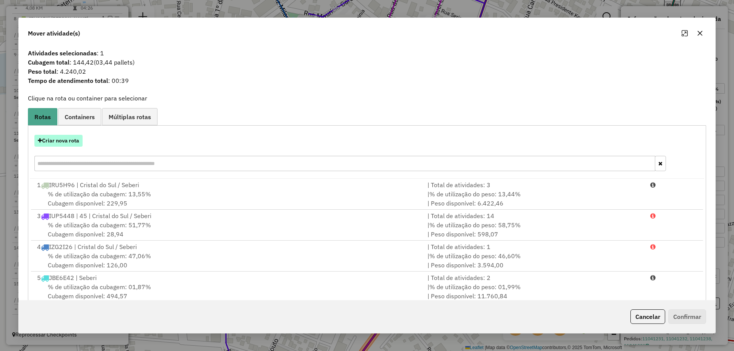
click at [70, 143] on button "Criar nova rota" at bounding box center [58, 141] width 48 height 12
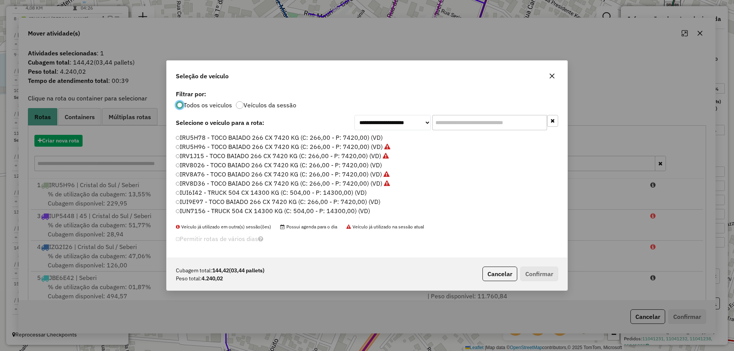
scroll to position [4, 2]
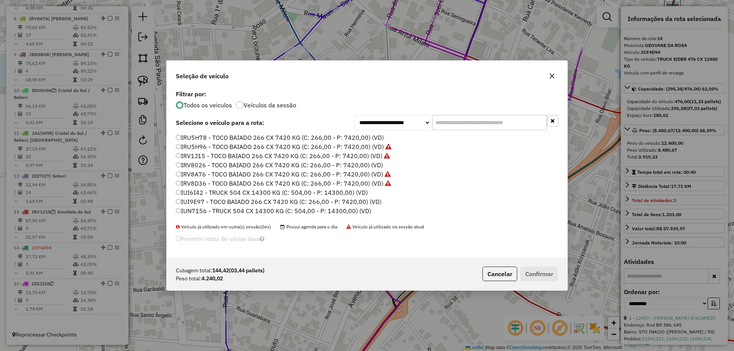
click at [188, 211] on label "IUN7156 - TRUCK 504 CX 14300 KG (C: 504,00 - P: 14300,00) (VD)" at bounding box center [273, 210] width 195 height 9
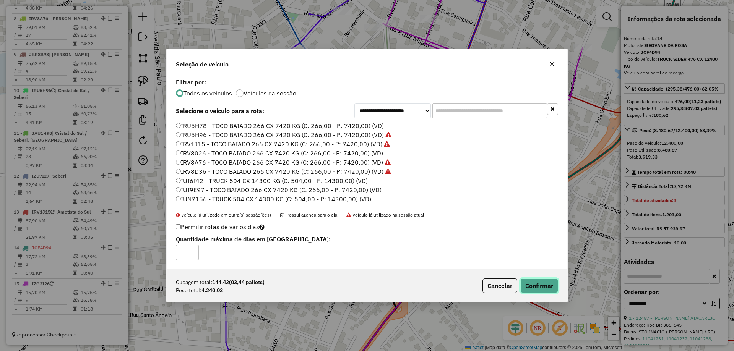
click at [545, 285] on button "Confirmar" at bounding box center [539, 286] width 38 height 15
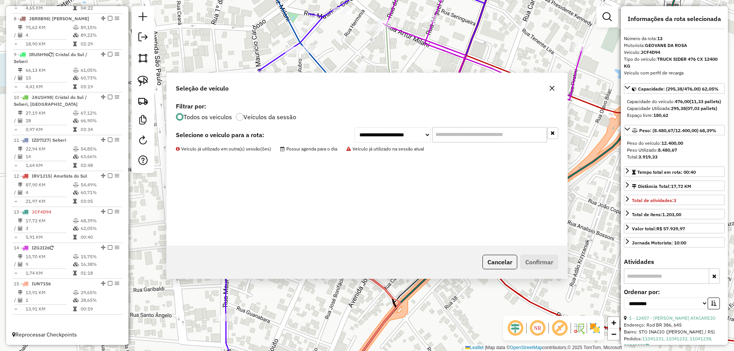
scroll to position [583, 0]
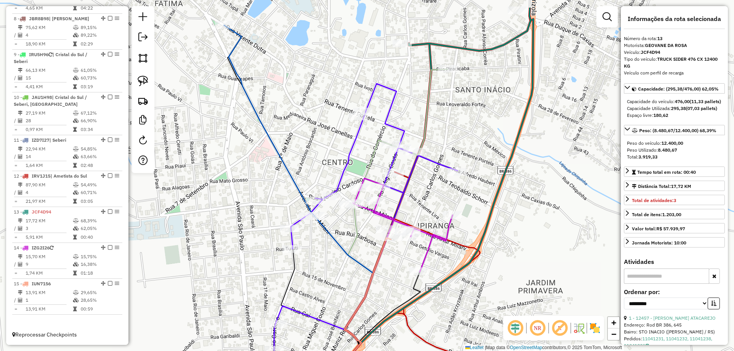
drag, startPoint x: 268, startPoint y: 80, endPoint x: 275, endPoint y: 138, distance: 58.5
click at [276, 142] on div "Janela de atendimento Grade de atendimento Capacidade Transportadoras Veículos …" at bounding box center [367, 175] width 734 height 351
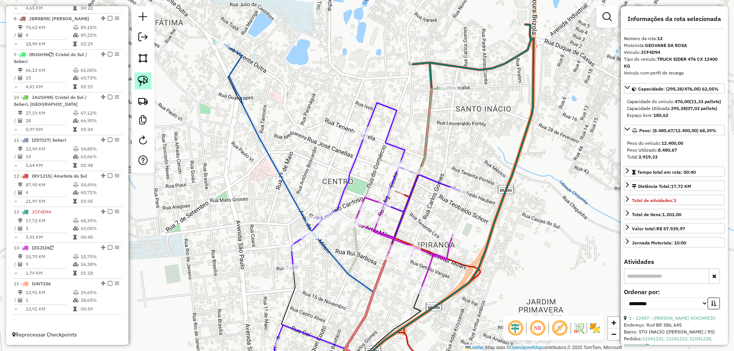
click at [143, 83] on img at bounding box center [143, 81] width 11 height 11
drag, startPoint x: 236, startPoint y: 33, endPoint x: 246, endPoint y: 50, distance: 20.2
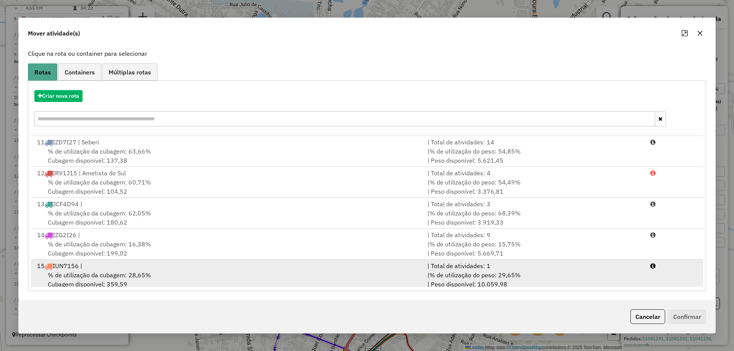
scroll to position [280, 0]
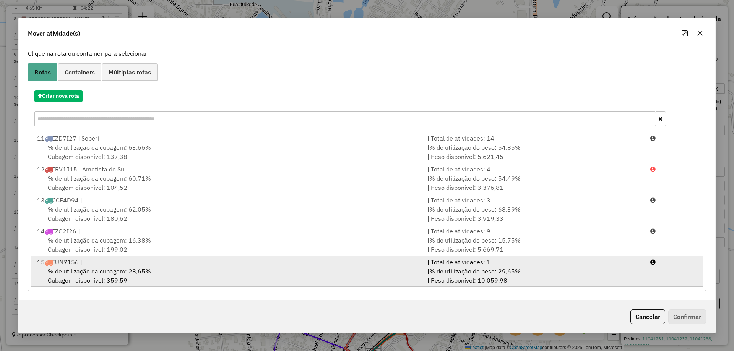
click at [120, 266] on div "15 IUN7156 |" at bounding box center [227, 262] width 390 height 9
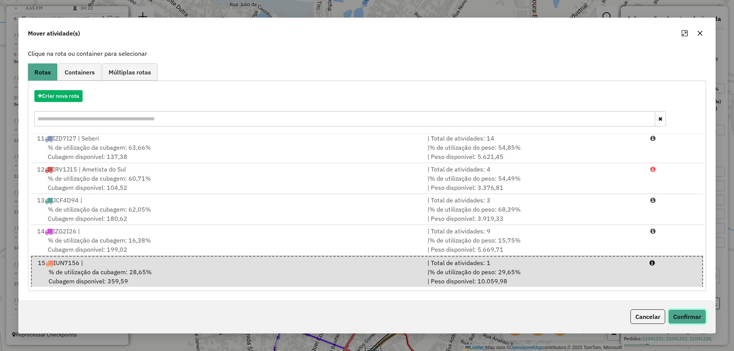
click at [689, 310] on button "Confirmar" at bounding box center [687, 316] width 38 height 15
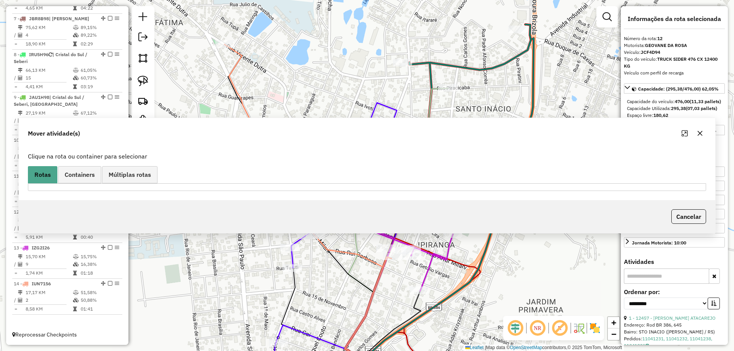
scroll to position [0, 0]
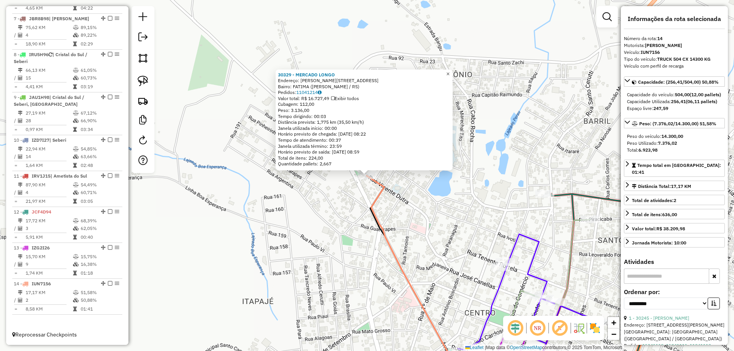
click at [449, 73] on span "×" at bounding box center [447, 74] width 3 height 6
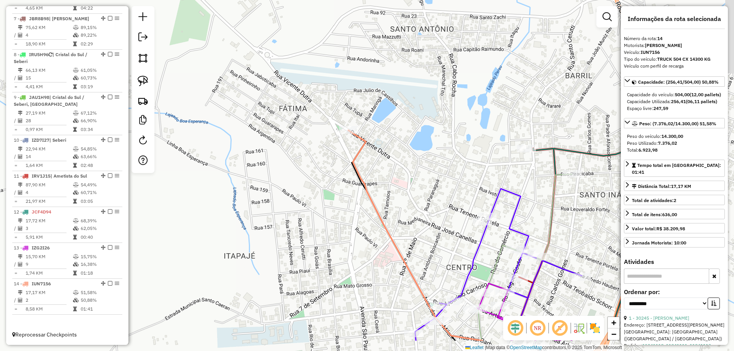
drag, startPoint x: 442, startPoint y: 132, endPoint x: 389, endPoint y: 19, distance: 125.3
click at [389, 19] on div "Janela de atendimento Grade de atendimento Capacidade Transportadoras Veículos …" at bounding box center [367, 175] width 734 height 351
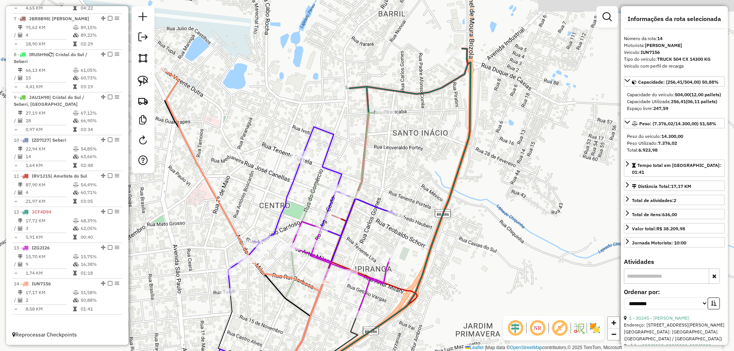
drag, startPoint x: 543, startPoint y: 76, endPoint x: 409, endPoint y: 126, distance: 142.9
click at [409, 126] on div "Janela de atendimento Grade de atendimento Capacidade Transportadoras Veículos …" at bounding box center [367, 175] width 734 height 351
click at [138, 81] on img at bounding box center [143, 81] width 11 height 11
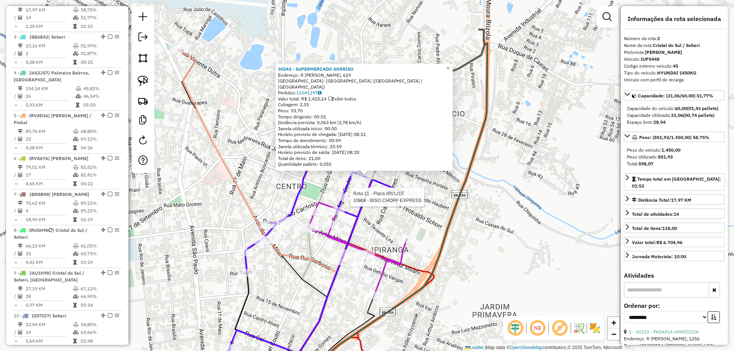
scroll to position [348, 0]
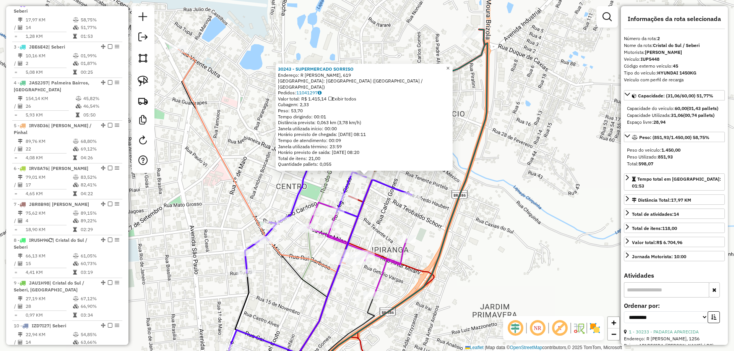
click at [449, 70] on span "×" at bounding box center [447, 68] width 3 height 6
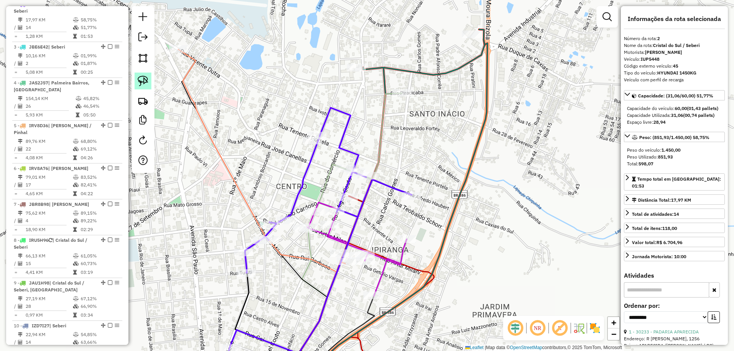
click at [139, 80] on img at bounding box center [143, 81] width 11 height 11
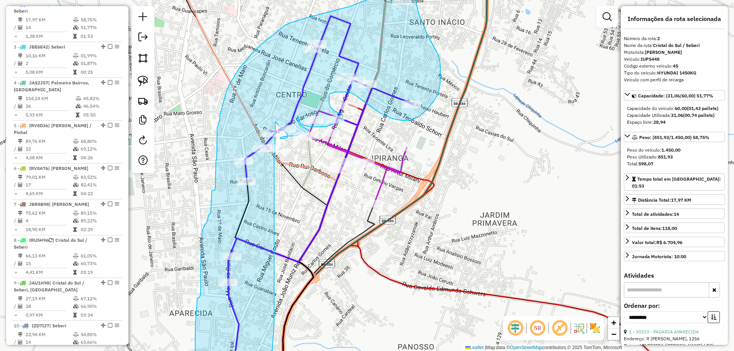
drag, startPoint x: 300, startPoint y: 216, endPoint x: 298, endPoint y: 116, distance: 100.1
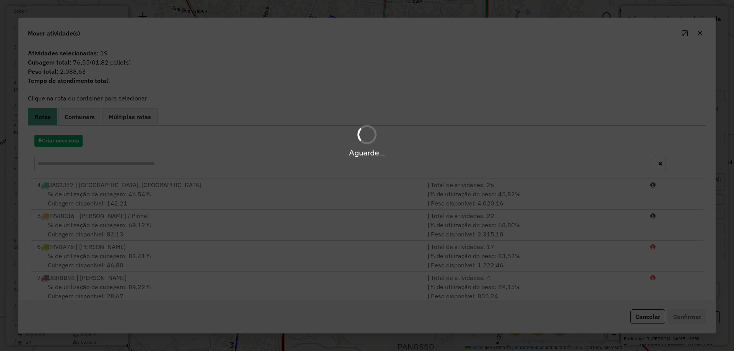
drag, startPoint x: 311, startPoint y: 121, endPoint x: 555, endPoint y: 51, distance: 253.8
click at [534, 55] on div "Aguarde..." at bounding box center [367, 175] width 734 height 351
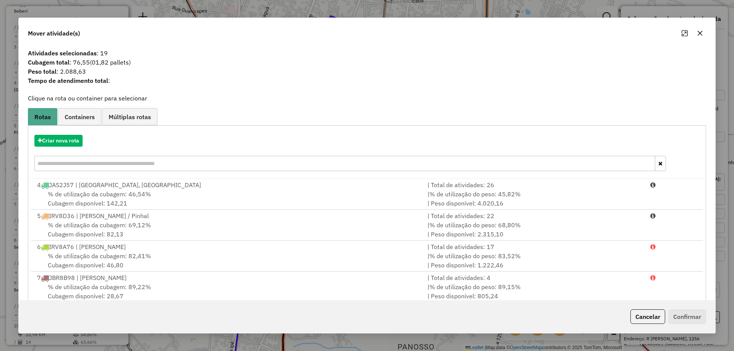
click at [700, 31] on icon "button" at bounding box center [699, 33] width 6 height 6
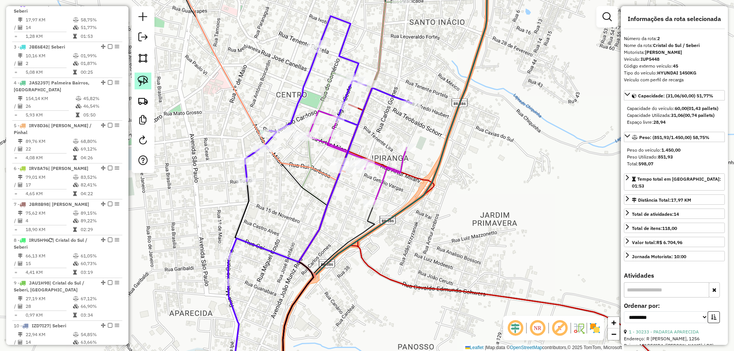
click at [141, 83] on img at bounding box center [143, 81] width 11 height 11
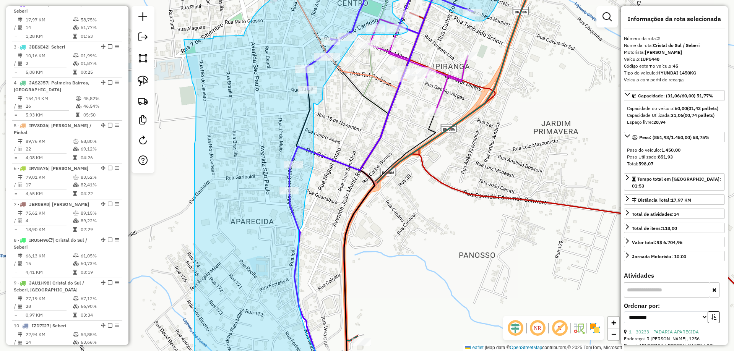
drag, startPoint x: 297, startPoint y: 126, endPoint x: 323, endPoint y: 87, distance: 47.5
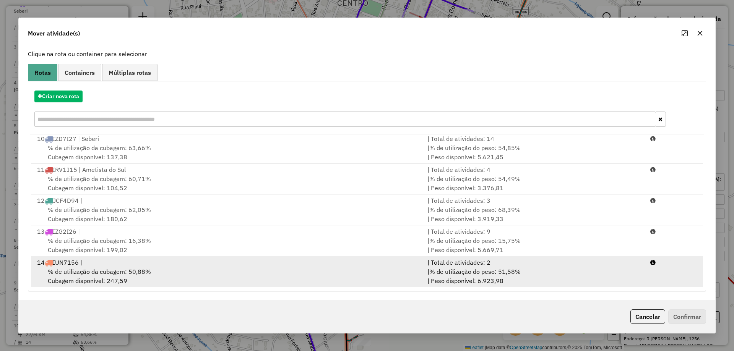
scroll to position [45, 0]
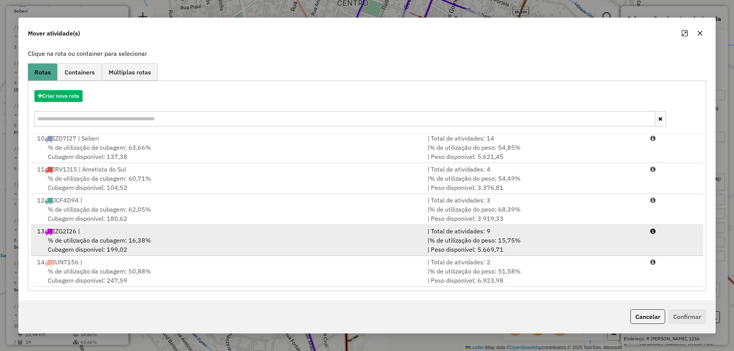
click at [122, 243] on span "% de utilização da cubagem: 16,38%" at bounding box center [99, 240] width 103 height 8
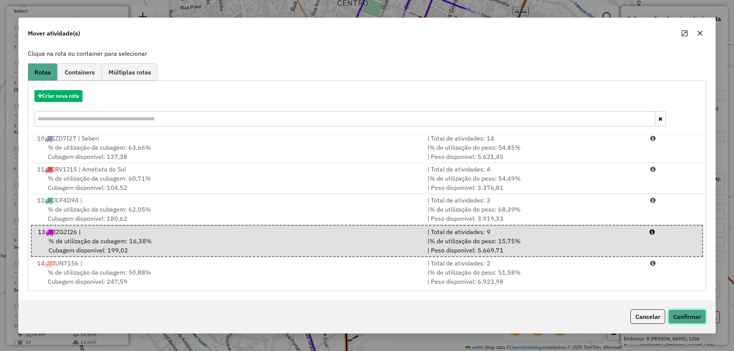
click at [687, 313] on button "Confirmar" at bounding box center [687, 316] width 38 height 15
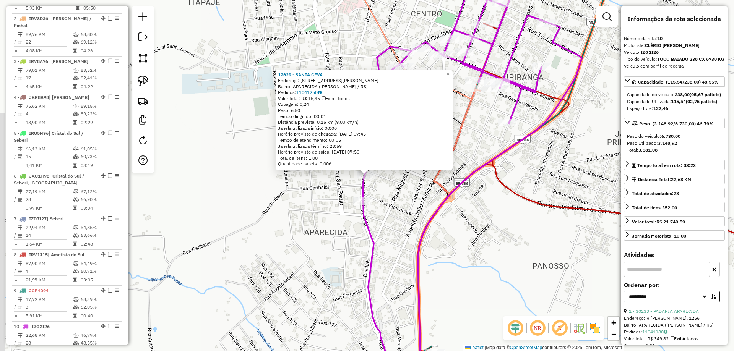
scroll to position [410, 0]
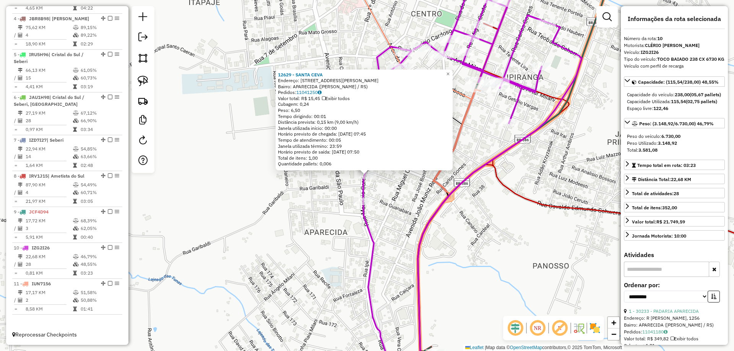
click at [477, 156] on div "12629 - SANTA CEVA Endereço: [STREET_ADDRESS][PERSON_NAME][PERSON_NAME] Pedidos…" at bounding box center [367, 175] width 734 height 351
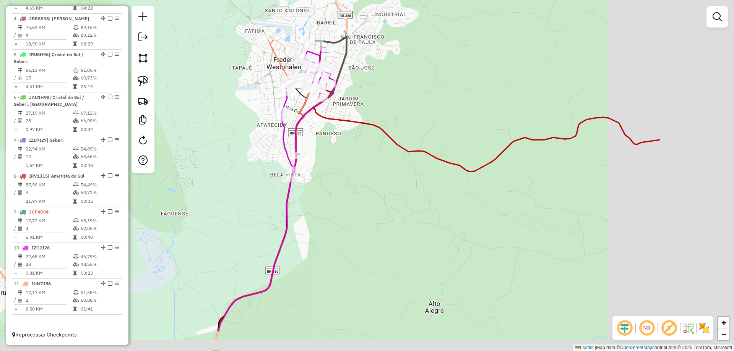
drag, startPoint x: 453, startPoint y: 190, endPoint x: 300, endPoint y: 130, distance: 164.8
click at [300, 130] on div "Janela de atendimento Grade de atendimento Capacidade Transportadoras Veículos …" at bounding box center [367, 175] width 734 height 351
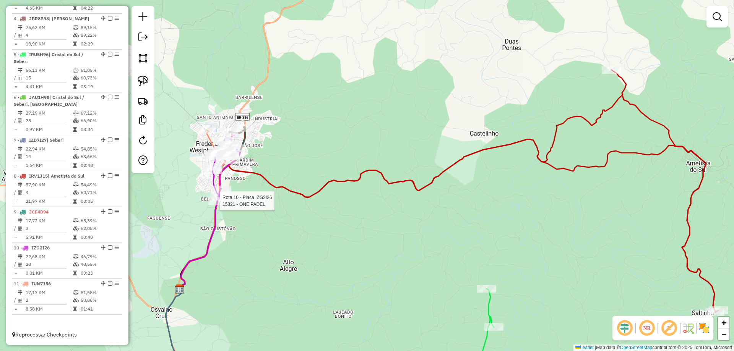
select select "**********"
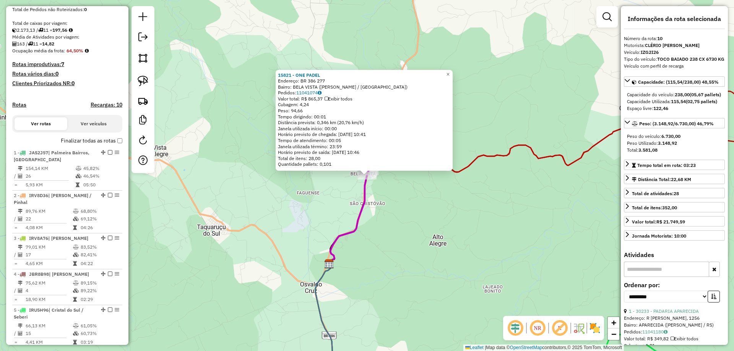
scroll to position [191, 0]
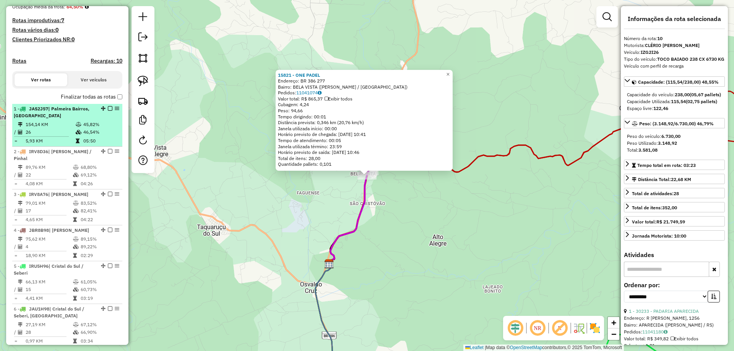
click at [66, 128] on td "154,14 KM" at bounding box center [50, 125] width 50 height 8
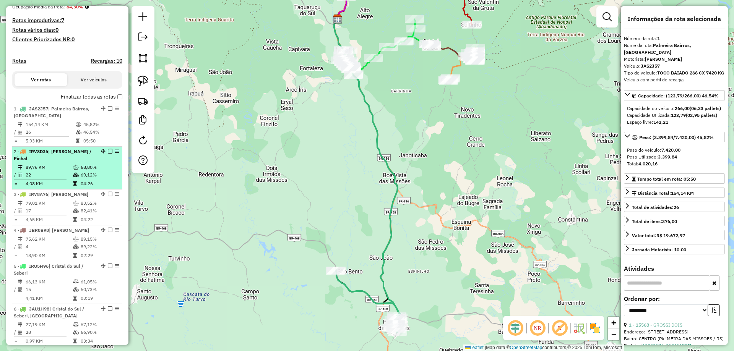
click at [63, 178] on td "22" at bounding box center [48, 175] width 47 height 8
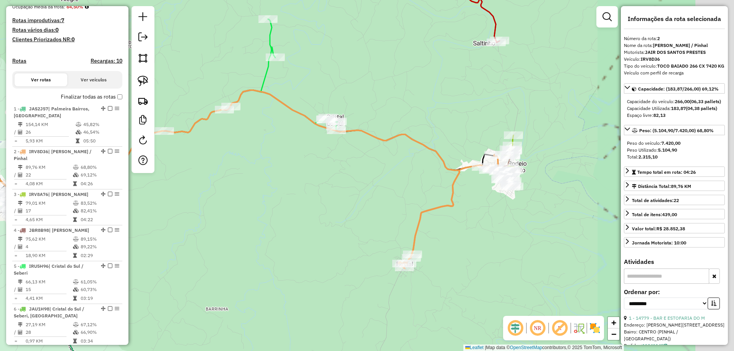
click at [321, 208] on div "Janela de atendimento Grade de atendimento Capacidade Transportadoras Veículos …" at bounding box center [367, 175] width 734 height 351
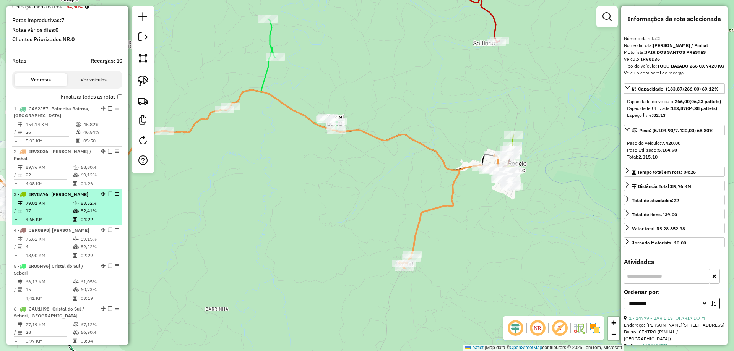
click at [49, 207] on td "79,01 KM" at bounding box center [48, 203] width 47 height 8
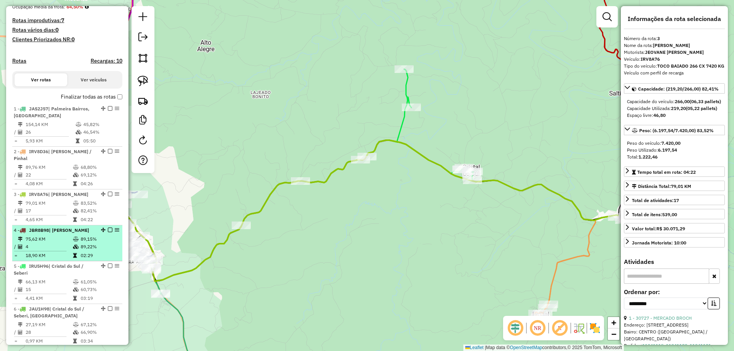
click at [73, 249] on icon at bounding box center [76, 247] width 6 height 5
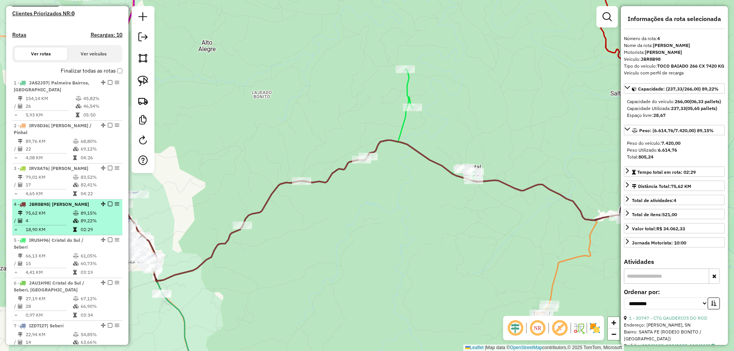
scroll to position [229, 0]
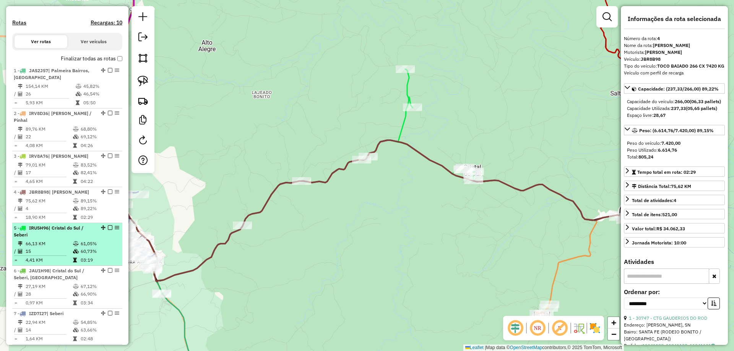
click at [64, 247] on td "66,13 KM" at bounding box center [48, 244] width 47 height 8
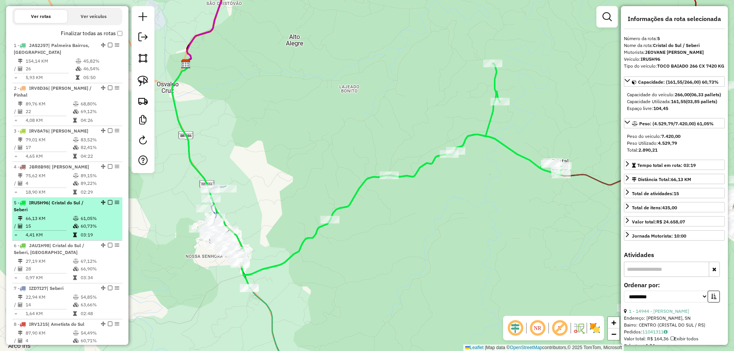
scroll to position [267, 0]
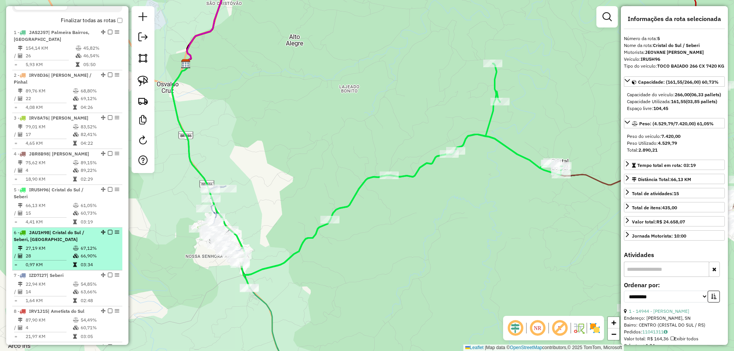
click at [63, 243] on div "6 - JAU1H98 | Cristal do Sul / [GEOGRAPHIC_DATA], [GEOGRAPHIC_DATA]" at bounding box center [54, 236] width 81 height 14
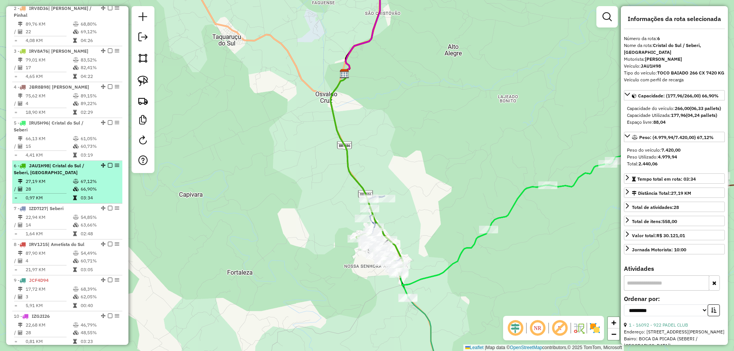
scroll to position [344, 0]
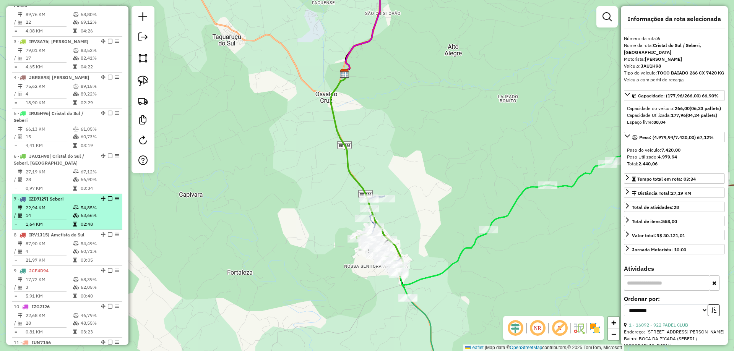
click at [60, 219] on td "14" at bounding box center [48, 216] width 47 height 8
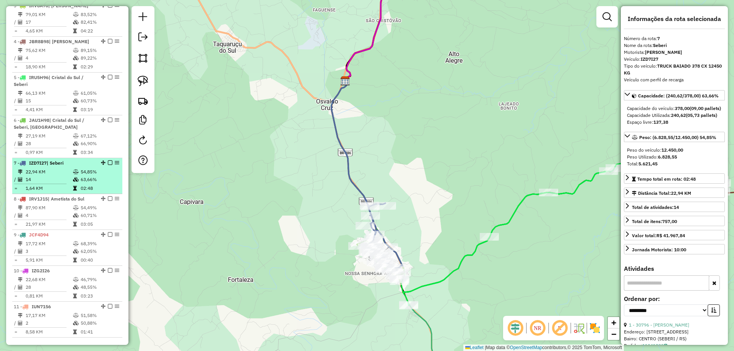
scroll to position [382, 0]
click at [61, 218] on hr at bounding box center [40, 217] width 52 height 0
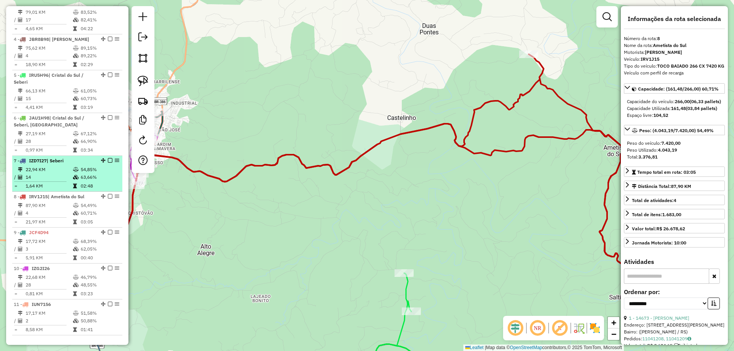
scroll to position [410, 0]
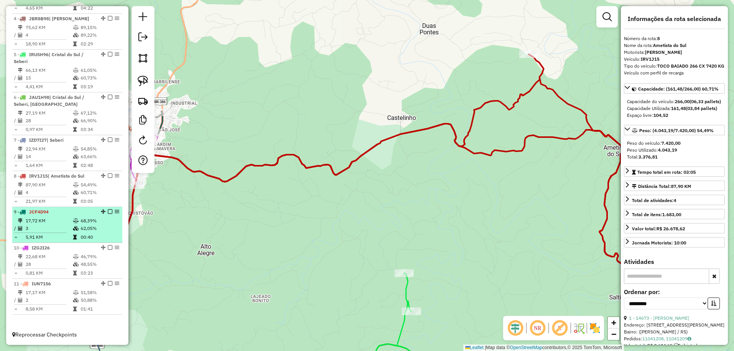
click at [61, 220] on td "17,72 KM" at bounding box center [48, 221] width 47 height 8
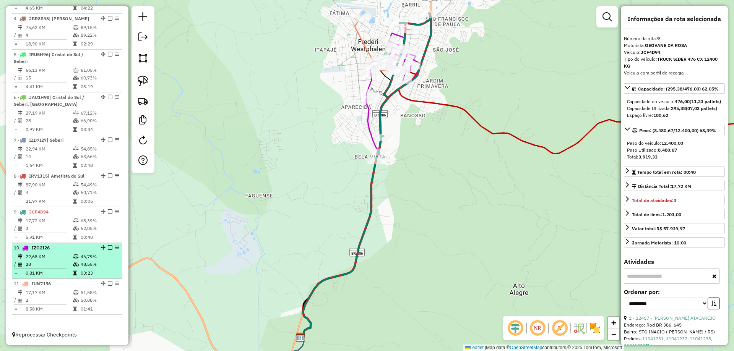
click at [53, 253] on li "10 - IZG2I26 22,68 KM 46,79% / 28 48,55% = 0,81 KM 03:23" at bounding box center [67, 261] width 110 height 36
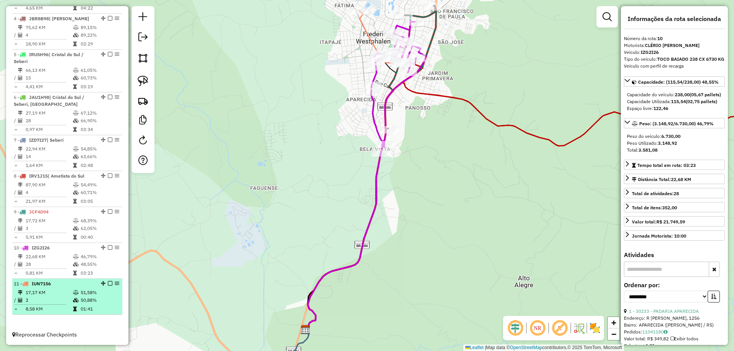
click at [46, 289] on td "17,17 KM" at bounding box center [48, 293] width 47 height 8
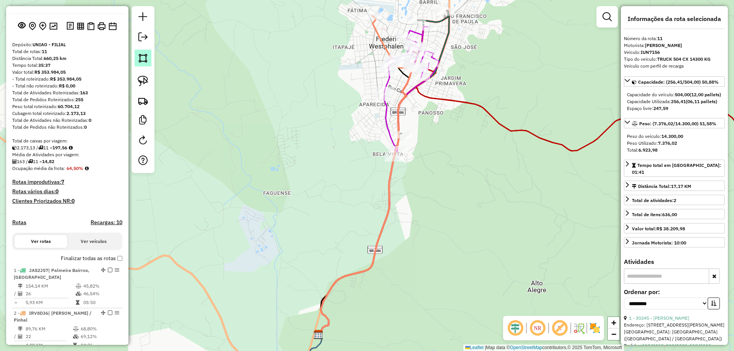
scroll to position [28, 0]
click at [150, 36] on link at bounding box center [142, 37] width 15 height 17
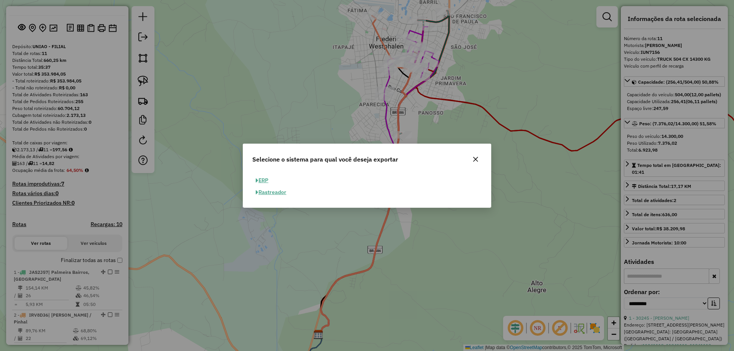
click at [264, 180] on button "ERP" at bounding box center [261, 181] width 19 height 12
select select "**"
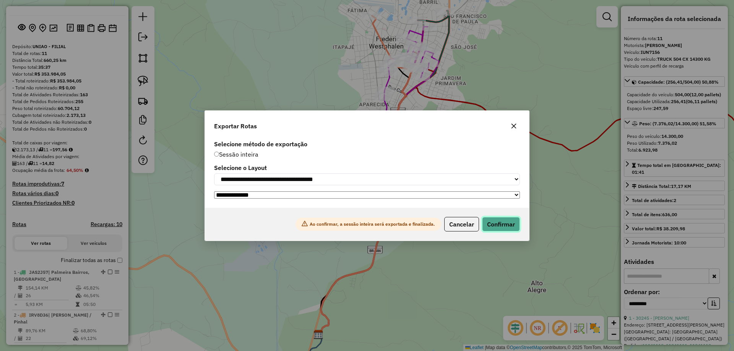
click at [500, 227] on button "Confirmar" at bounding box center [501, 224] width 38 height 15
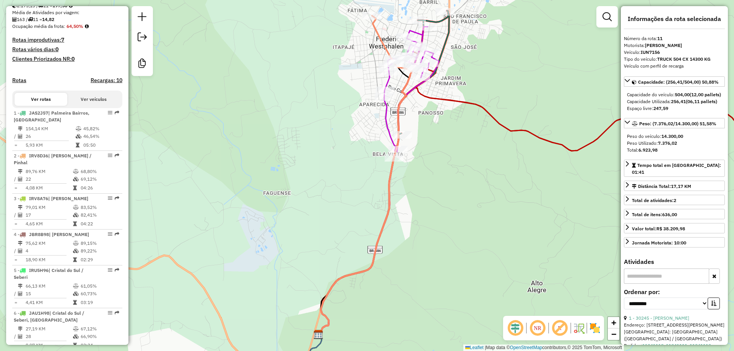
scroll to position [398, 0]
